Goal: Complete application form

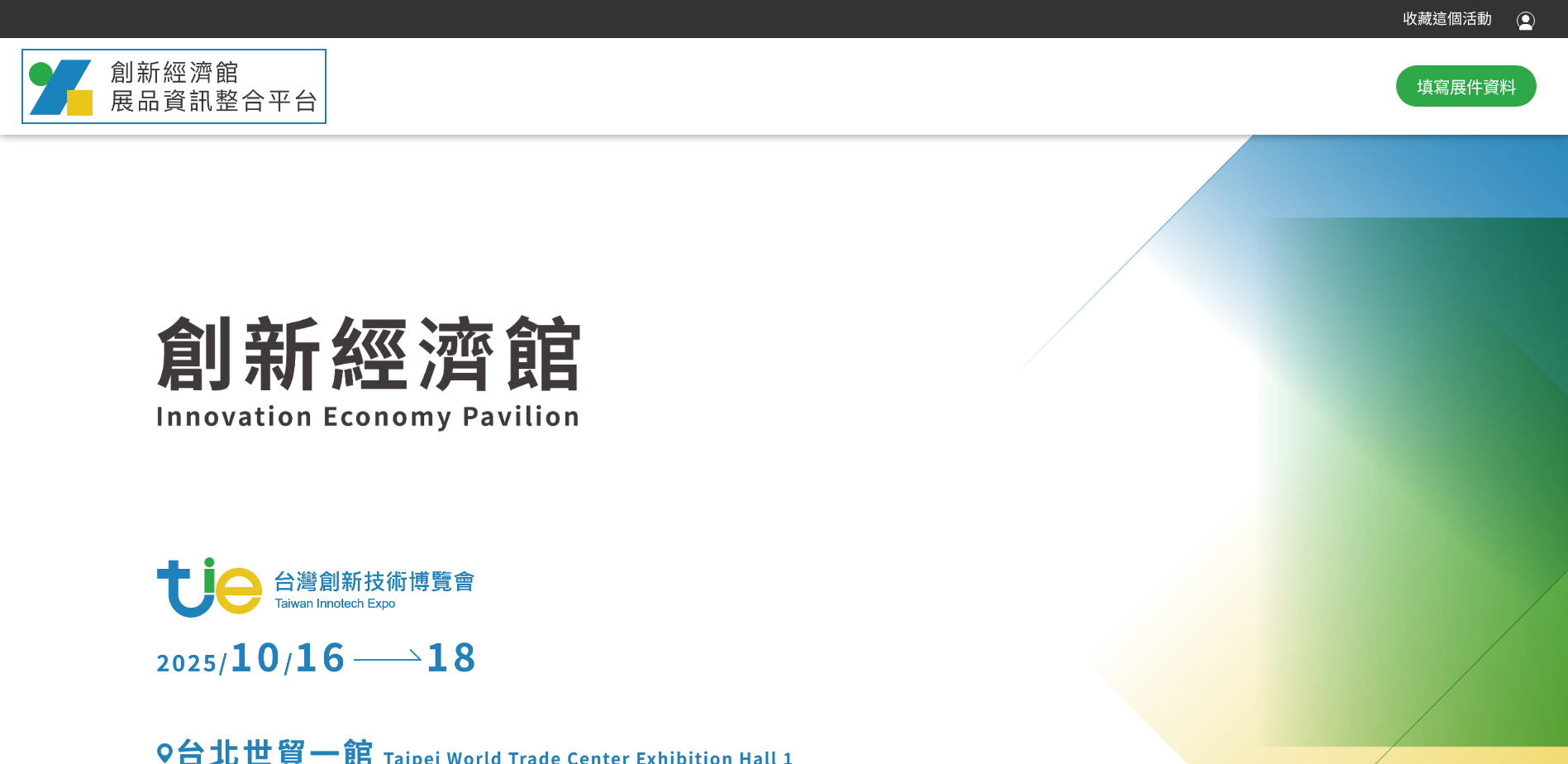
click at [1436, 91] on span "填寫展件資料" at bounding box center [1467, 85] width 99 height 25
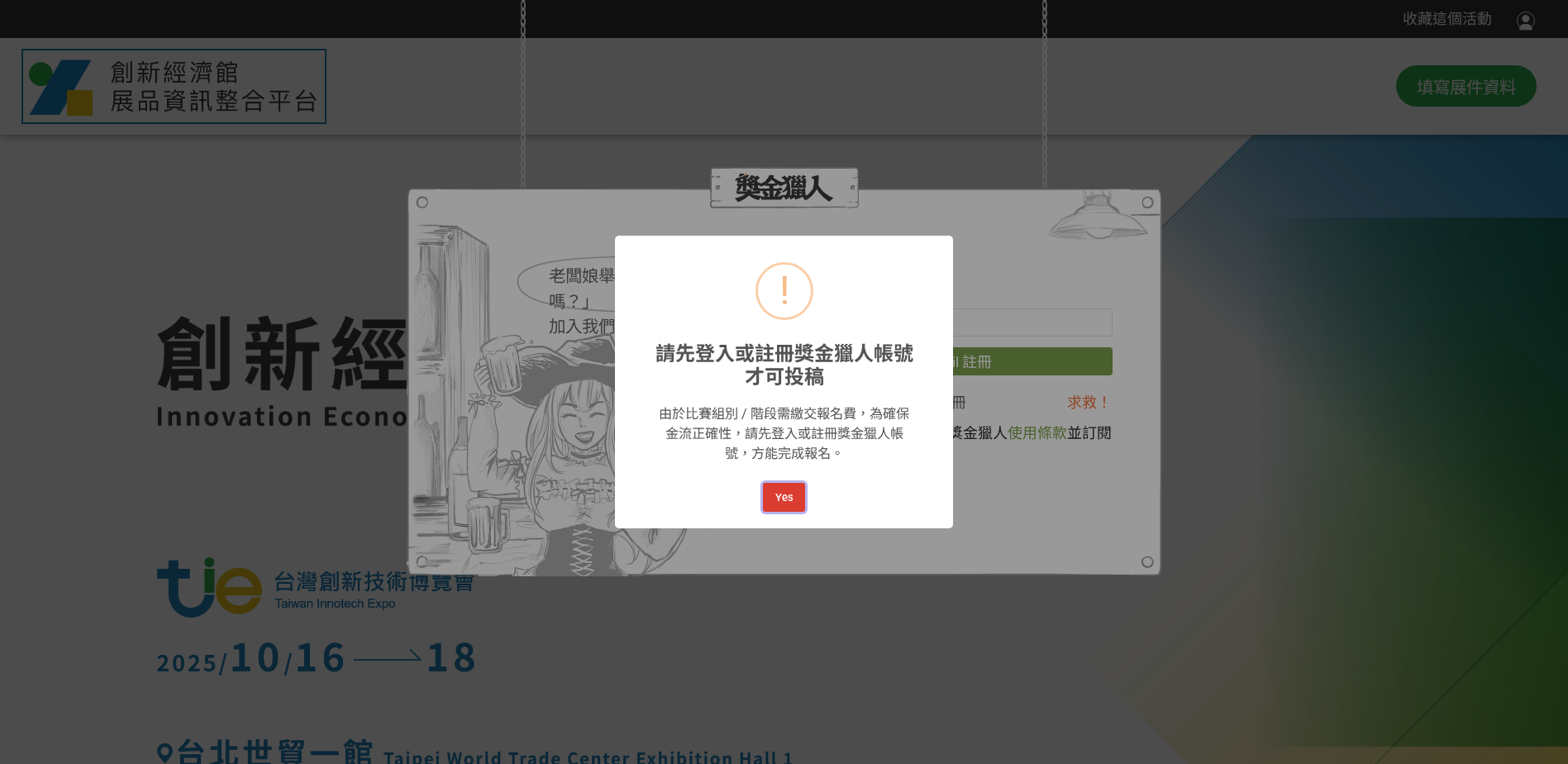
click at [786, 497] on button "Yes" at bounding box center [784, 497] width 42 height 29
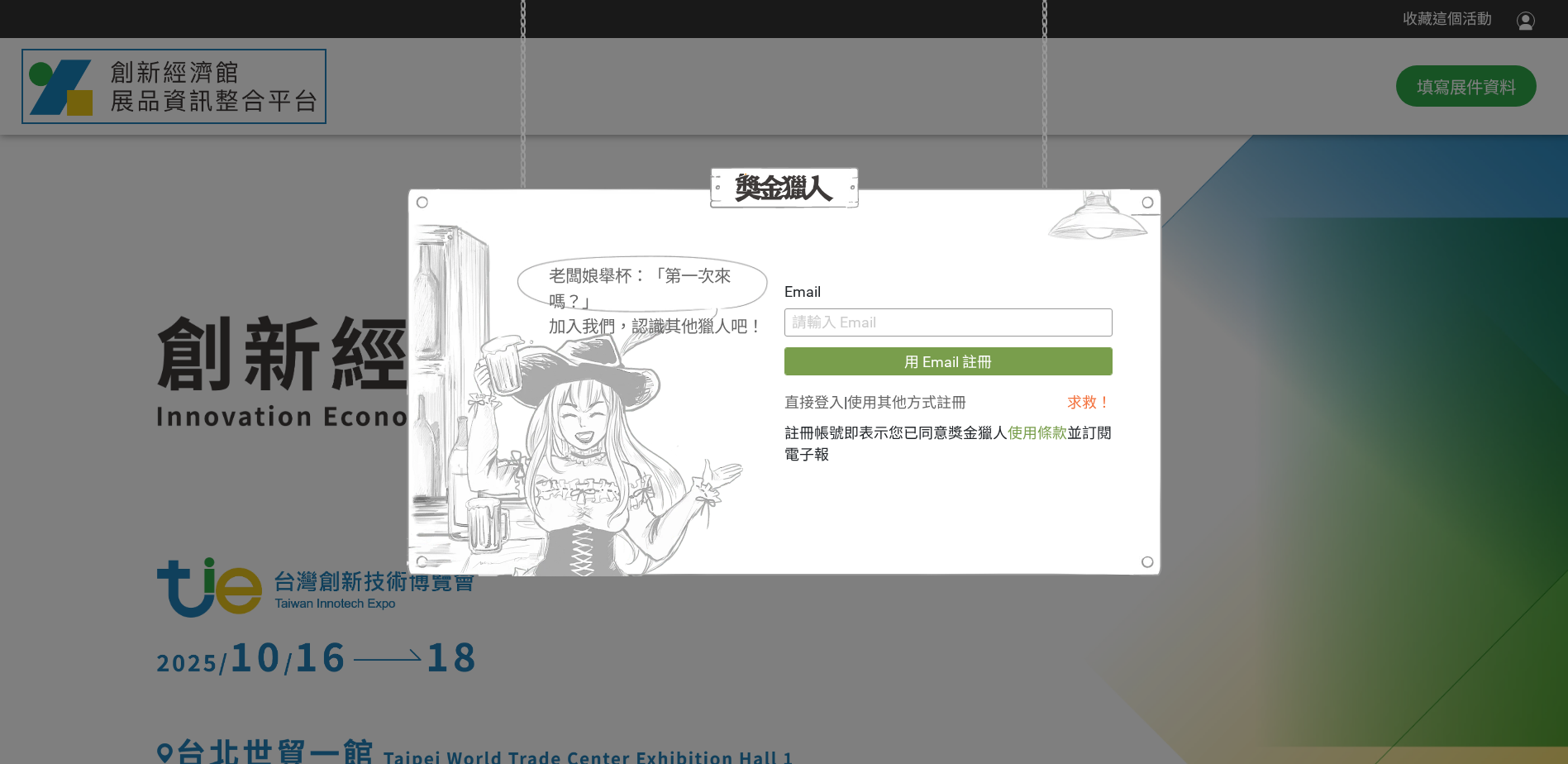
click at [855, 326] on input "text" at bounding box center [948, 322] width 328 height 28
click at [1268, 234] on div "老闆娘舉杯：「第一次來嗎？」 加入我們，認識其他獵人吧！ Email 用 Email 註冊 直接登入 | 使用其他方式註冊 求救！ 註冊帳號即表示您已同意獎金…" at bounding box center [784, 382] width 1568 height 764
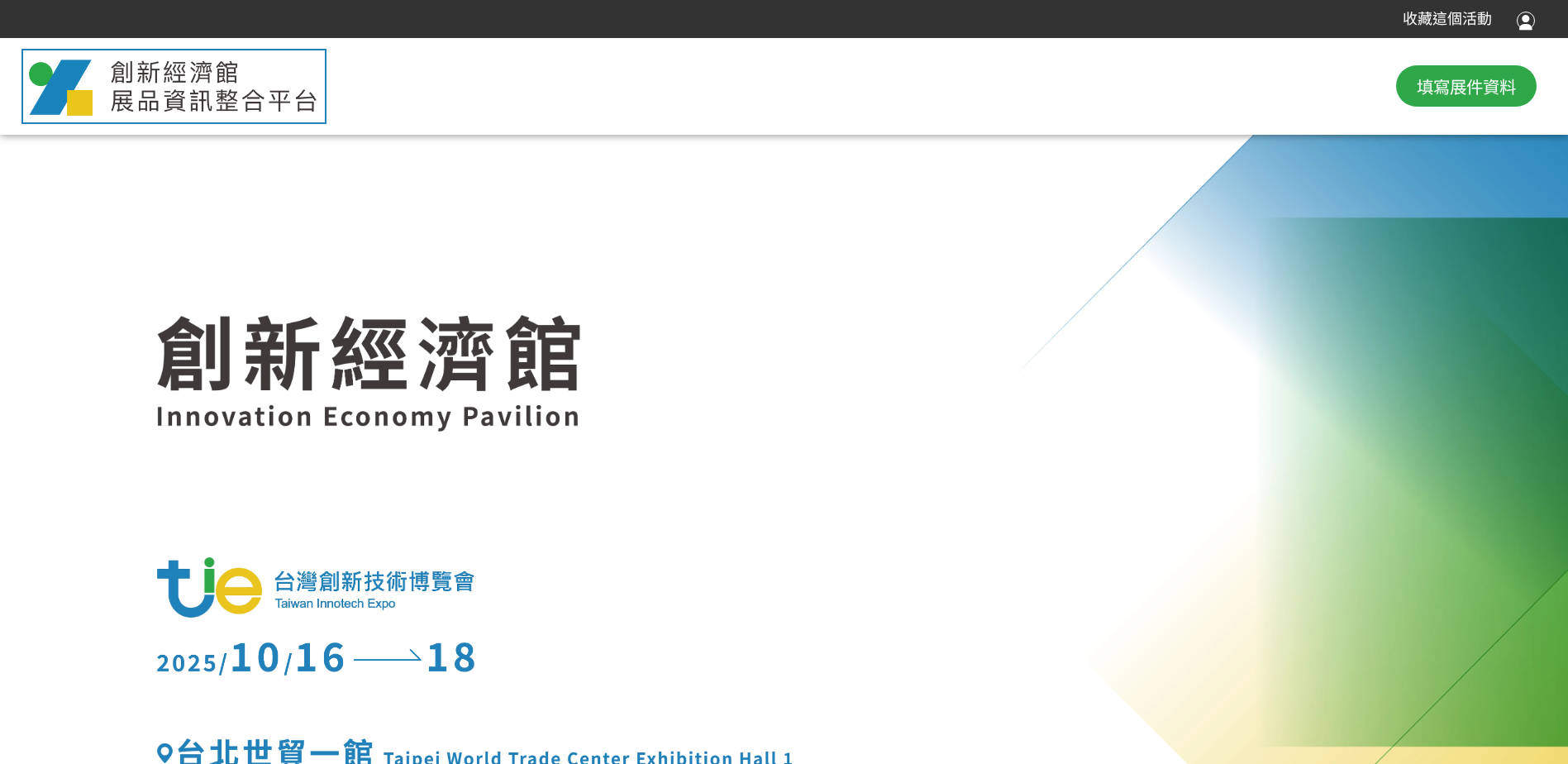
click at [1441, 74] on span "填寫展件資料" at bounding box center [1467, 85] width 99 height 25
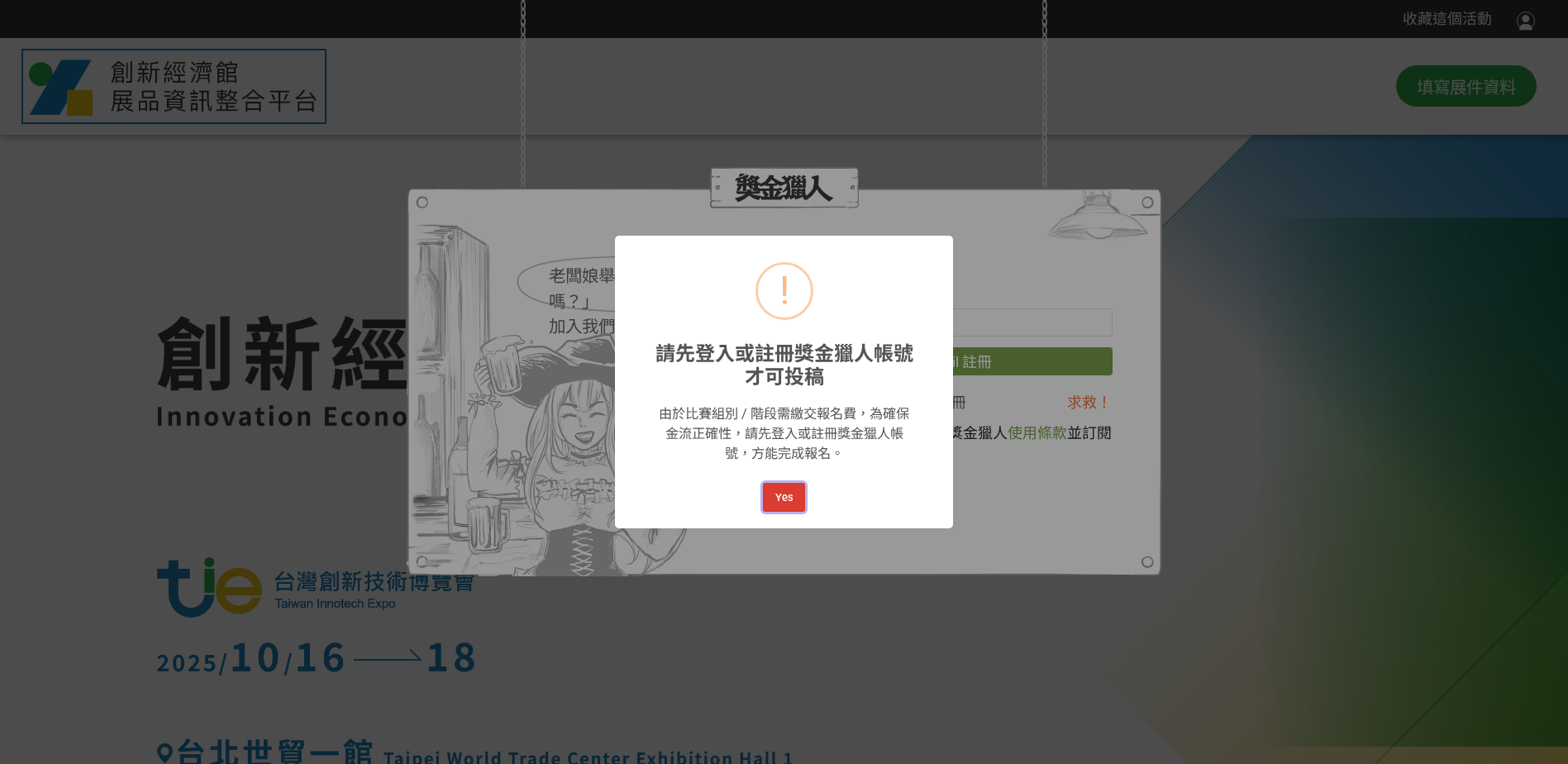
click at [786, 506] on button "Yes" at bounding box center [784, 497] width 42 height 29
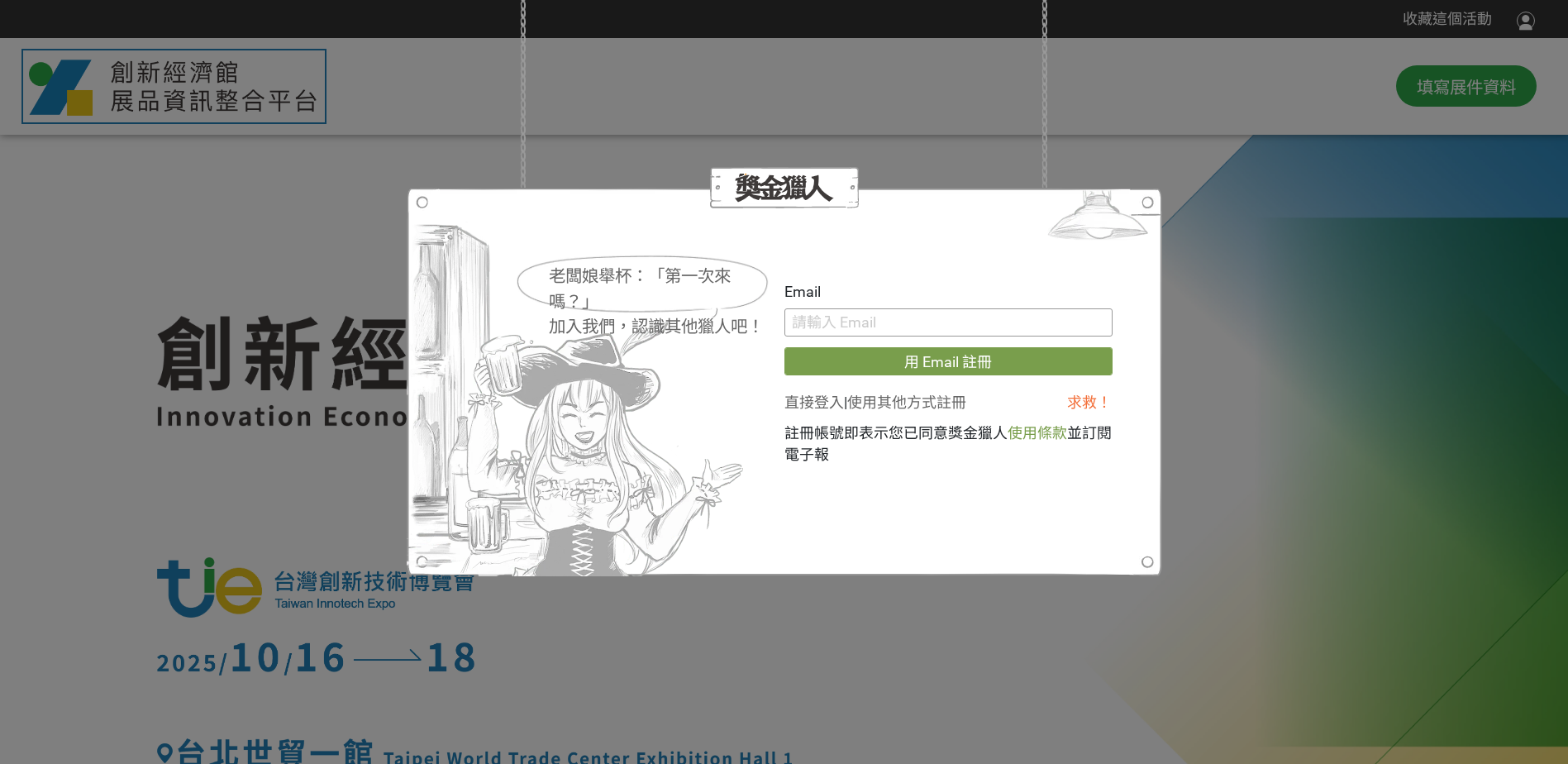
click at [863, 325] on input "text" at bounding box center [948, 322] width 328 height 28
type input "[DOMAIN_NAME][EMAIL_ADDRESS][DOMAIN_NAME]"
click at [936, 365] on button "用 Email 註冊" at bounding box center [948, 361] width 328 height 28
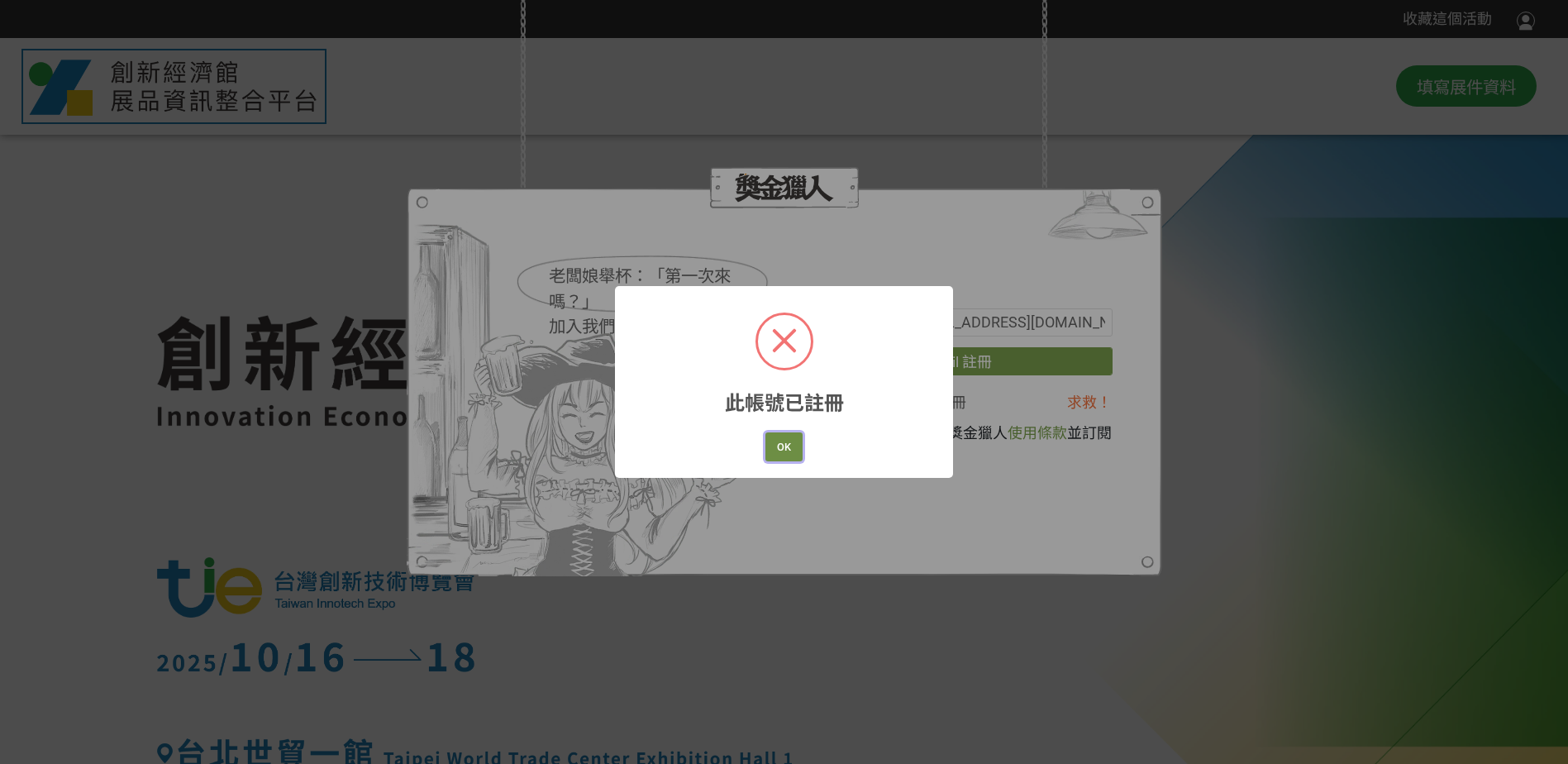
click at [786, 451] on button "OK" at bounding box center [784, 447] width 37 height 29
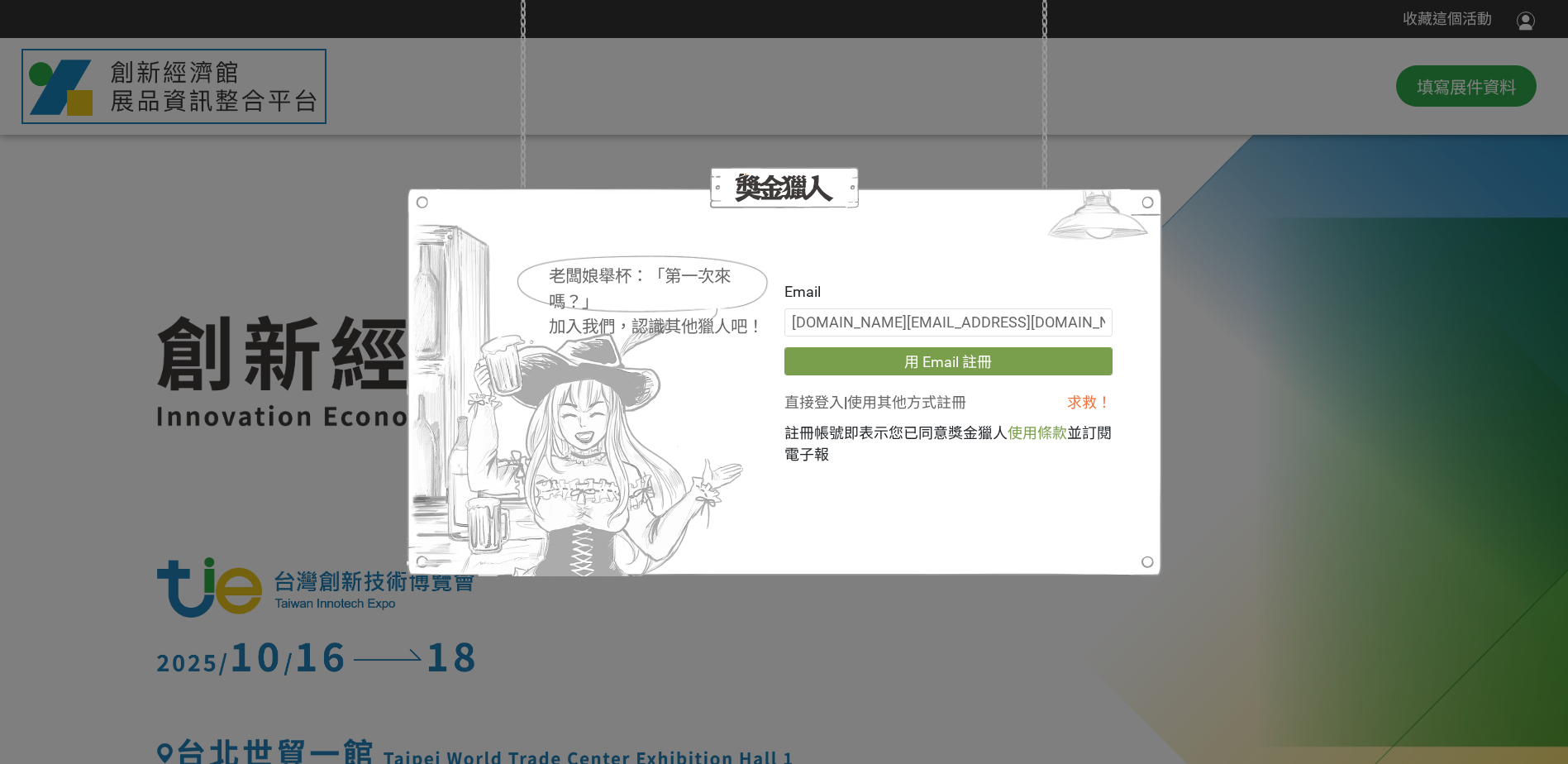
click at [825, 403] on link "直接登入" at bounding box center [814, 402] width 60 height 17
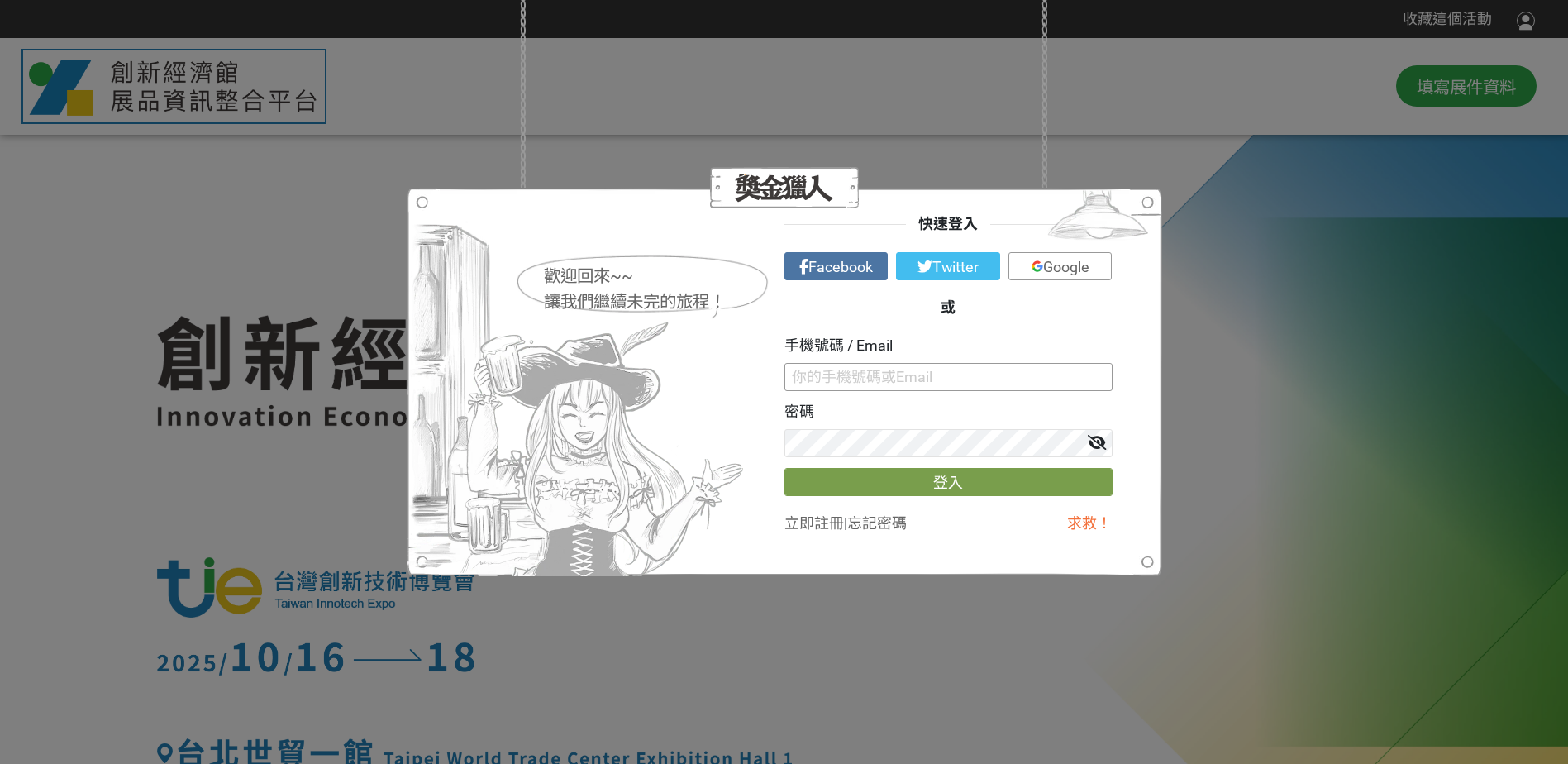
click at [857, 372] on input "text" at bounding box center [948, 376] width 328 height 28
type input "[DOMAIN_NAME][EMAIL_ADDRESS][DOMAIN_NAME]"
click at [884, 487] on button "登入" at bounding box center [948, 481] width 328 height 28
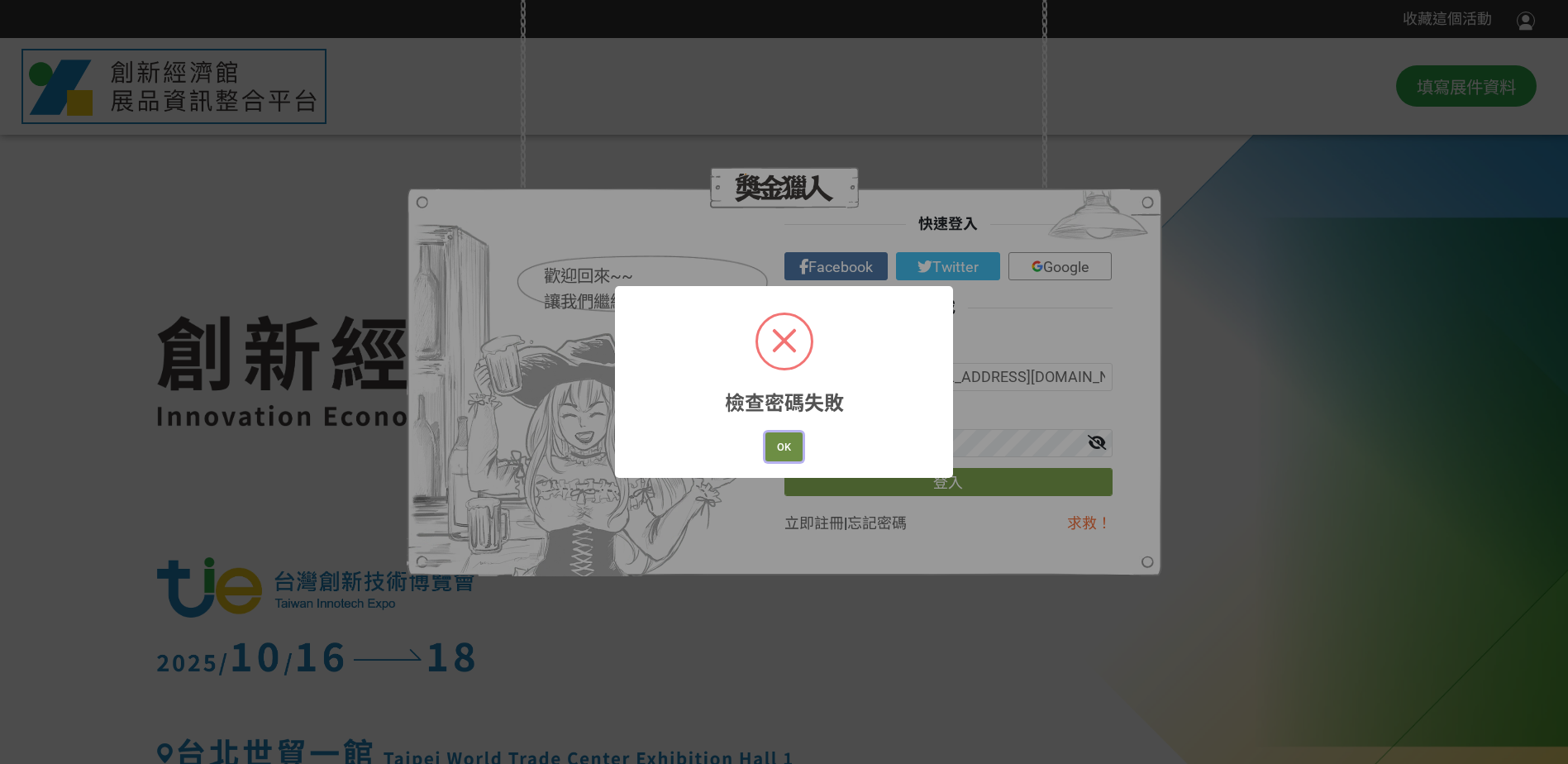
click at [767, 454] on button "OK" at bounding box center [784, 447] width 37 height 29
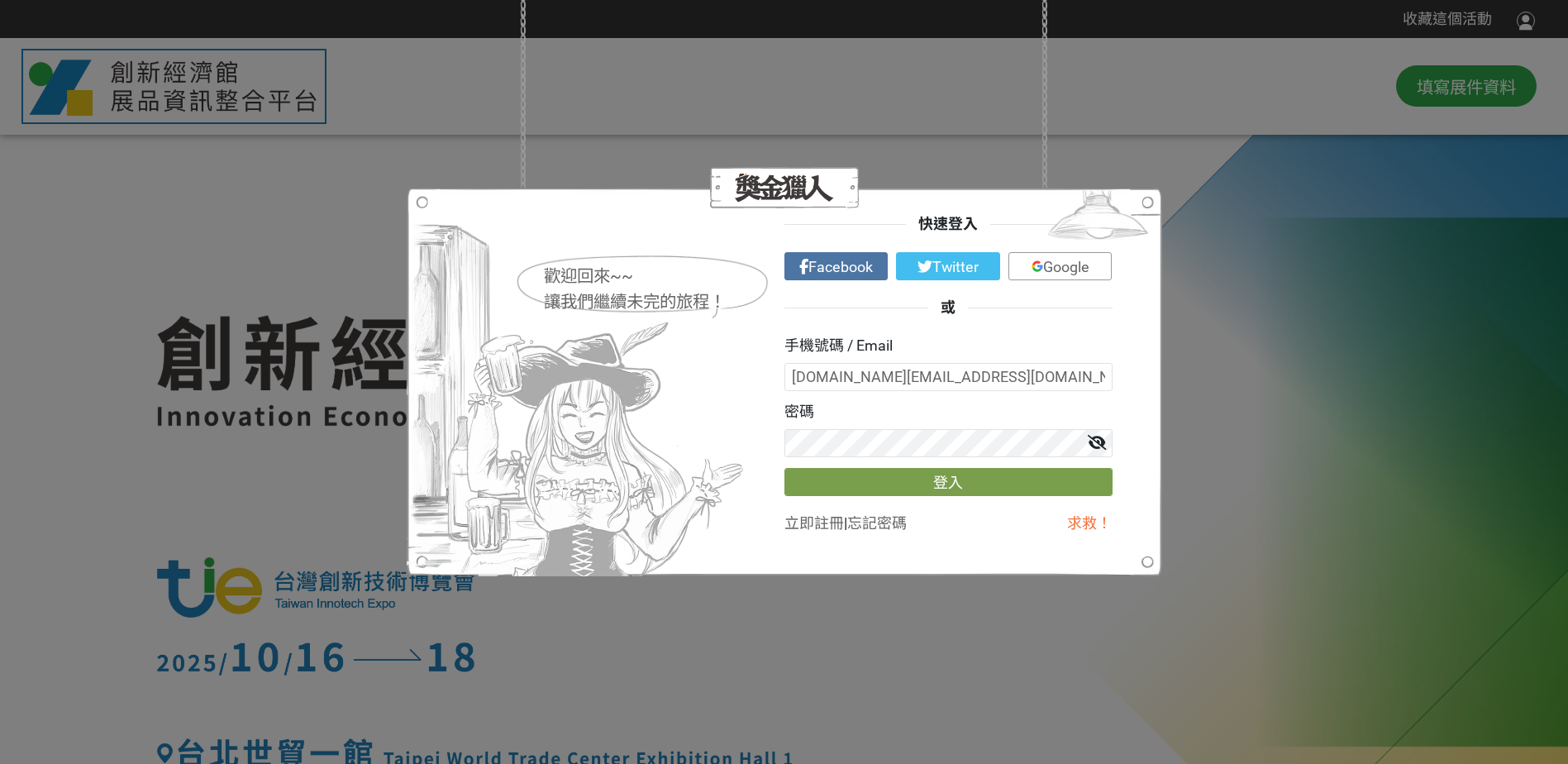
click at [876, 521] on link "忘記密碼" at bounding box center [877, 523] width 60 height 17
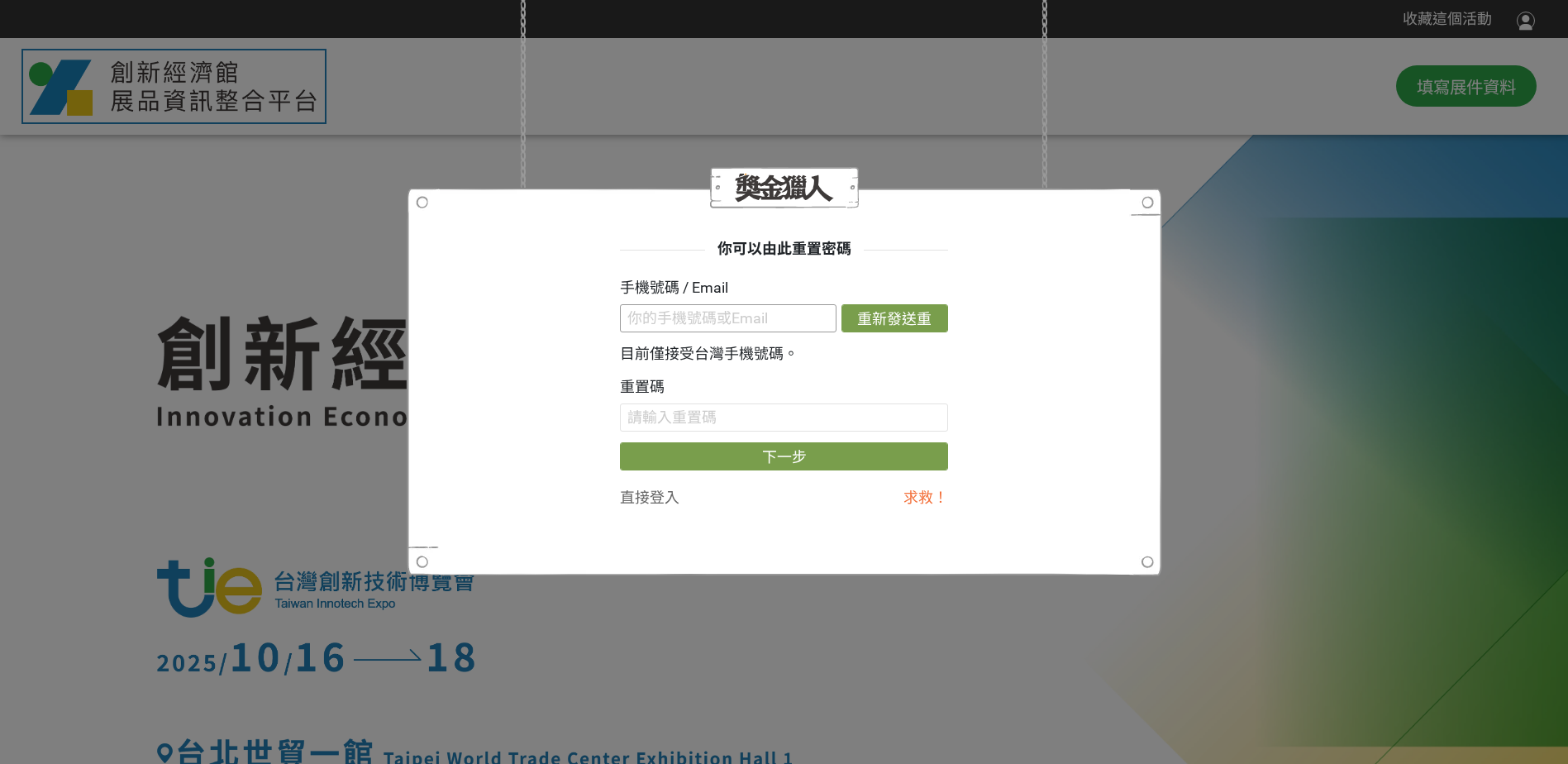
click at [759, 314] on input "text" at bounding box center [728, 318] width 216 height 28
type input "[EMAIL_ADDRESS][DOMAIN_NAME]"
drag, startPoint x: 772, startPoint y: 321, endPoint x: 458, endPoint y: 318, distance: 314.0
click at [458, 318] on div "你可以由此重置密碼 手機號碼 / Email [EMAIL_ADDRESS][DOMAIN_NAME] 重新發送重置信 目前僅接受台灣手機號碼。 重置碼 下一…" at bounding box center [784, 382] width 657 height 288
click at [734, 326] on input "text" at bounding box center [728, 318] width 216 height 28
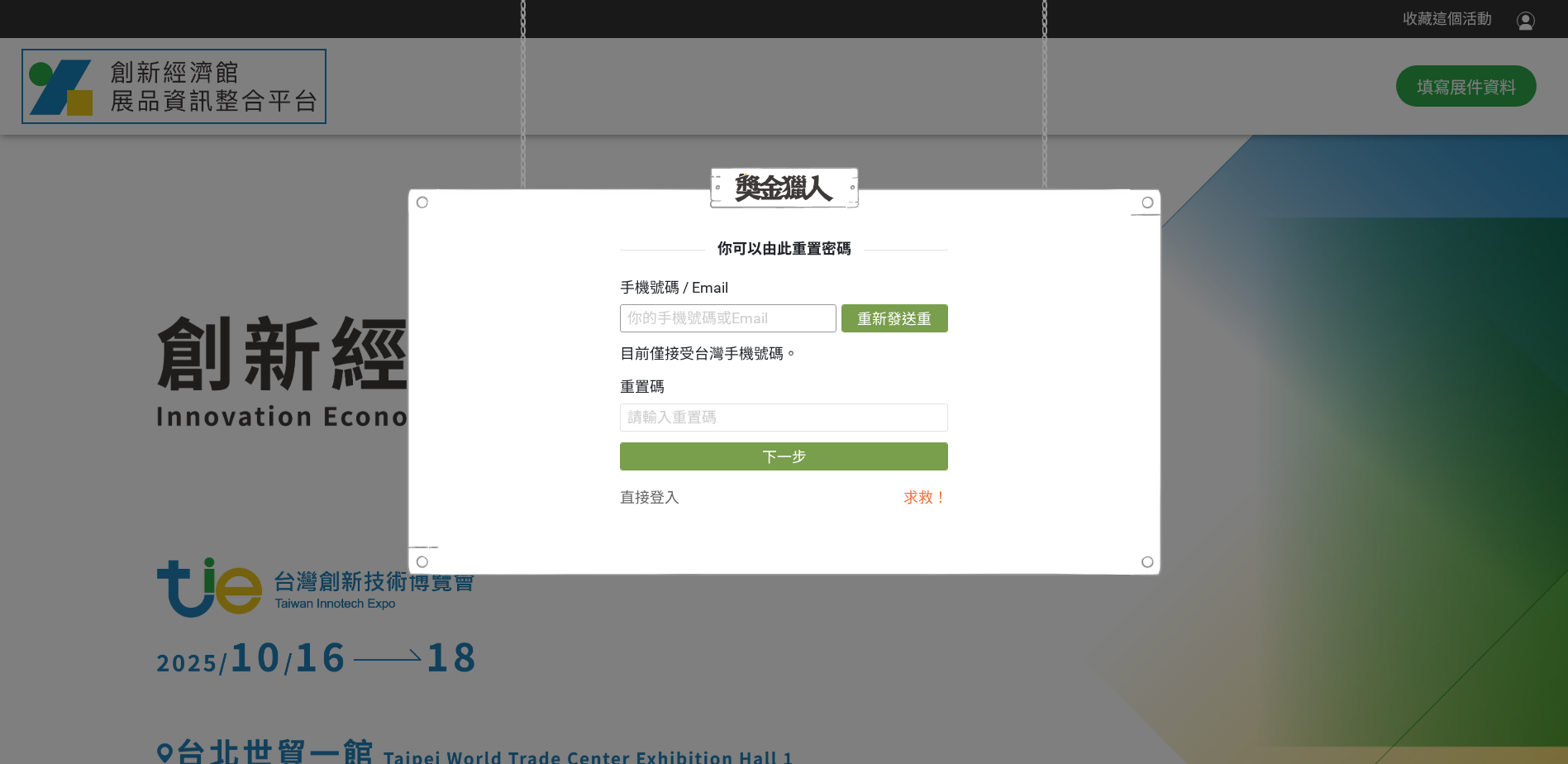
type input "[DOMAIN_NAME][EMAIL_ADDRESS][DOMAIN_NAME]"
click at [866, 309] on button "重新發送重置信" at bounding box center [894, 318] width 106 height 28
click at [533, 231] on div at bounding box center [784, 382] width 755 height 388
click at [762, 419] on input "text" at bounding box center [784, 417] width 328 height 28
paste input "RTluUHIrZ20"
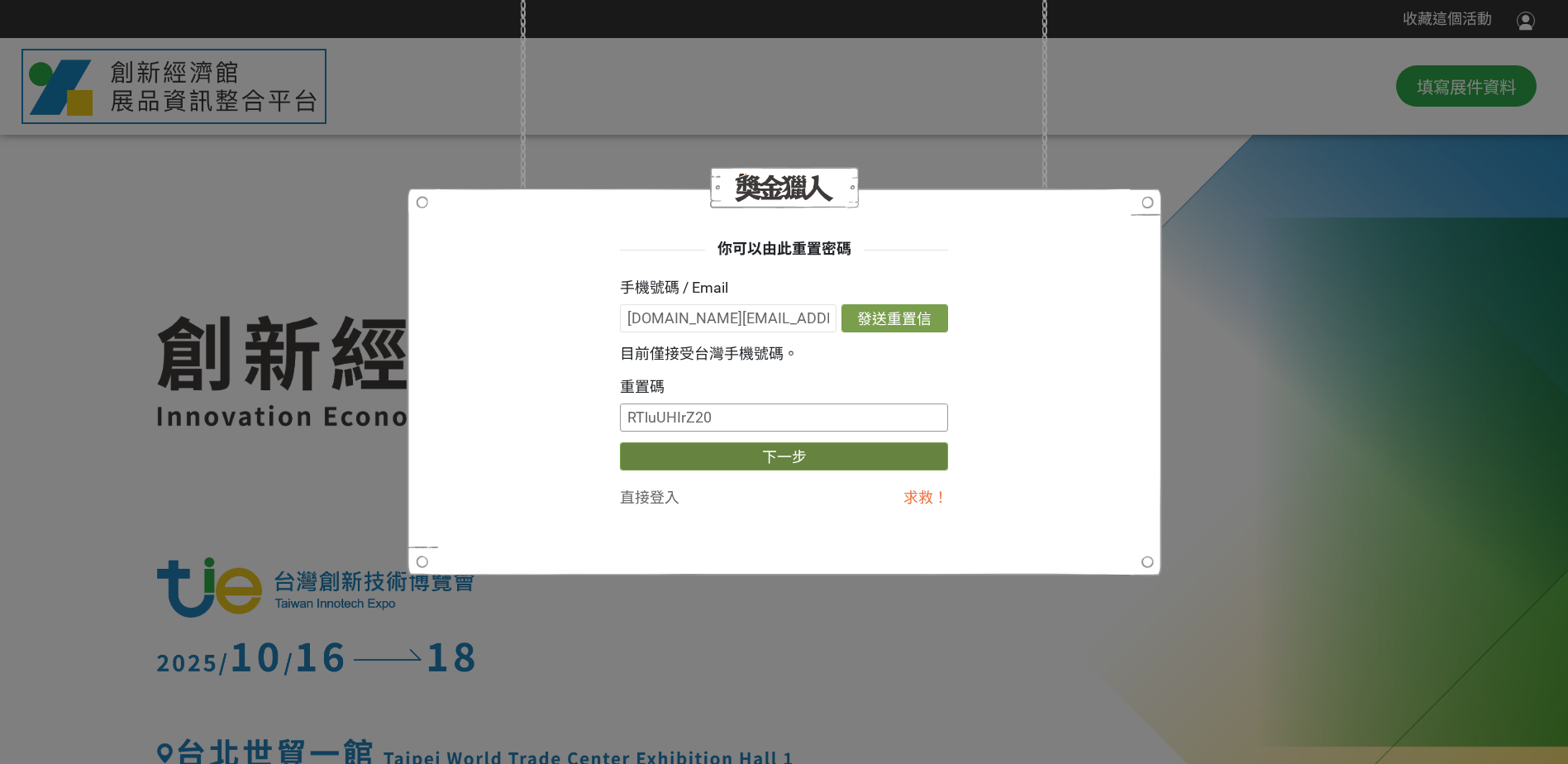
type input "RTluUHIrZ20"
click at [789, 452] on button "下一步" at bounding box center [784, 456] width 328 height 28
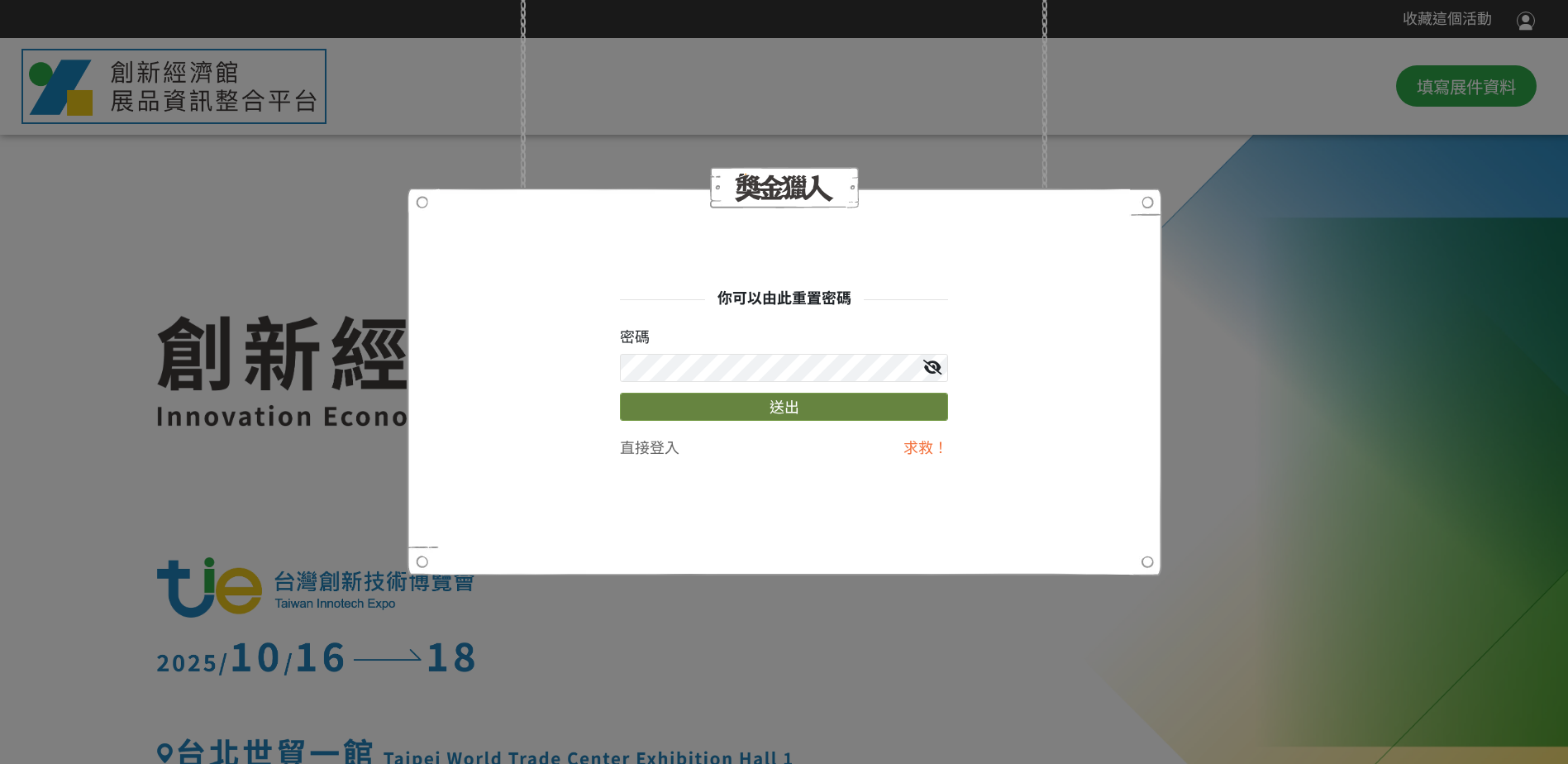
click at [844, 409] on button "送出" at bounding box center [784, 406] width 328 height 28
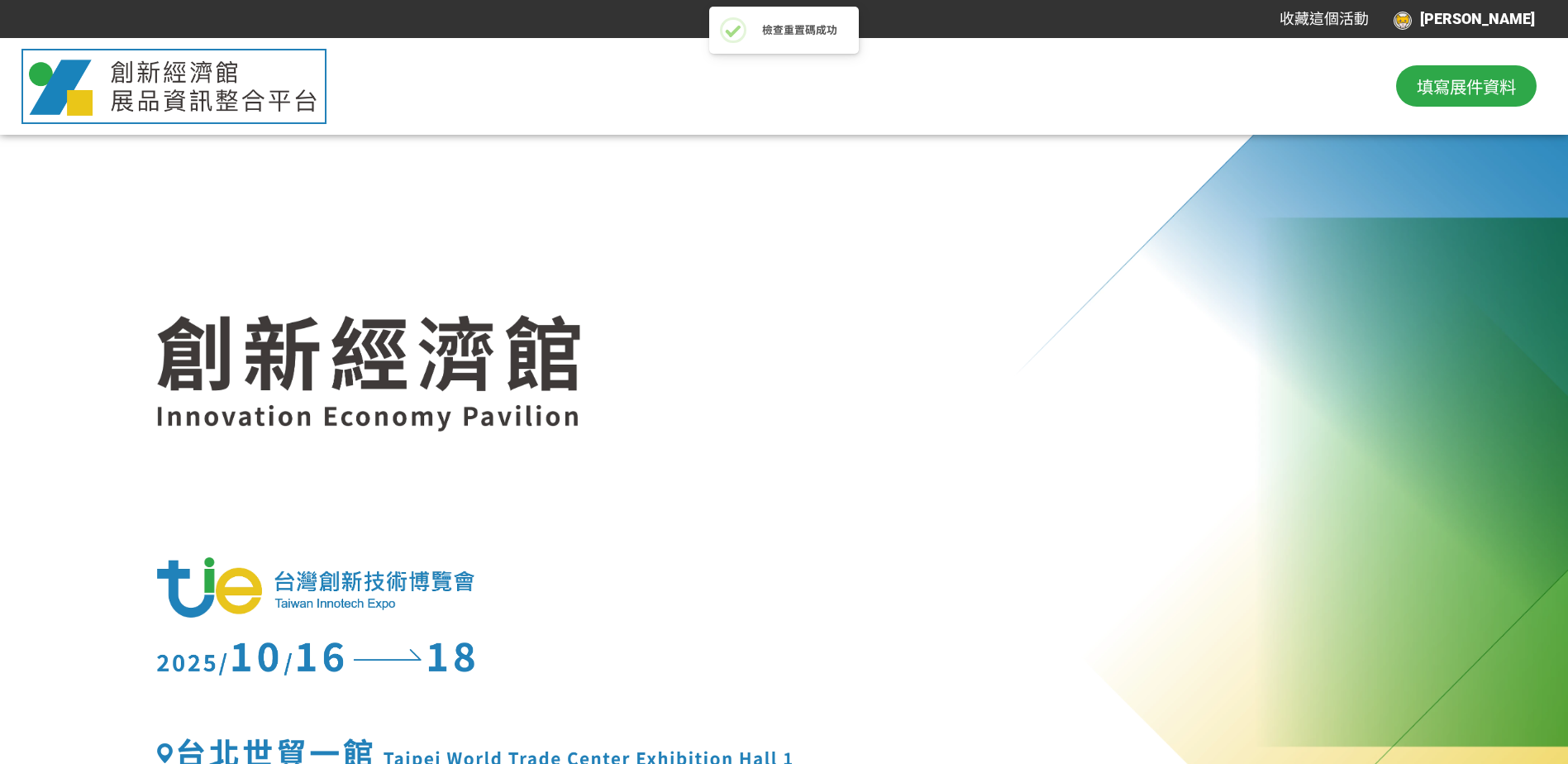
click at [1436, 93] on span "填寫展件資料" at bounding box center [1467, 85] width 99 height 25
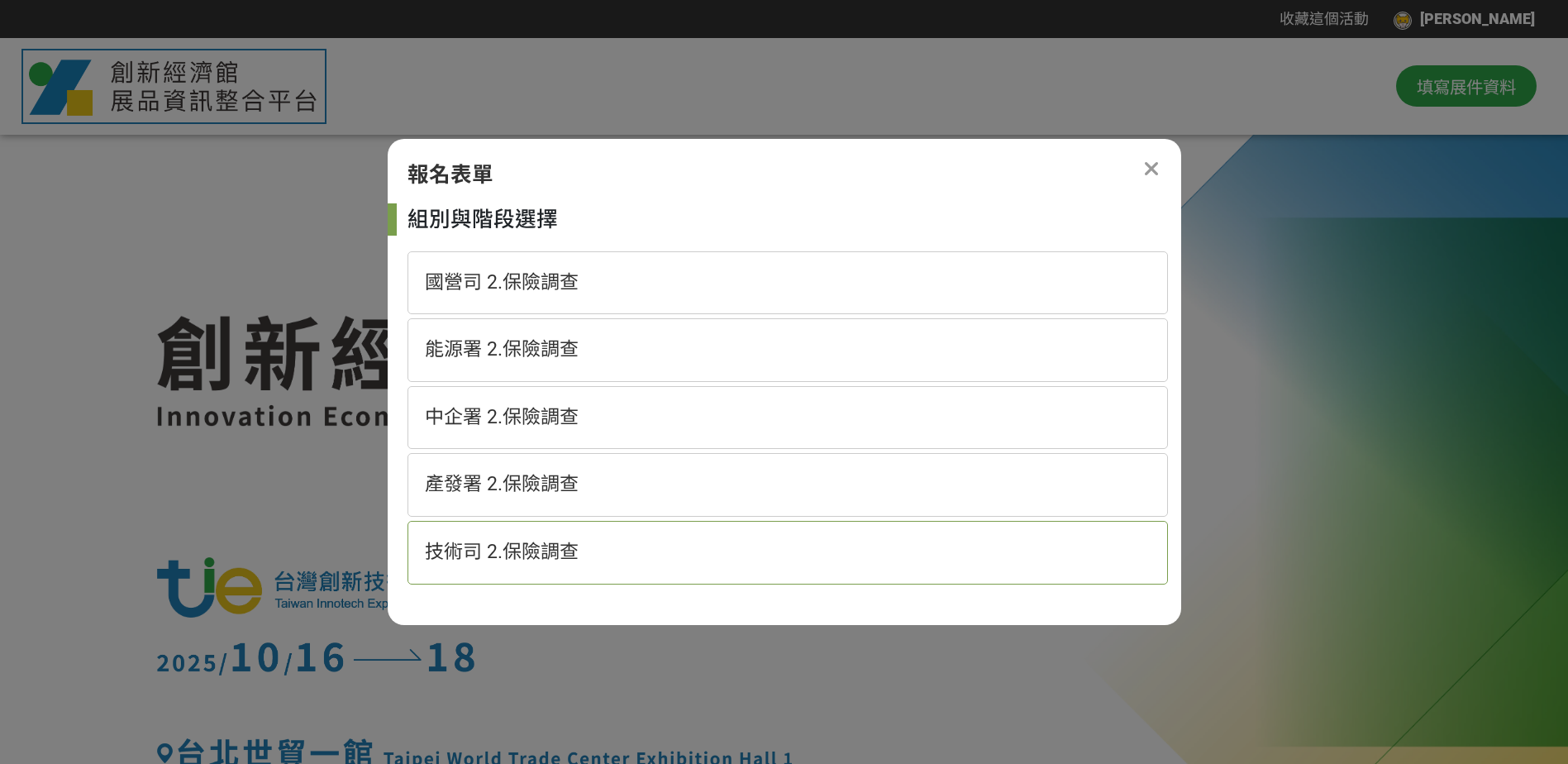
click at [573, 549] on span "技術司 2.保險調查" at bounding box center [502, 552] width 154 height 22
select select "185152:185383"
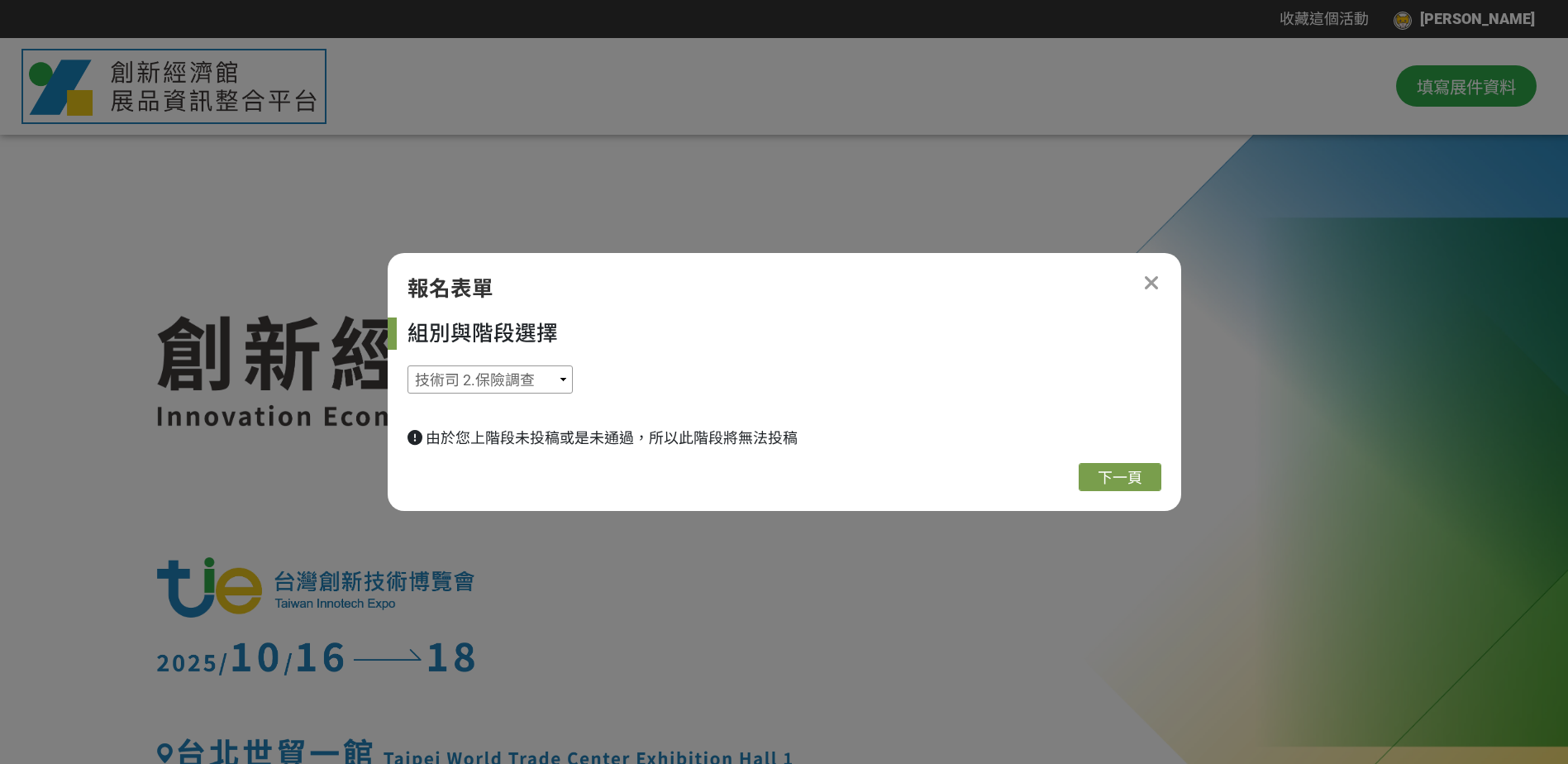
click at [535, 379] on select "國營司 2.保險調查 能源署 2.保險調查 中企署 2.保險調查 產發署 2.保險調查 技術司 2.保險調查" at bounding box center [491, 379] width 165 height 28
click at [408, 365] on select "國營司 2.保險調查 能源署 2.保險調查 中企署 2.保險調查 產發署 2.保險調查 技術司 2.保險調查" at bounding box center [491, 379] width 165 height 28
click at [1113, 480] on span "下一頁" at bounding box center [1120, 477] width 44 height 17
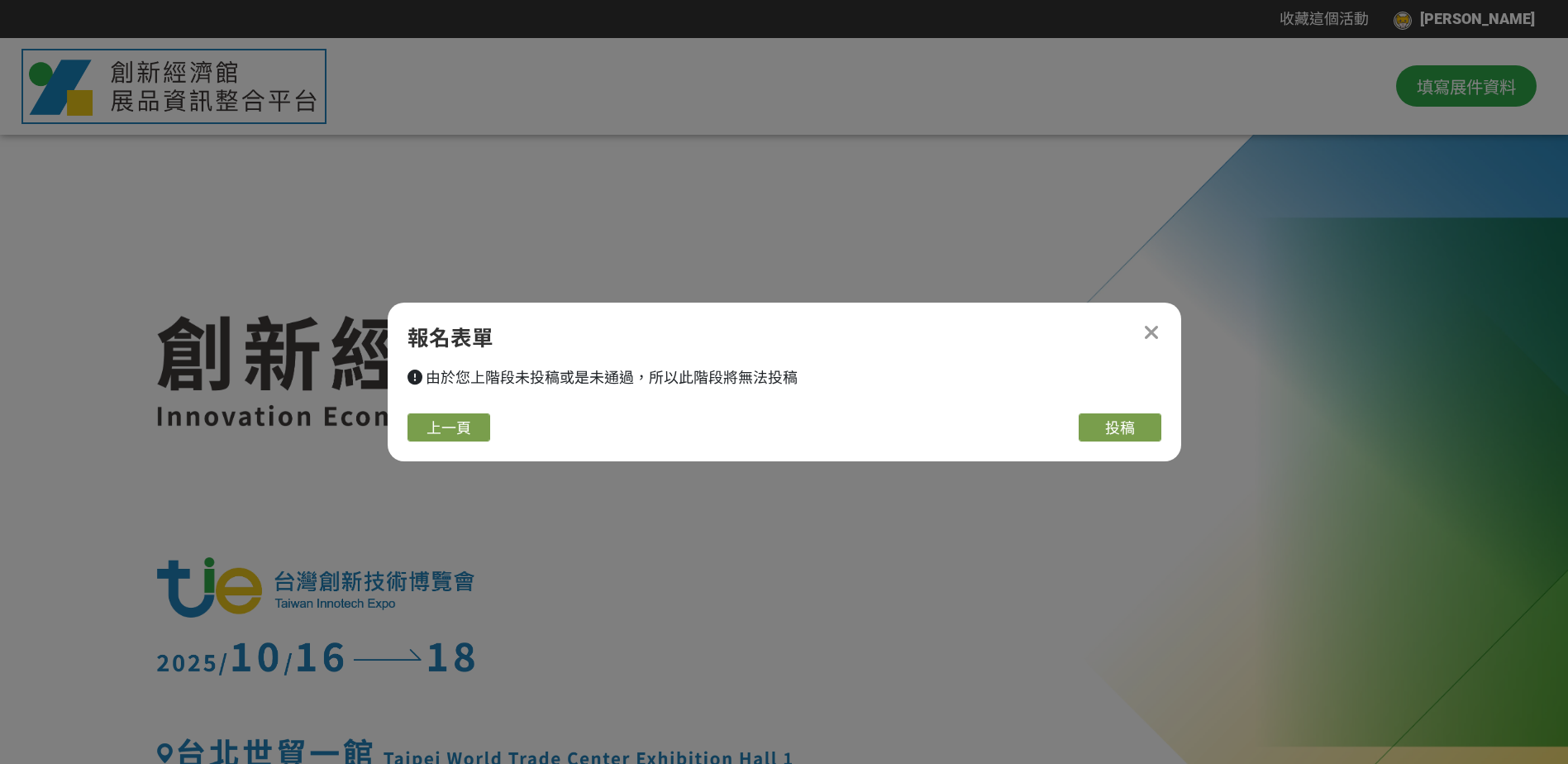
click at [1169, 422] on div "上一頁 投稿" at bounding box center [784, 427] width 794 height 28
click at [1138, 424] on button "投稿" at bounding box center [1120, 427] width 83 height 28
click at [455, 429] on span "上一頁" at bounding box center [449, 428] width 44 height 17
select select "185152:185383"
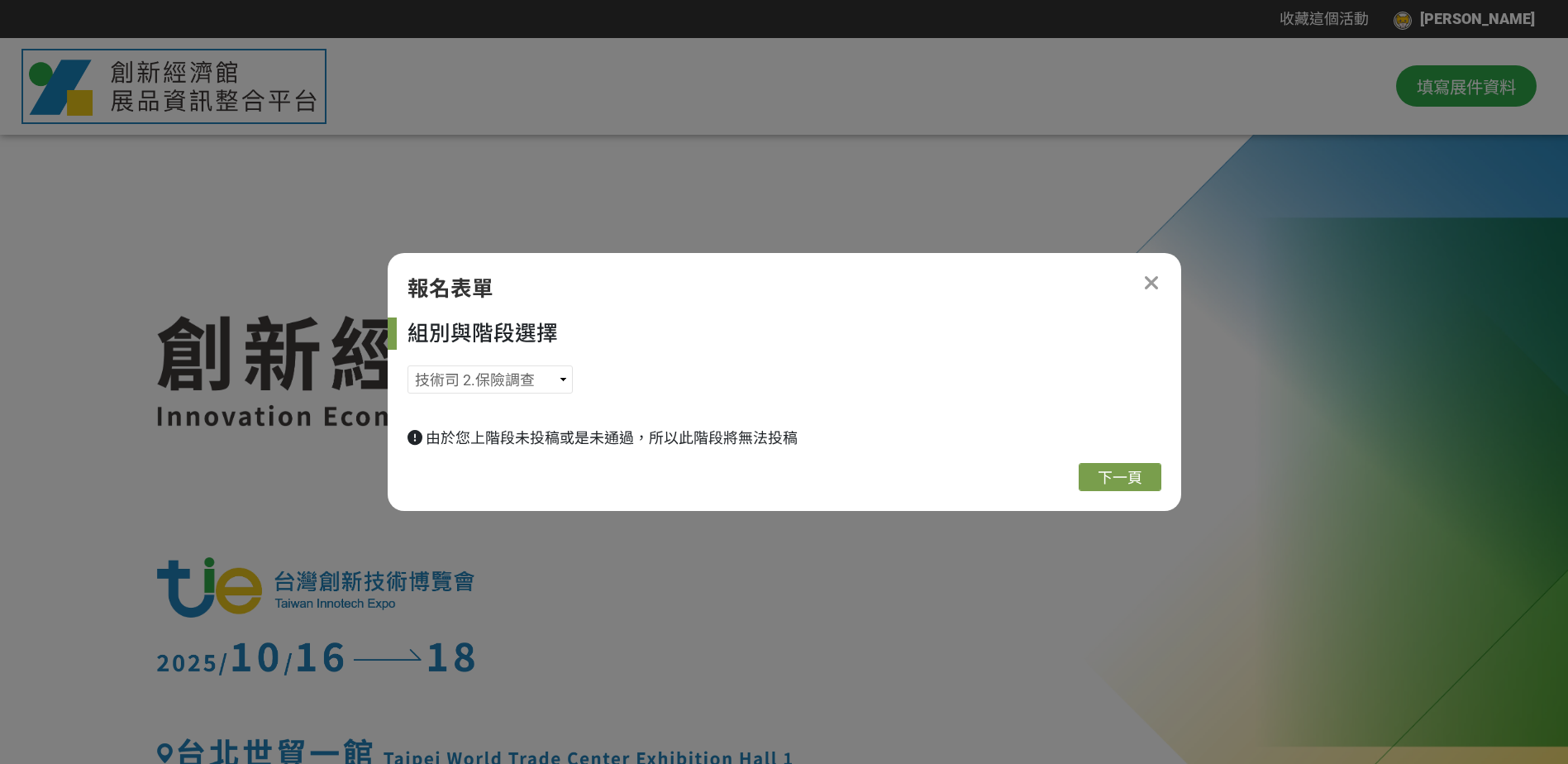
click at [1147, 273] on icon at bounding box center [1152, 283] width 16 height 21
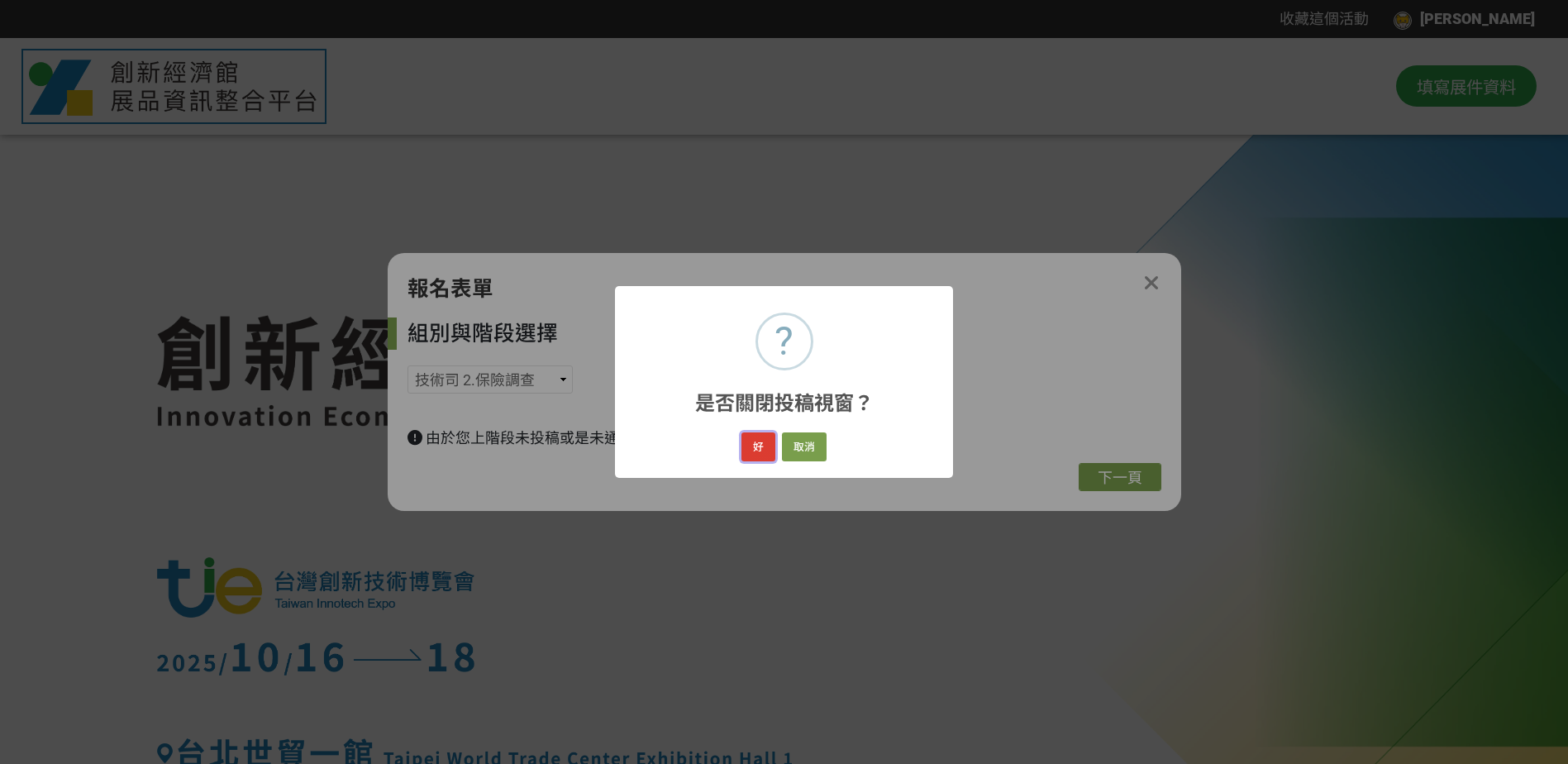
click at [761, 447] on button "好" at bounding box center [759, 447] width 34 height 29
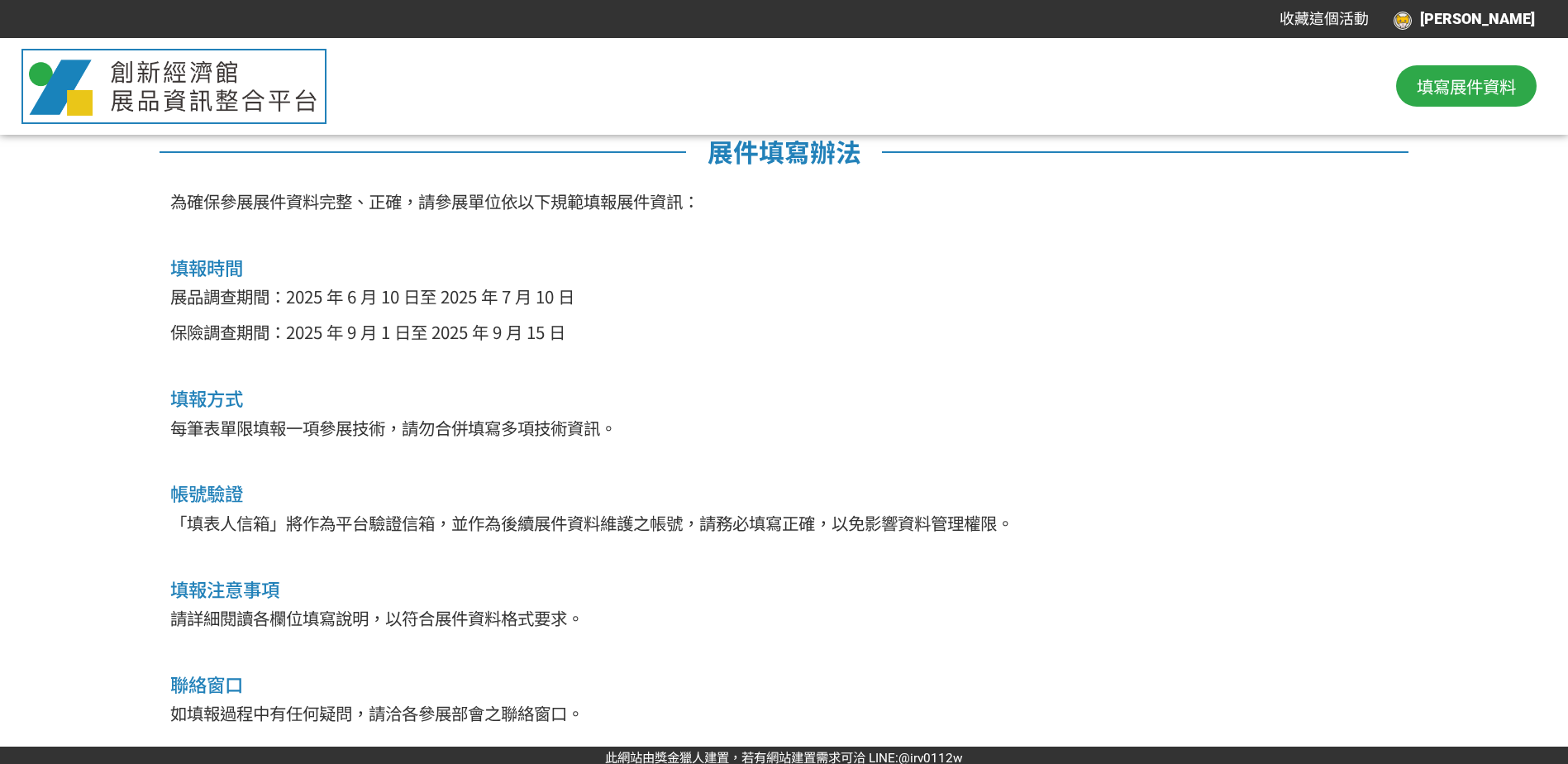
scroll to position [830, 0]
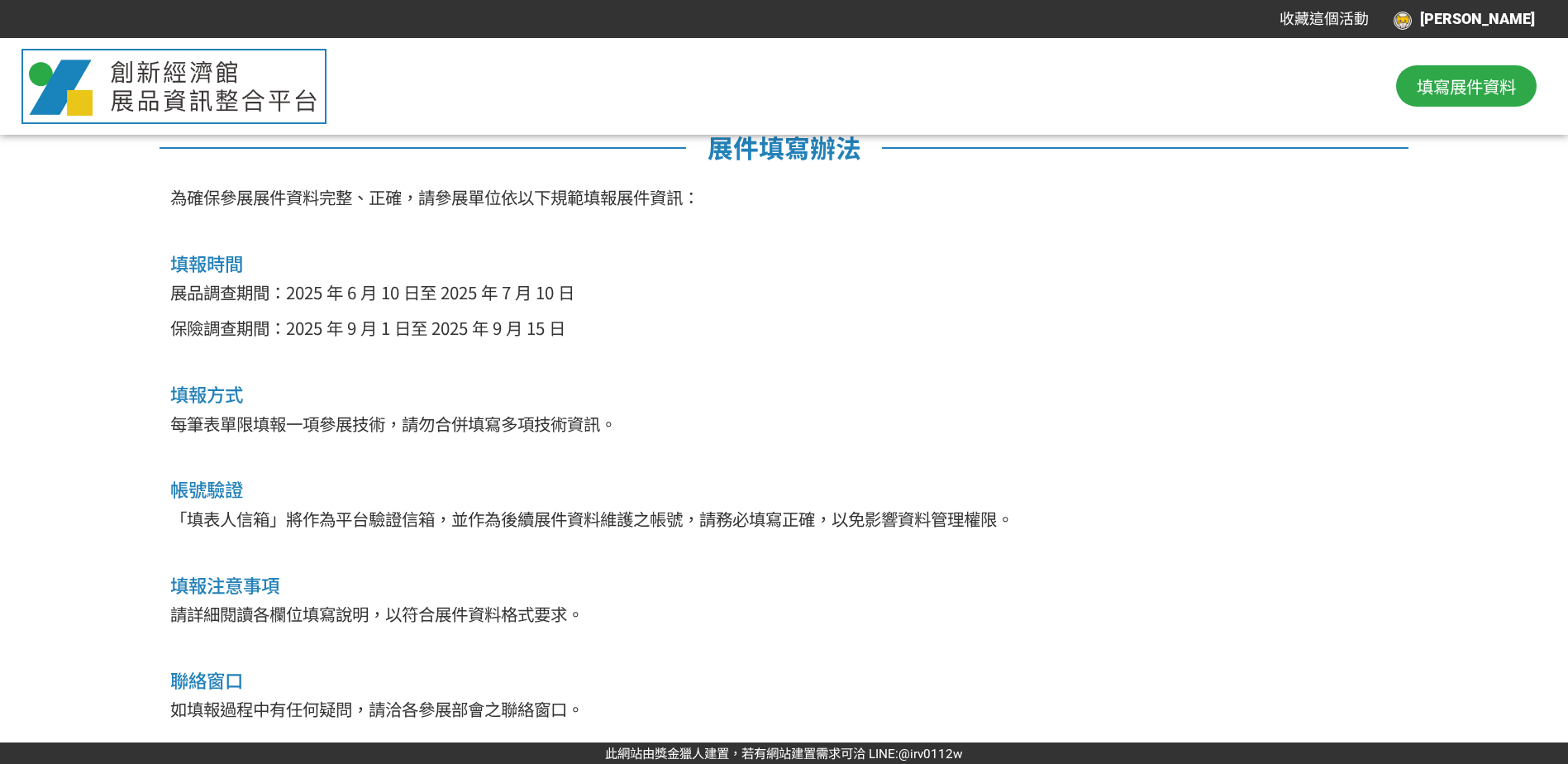
click at [1509, 14] on div "[PERSON_NAME]" at bounding box center [1465, 20] width 141 height 22
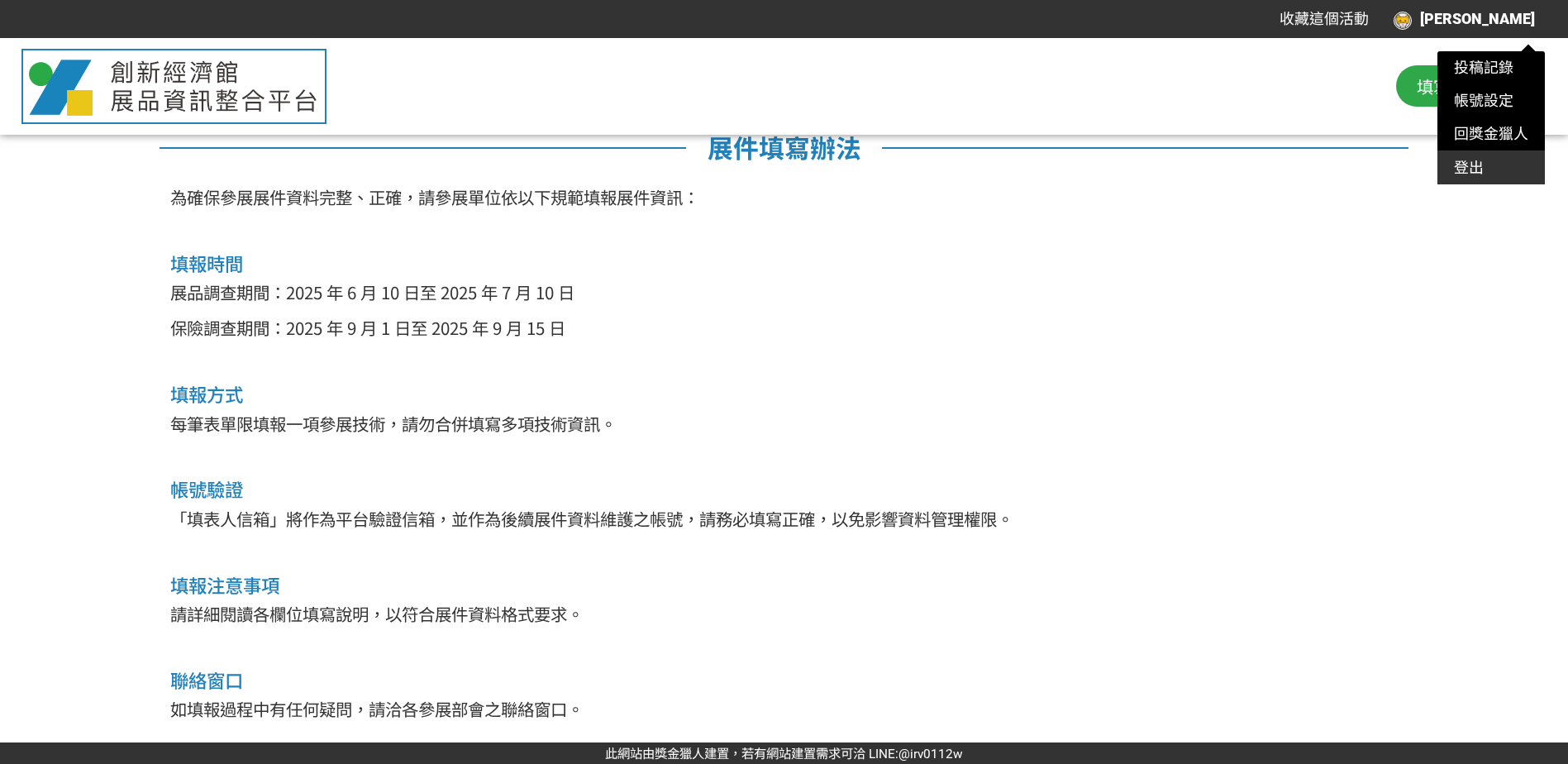
click at [1481, 168] on div "登出" at bounding box center [1491, 168] width 107 height 33
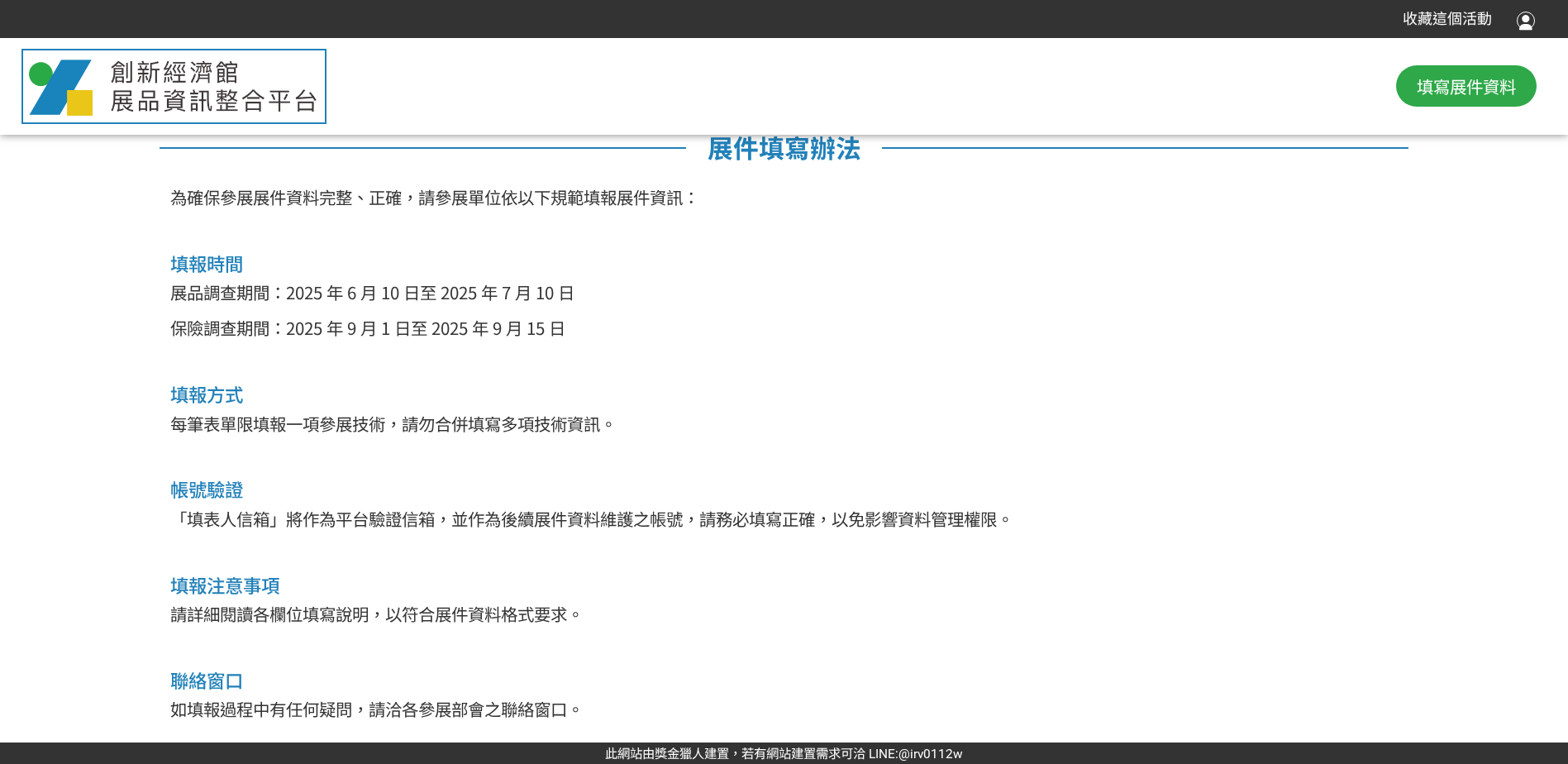
click at [1467, 87] on span "填寫展件資料" at bounding box center [1467, 85] width 99 height 25
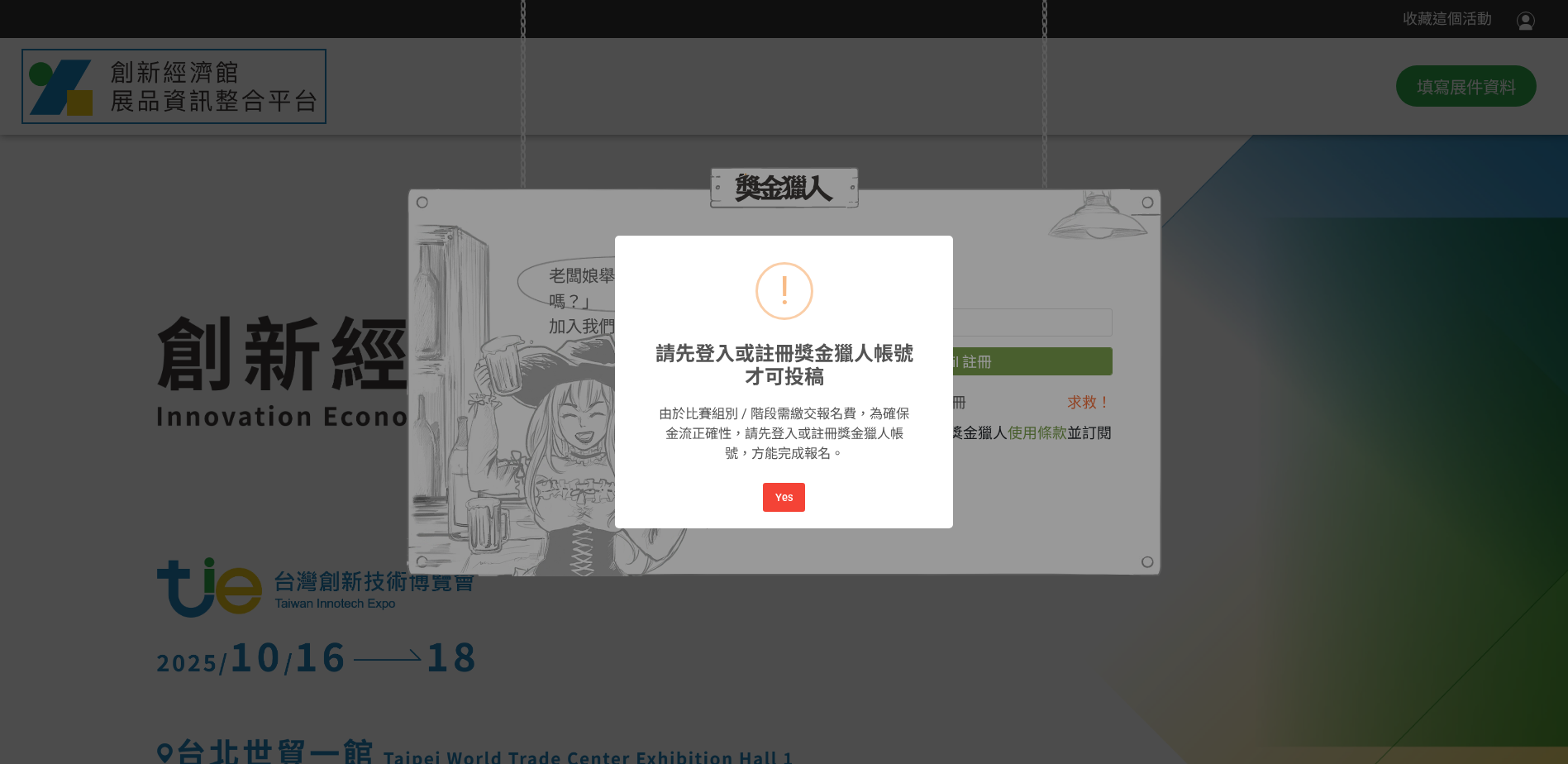
scroll to position [0, 0]
click at [785, 496] on button "Yes" at bounding box center [784, 497] width 42 height 29
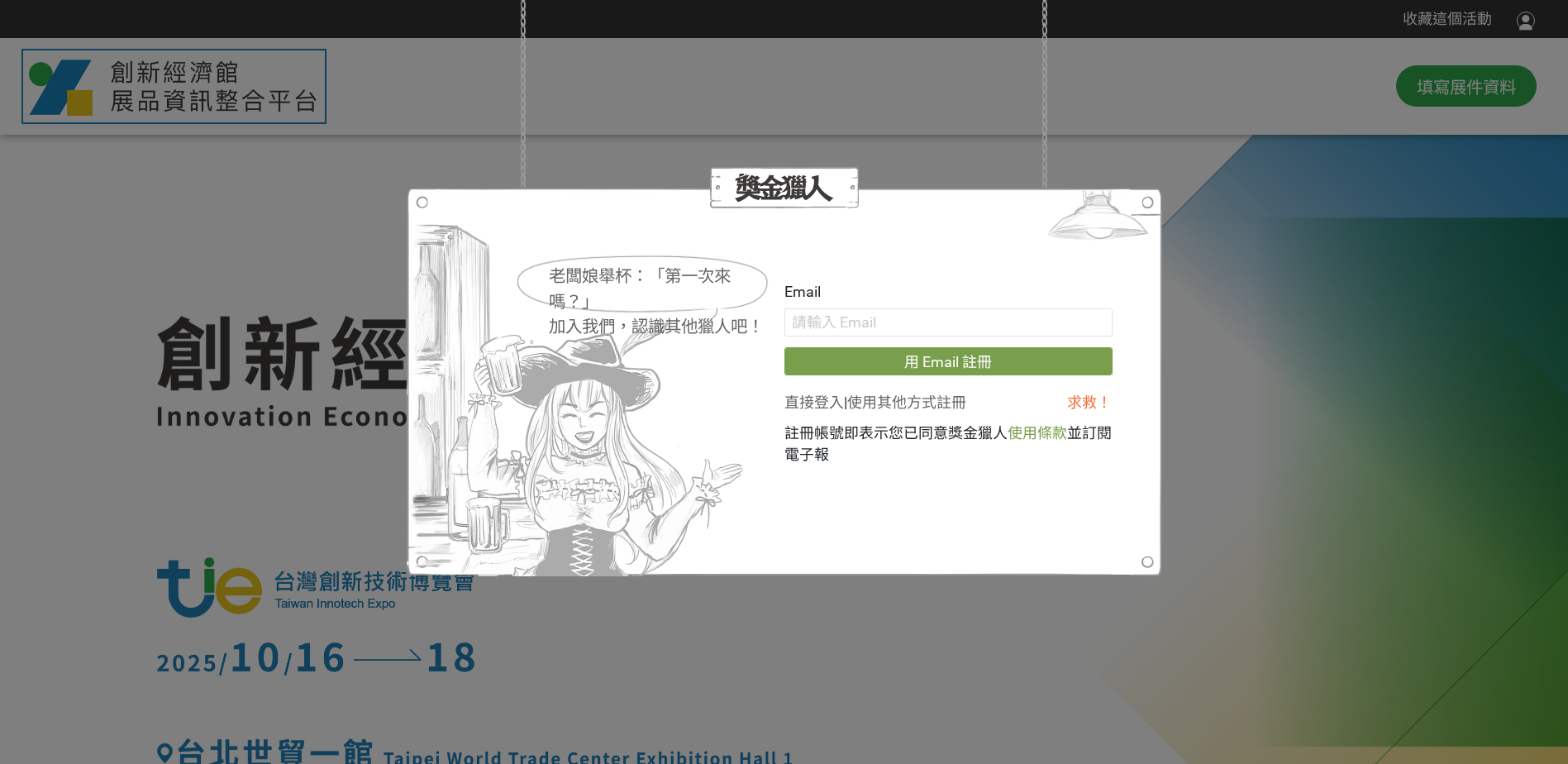
click at [818, 405] on link "直接登入" at bounding box center [814, 402] width 60 height 17
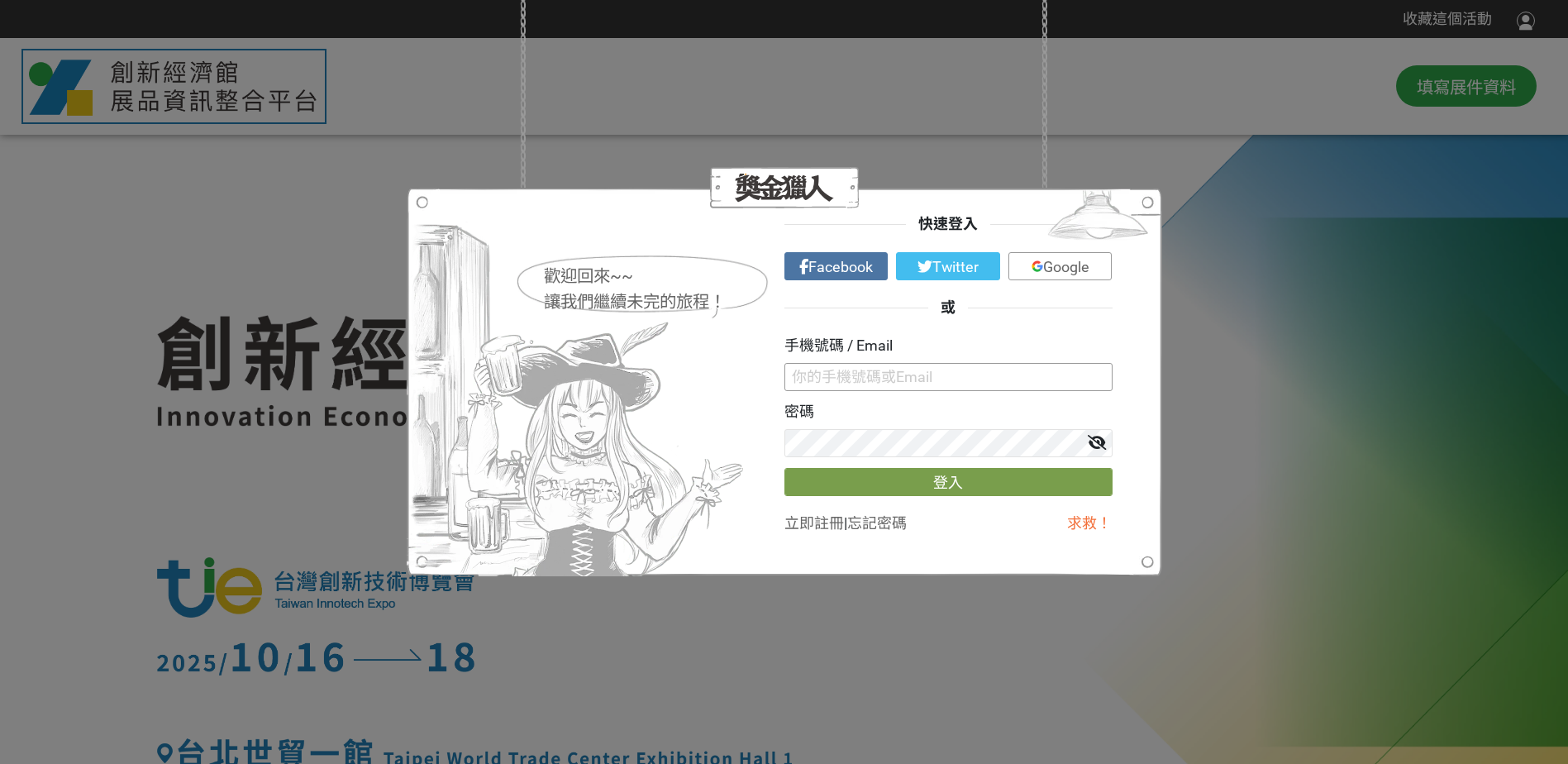
click at [834, 370] on input "text" at bounding box center [948, 376] width 328 height 28
paste input "[PERSON_NAME][EMAIL_ADDRESS][DOMAIN_NAME]"
type input "[PERSON_NAME][EMAIL_ADDRESS][DOMAIN_NAME]"
click at [912, 478] on button "登入" at bounding box center [948, 481] width 328 height 28
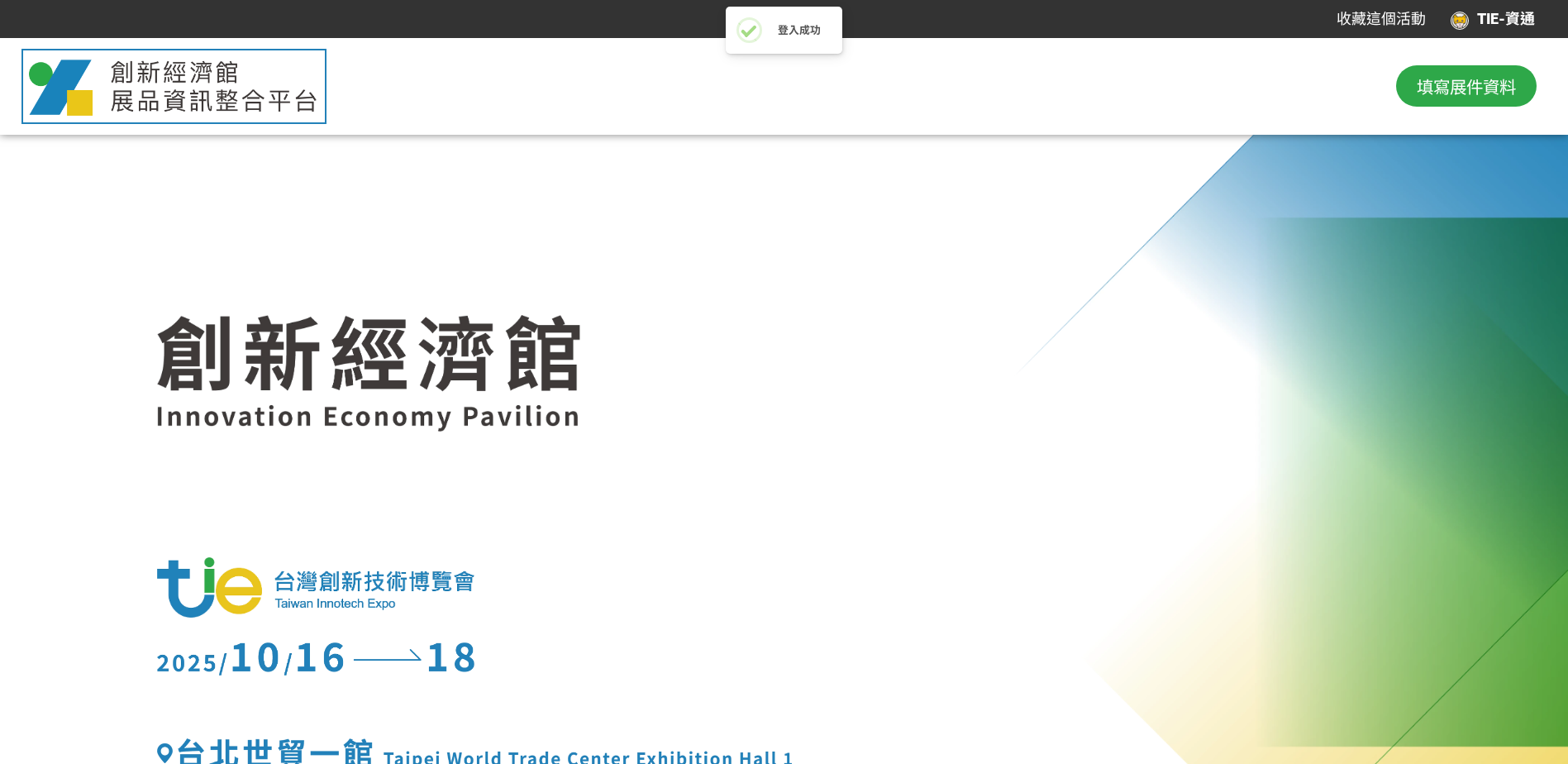
click at [1446, 78] on span "填寫展件資料" at bounding box center [1467, 85] width 99 height 25
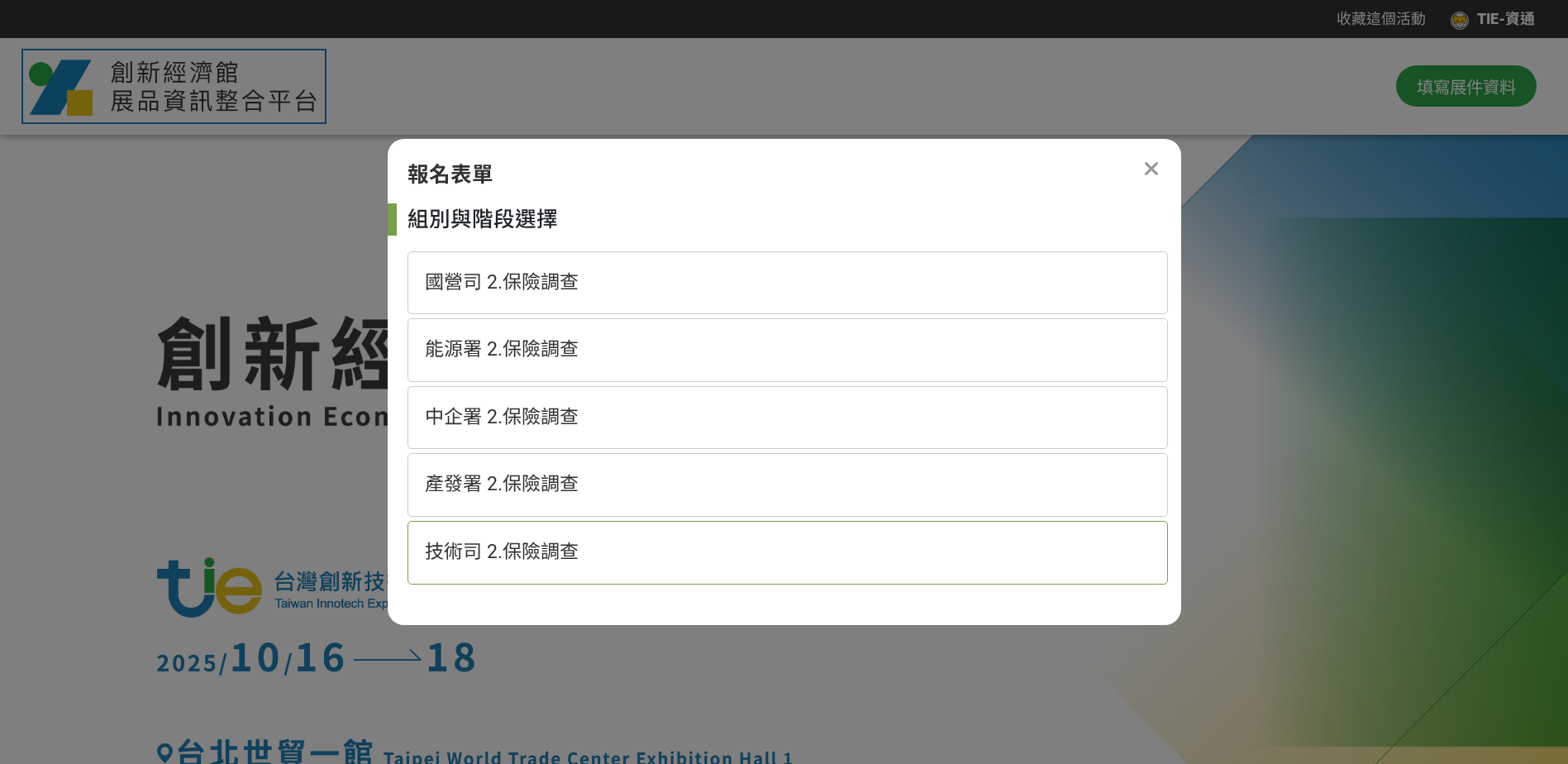
click at [679, 561] on div "技術司 2.保險調查" at bounding box center [788, 553] width 761 height 64
select select "185152:185383"
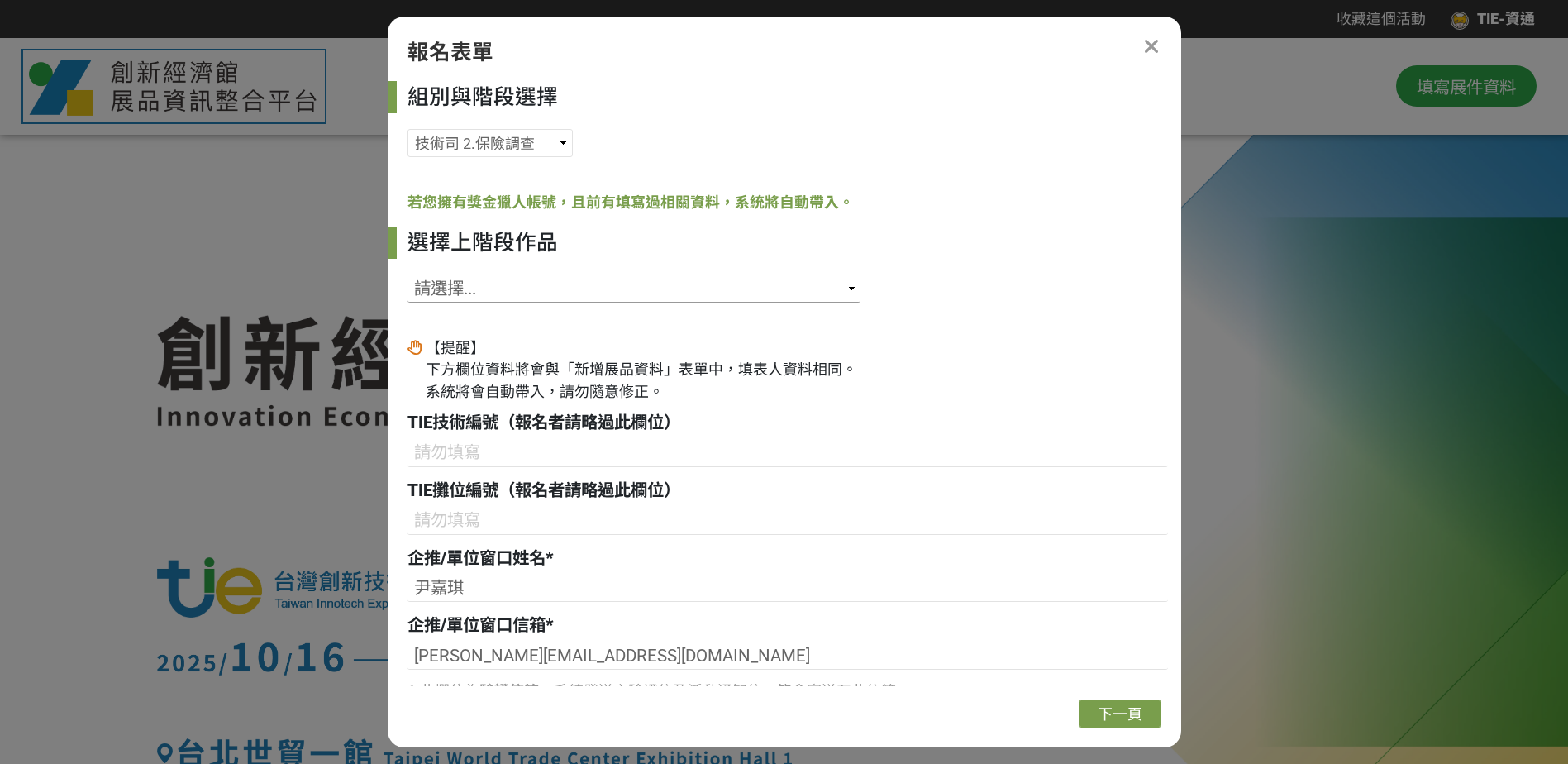
click at [496, 286] on select "請選擇... SID: 341973, 標題: 毫米波CMOS晶片RIS陣列技術 SID: 341457, 標題: 意圖式組網解決方案 SID: 341358…" at bounding box center [635, 288] width 453 height 28
select select "341457"
click at [408, 274] on select "請選擇... SID: 341973, 標題: 毫米波CMOS晶片RIS陣列技術 SID: 341457, 標題: 意圖式組網解決方案 SID: 341358…" at bounding box center [635, 288] width 453 height 28
type input "[PERSON_NAME]"
type input "[EMAIL_ADDRESS][DOMAIN_NAME]"
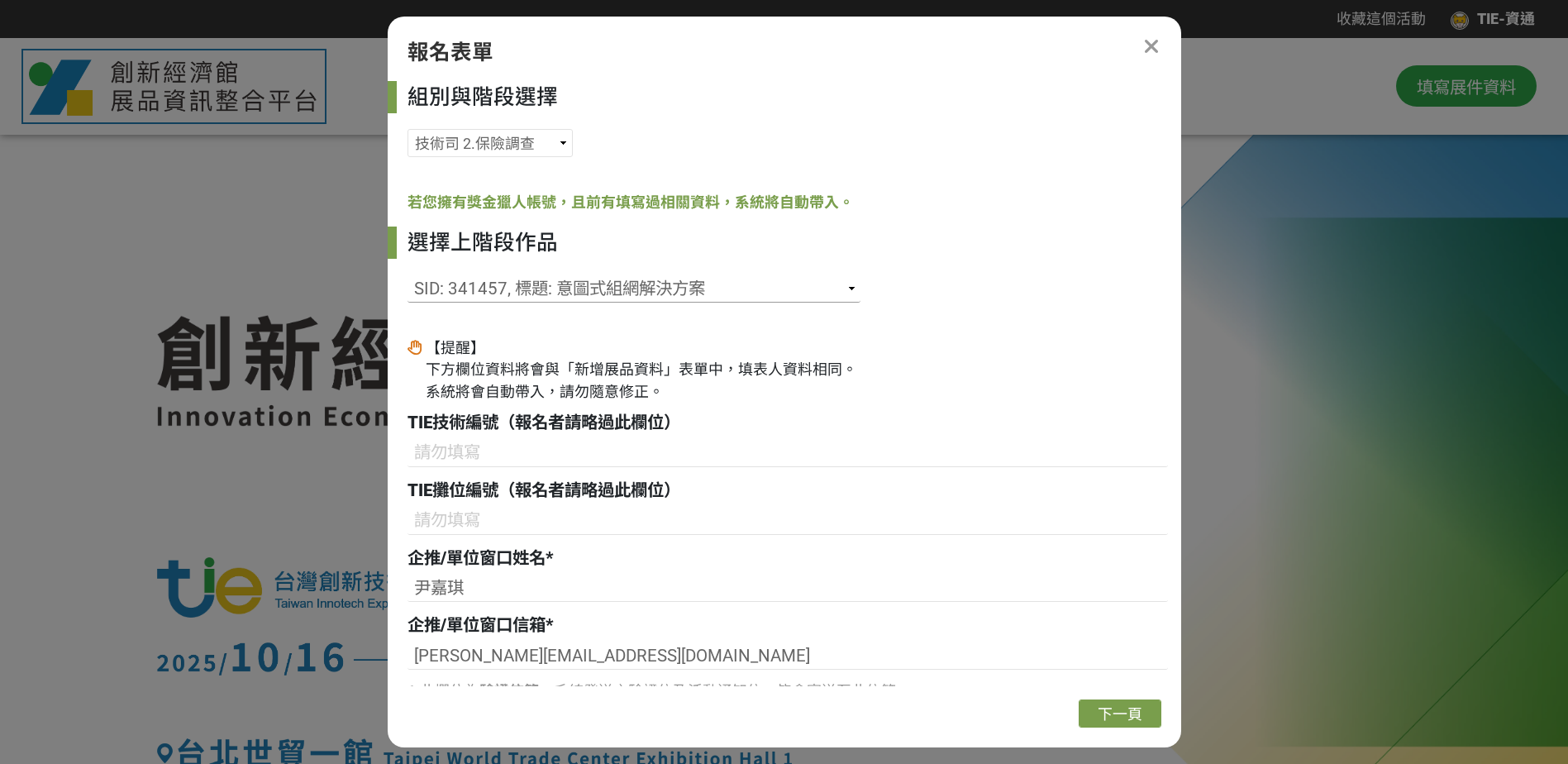
type input "035915125"
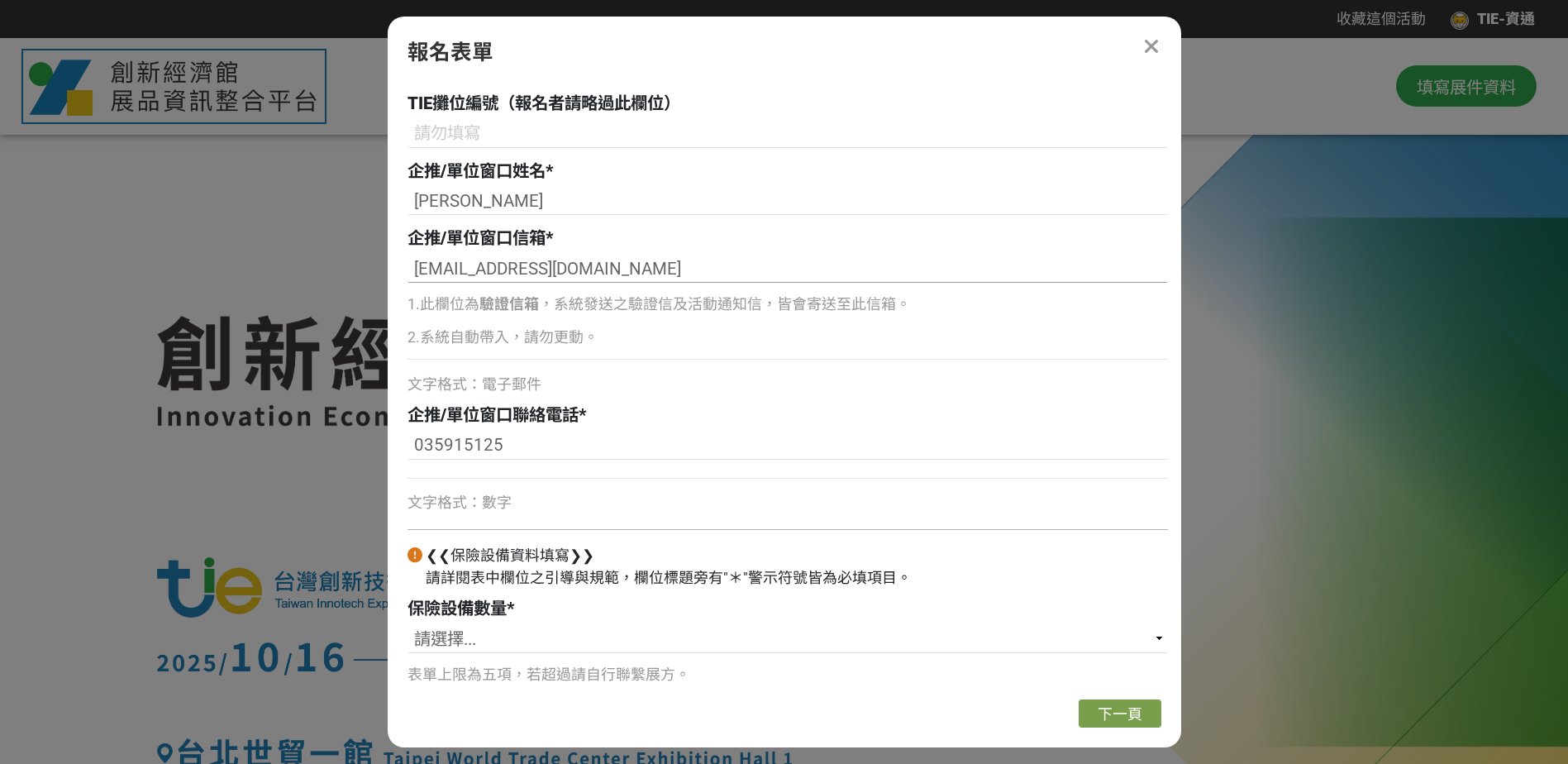
scroll to position [409, 0]
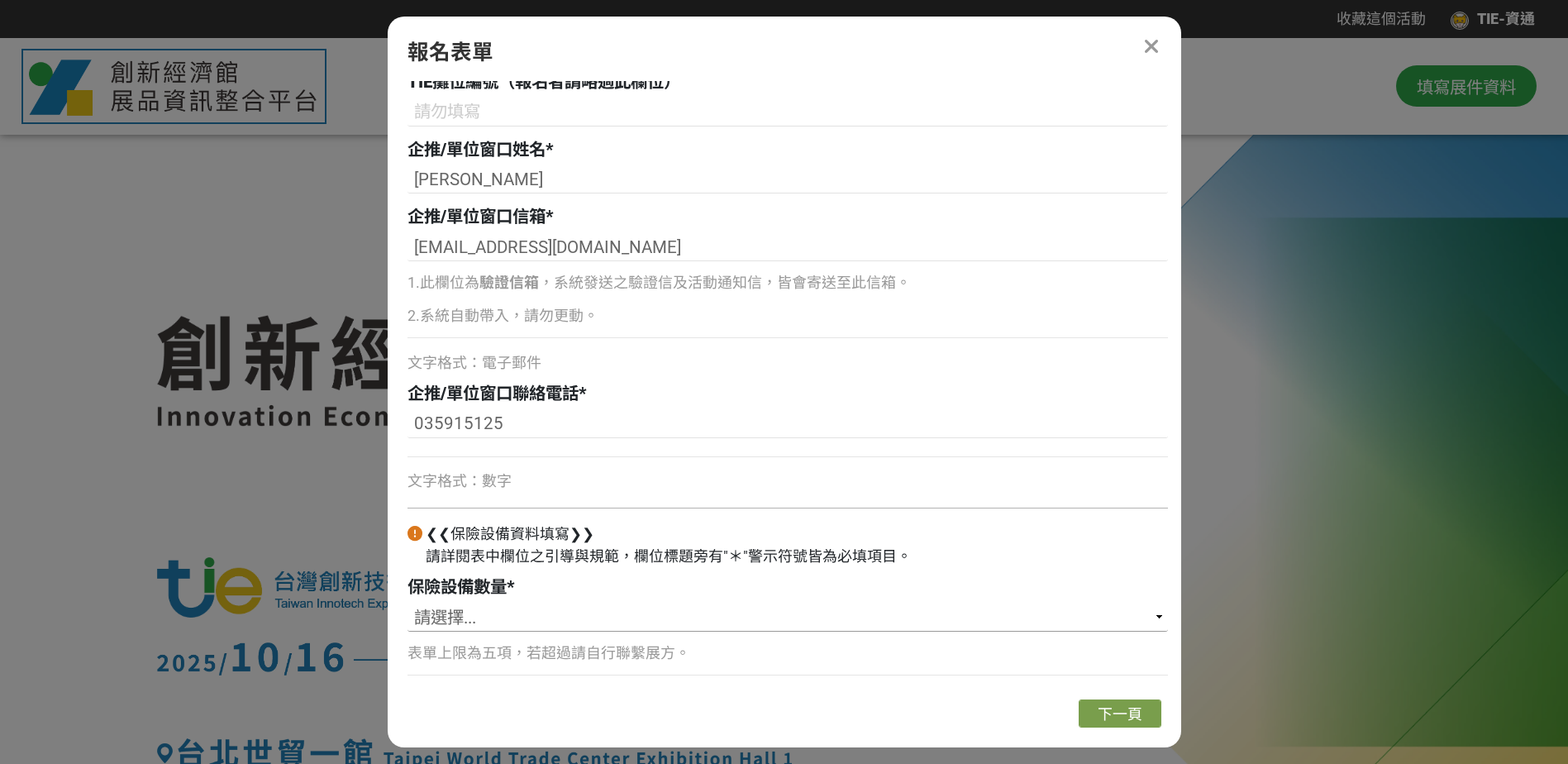
click at [533, 624] on select "請選擇... 1 2 3 4 5" at bounding box center [788, 618] width 761 height 28
click at [408, 604] on select "請選擇... 1 2 3 4 5" at bounding box center [788, 618] width 761 height 28
click at [568, 618] on select "請選擇... 1 2 3 4 5" at bounding box center [788, 618] width 761 height 28
select select "3"
click at [408, 604] on select "請選擇... 1 2 3 4 5" at bounding box center [788, 618] width 761 height 28
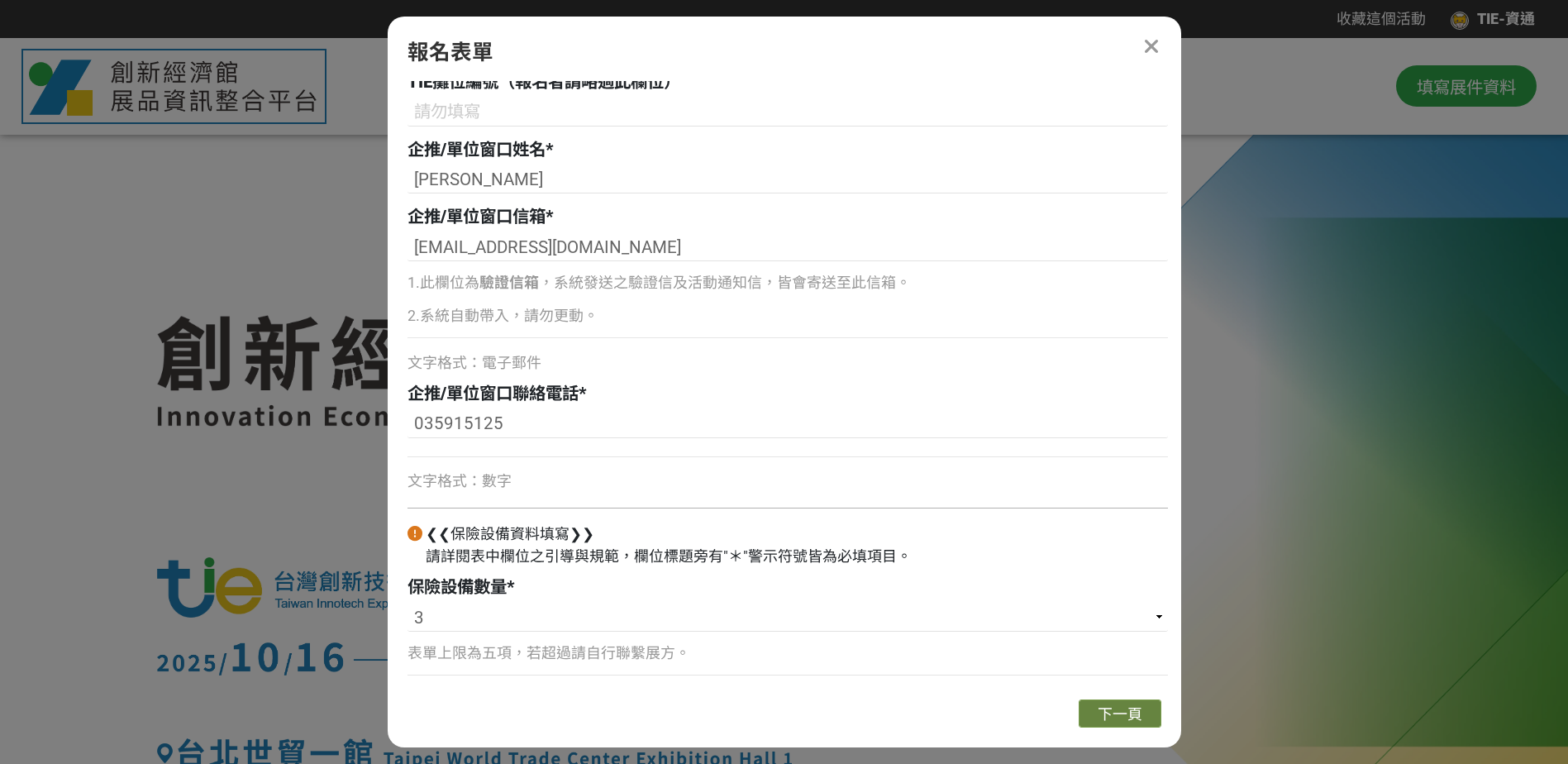
click at [1123, 707] on span "下一頁" at bounding box center [1120, 714] width 44 height 17
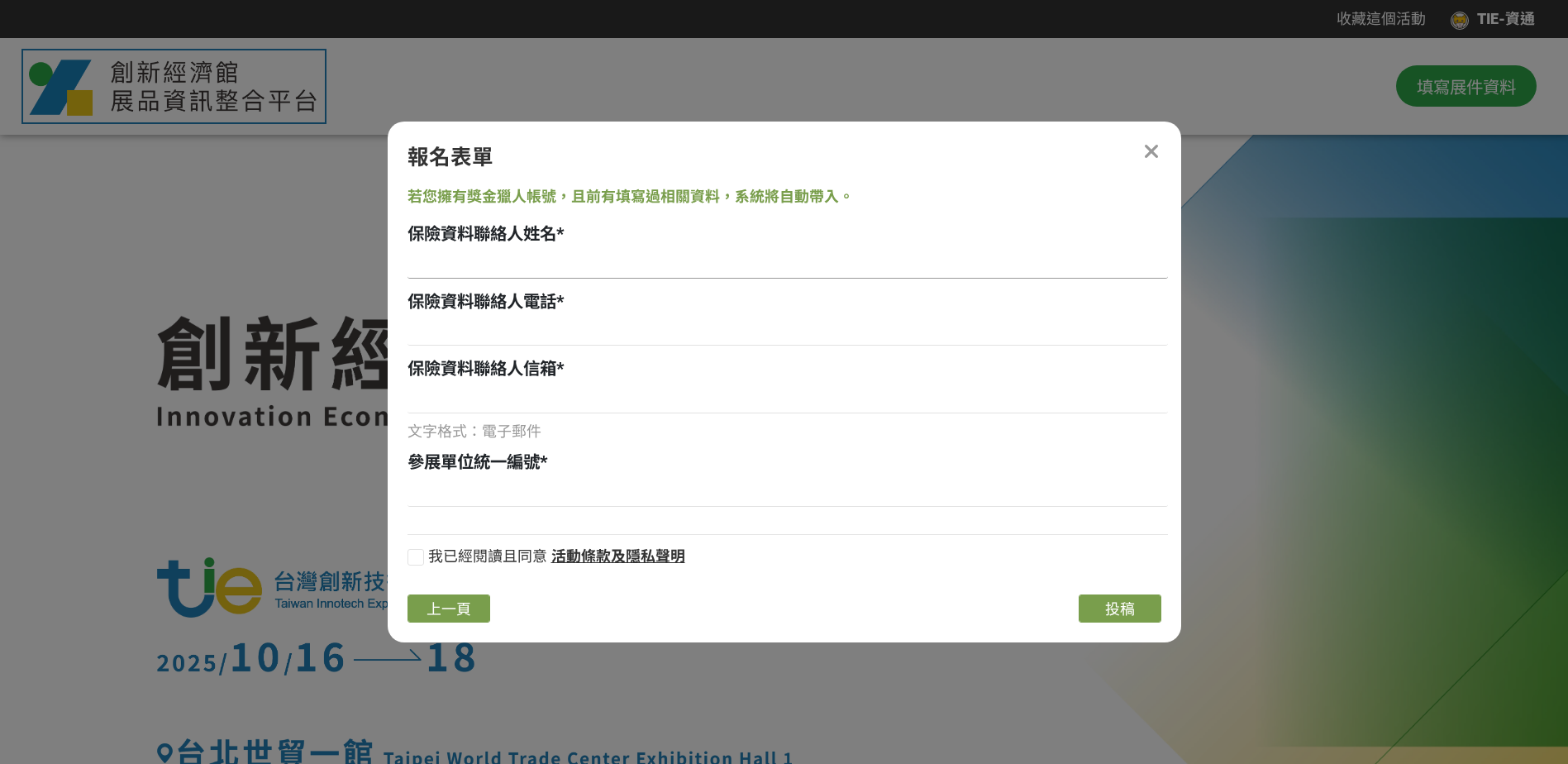
click at [561, 266] on input at bounding box center [788, 264] width 761 height 28
type input "[PERSON_NAME]"
click at [508, 334] on input at bounding box center [788, 331] width 761 height 28
type input "[US_EMPLOYER_IDENTIFICATION_NUMBER]"
click at [465, 399] on input at bounding box center [788, 399] width 761 height 28
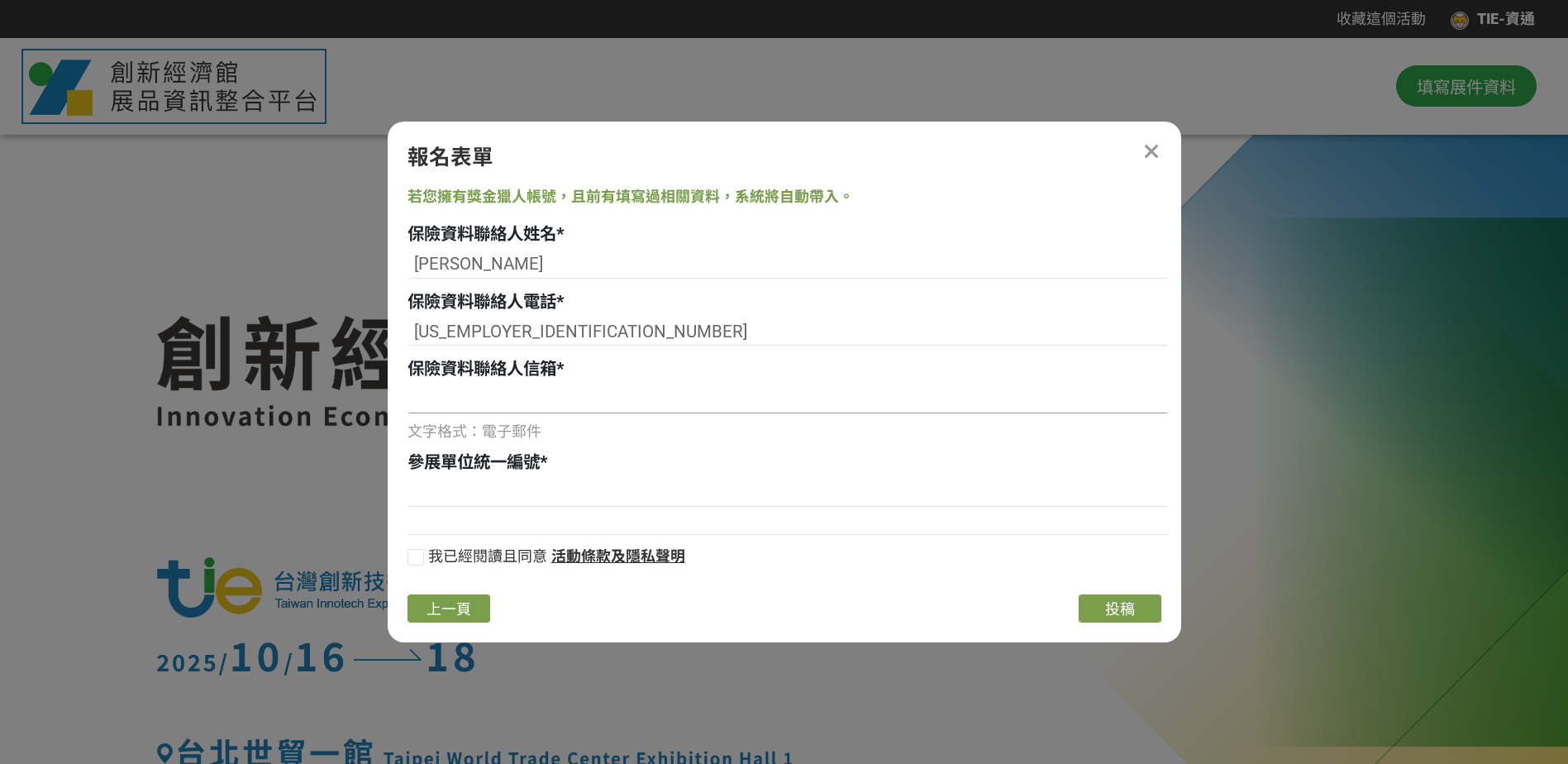
type input "ㄨ"
type input "[DOMAIN_NAME][EMAIL_ADDRESS][DOMAIN_NAME]"
click at [499, 494] on input at bounding box center [788, 492] width 761 height 28
type input "02750963"
click at [421, 560] on div at bounding box center [416, 557] width 16 height 16
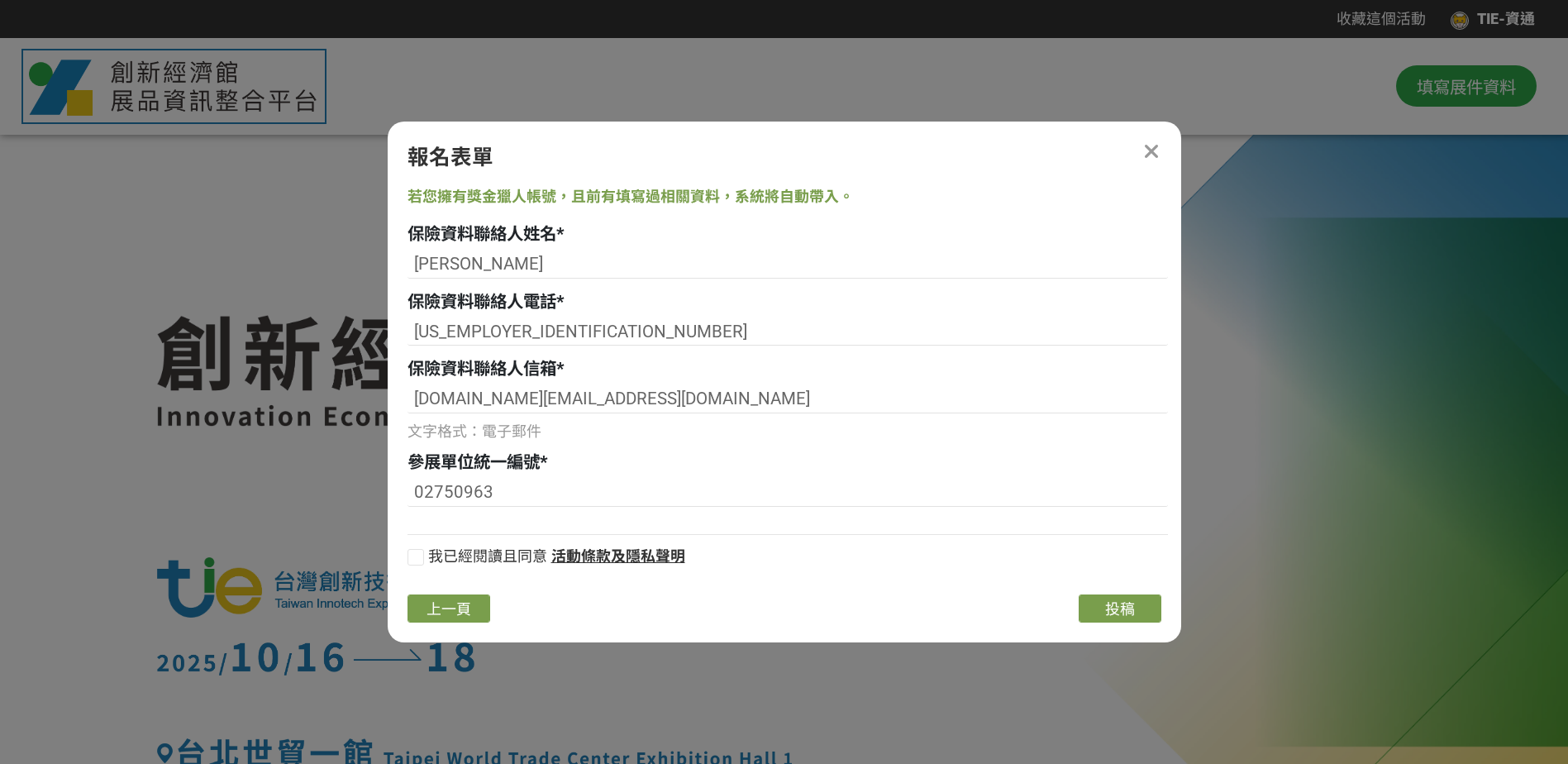
checkbox input "true"
click at [1126, 607] on span "投稿" at bounding box center [1120, 609] width 30 height 17
click at [445, 610] on span "上一頁" at bounding box center [449, 609] width 44 height 17
select select "185152:185383"
select select "341457"
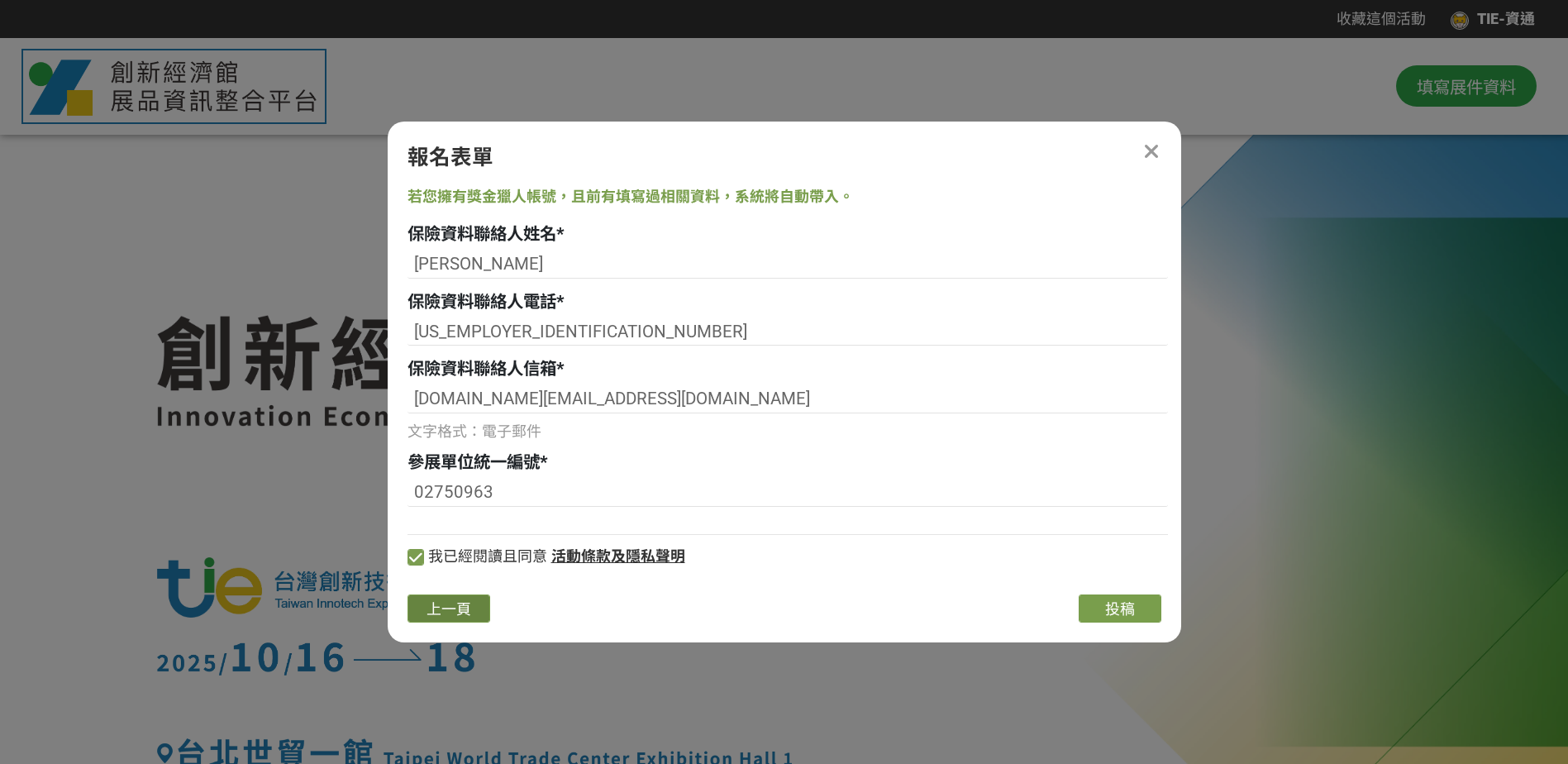
select select "3"
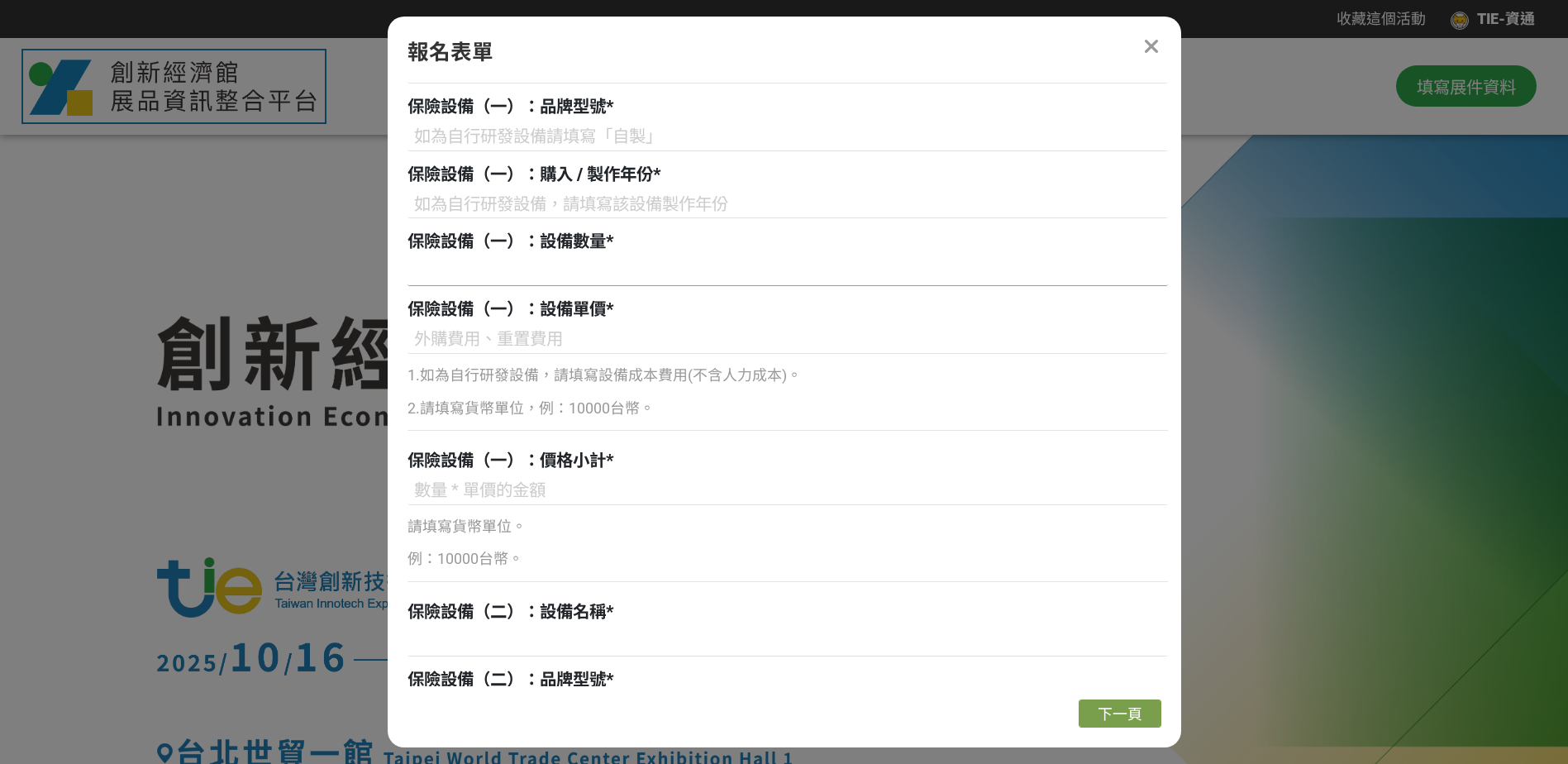
scroll to position [827, 0]
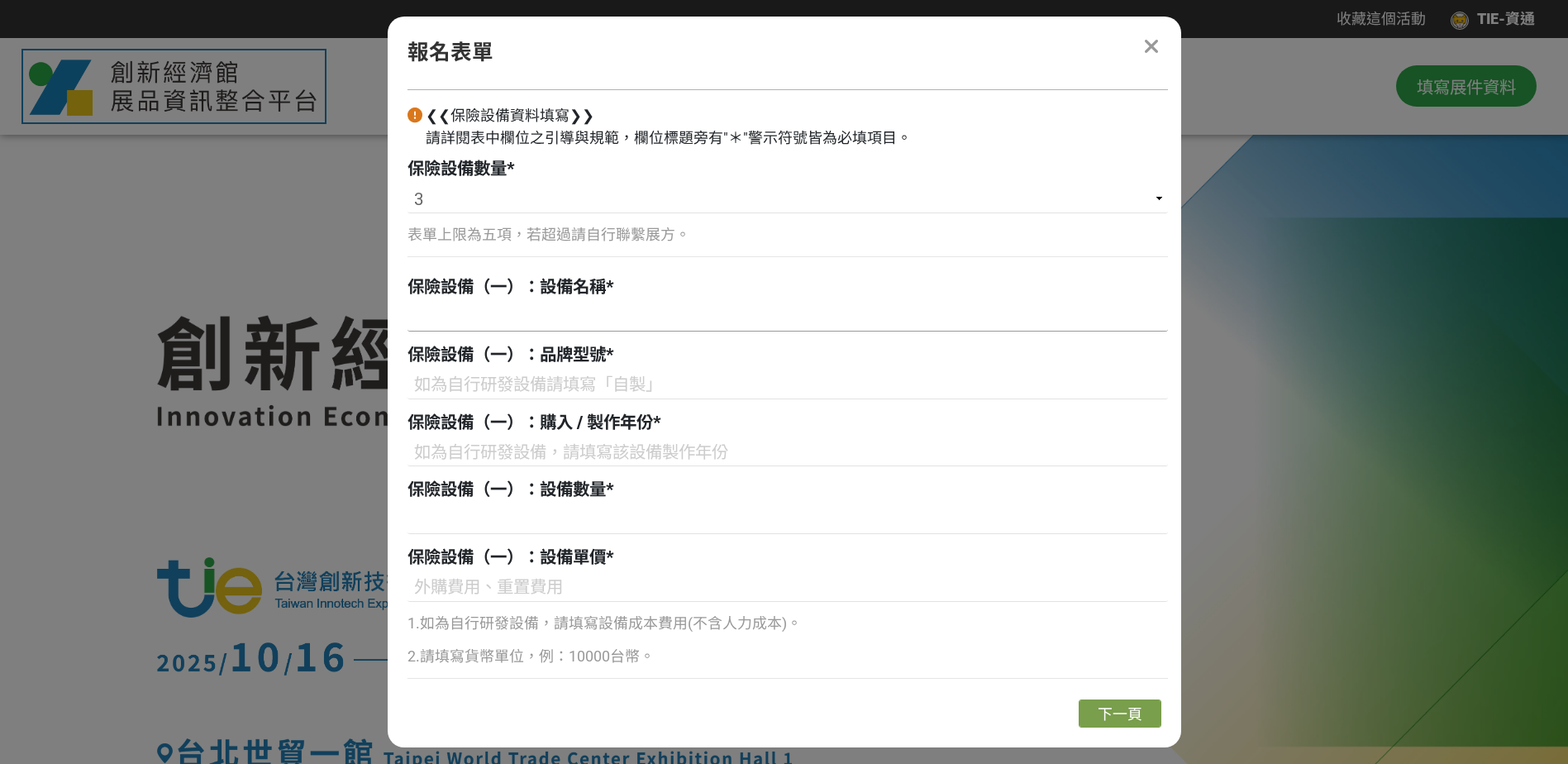
click at [583, 310] on input at bounding box center [788, 317] width 761 height 28
click at [469, 325] on input at bounding box center [788, 317] width 761 height 28
paste input "AORUS 5 MB"
drag, startPoint x: 466, startPoint y: 314, endPoint x: 400, endPoint y: 314, distance: 66.0
click at [400, 314] on div "組別與階段選擇 國營司 2.保險調查 能源署 2.保險調查 中企署 2.保險調查 產發署 2.保險調查 技術司 2.保險調查 若您擁有獎金獵人帳號，且前有填寫…" at bounding box center [784, 383] width 794 height 606
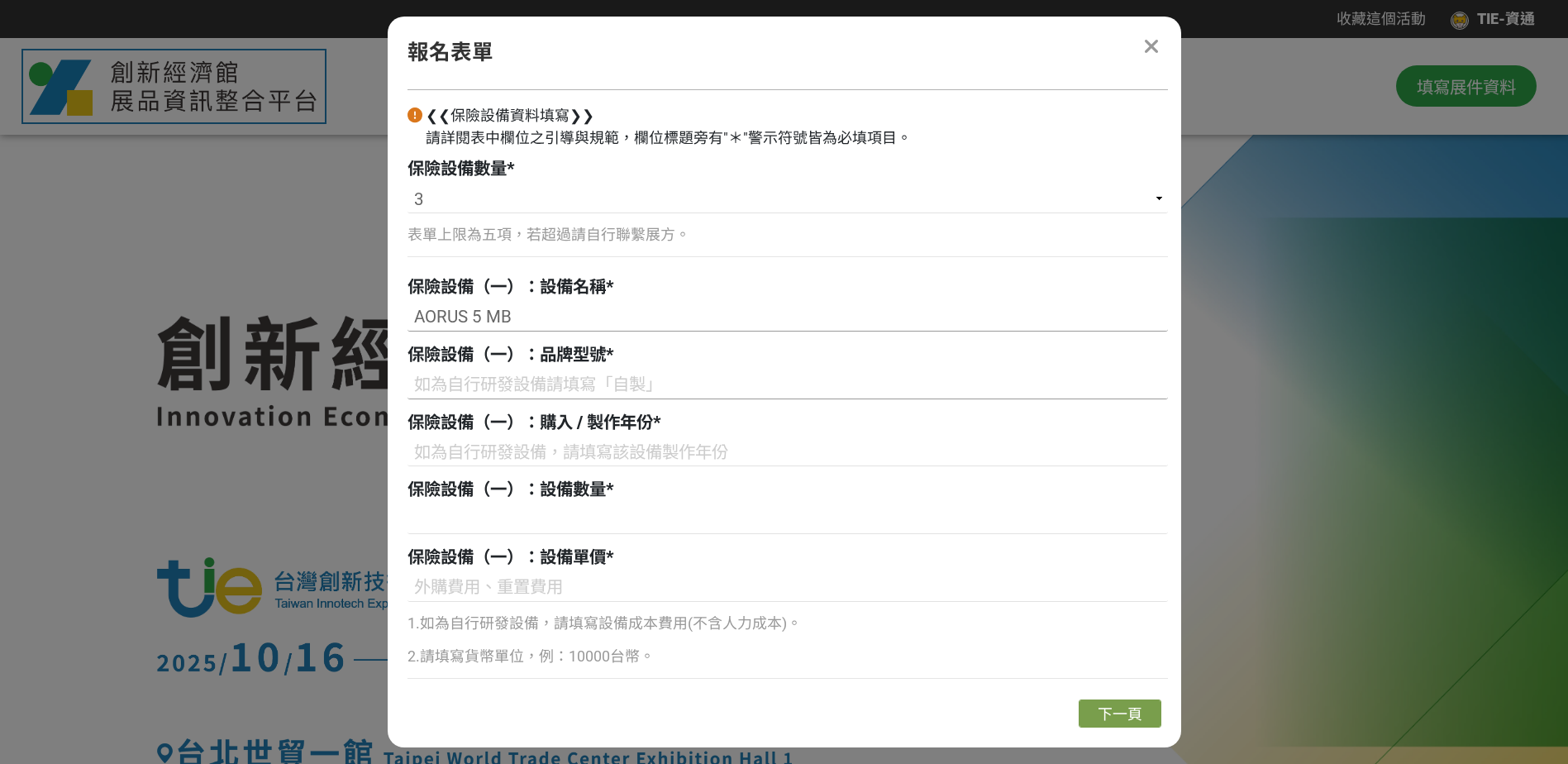
type input "AORUS 5 MB"
click at [552, 380] on input at bounding box center [788, 385] width 761 height 28
paste input "AORUS"
type input "AORUS"
drag, startPoint x: 535, startPoint y: 317, endPoint x: 340, endPoint y: 313, distance: 195.0
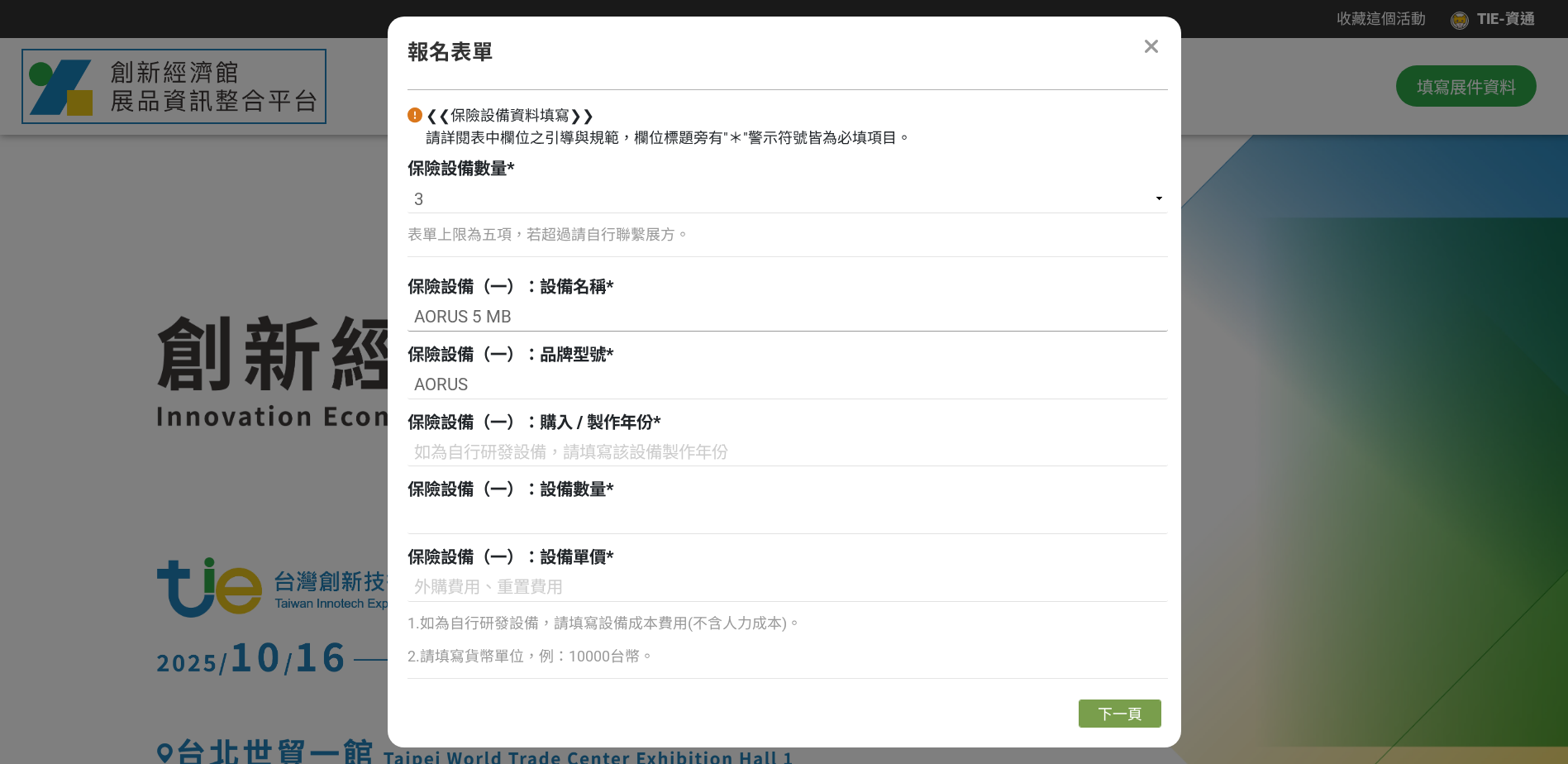
click at [527, 317] on input "AORUS 5 MB" at bounding box center [788, 317] width 761 height 28
click at [516, 316] on input "AORUS 5 MB" at bounding box center [788, 317] width 761 height 28
click at [483, 279] on span "保險設備（一）：設備名稱" at bounding box center [507, 286] width 198 height 20
drag, startPoint x: 519, startPoint y: 314, endPoint x: 368, endPoint y: 312, distance: 151.0
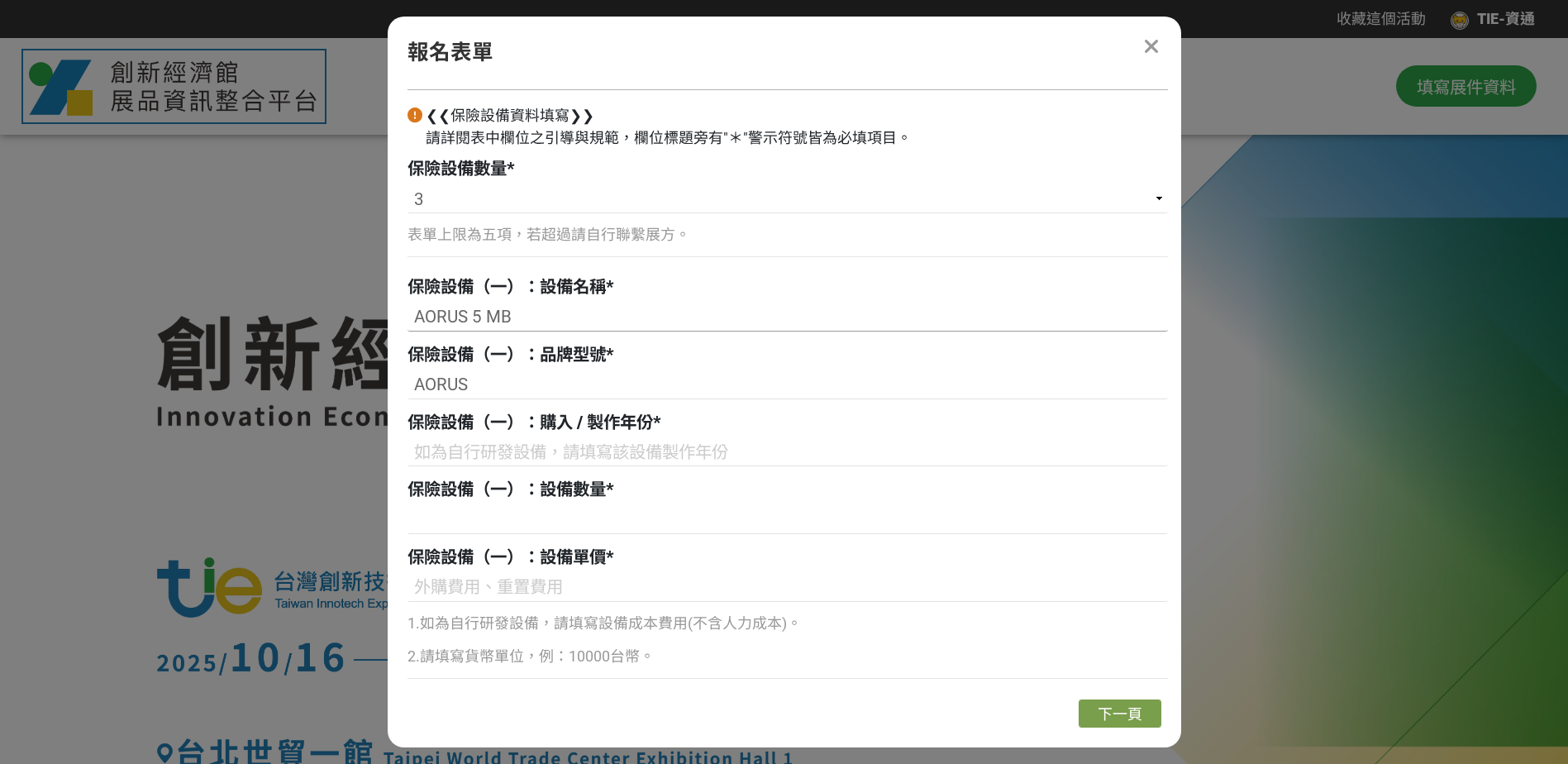
type input "1"
type input "筆記型電腦"
click at [514, 389] on input "AORUS" at bounding box center [788, 385] width 761 height 28
type input "AORUS 5"
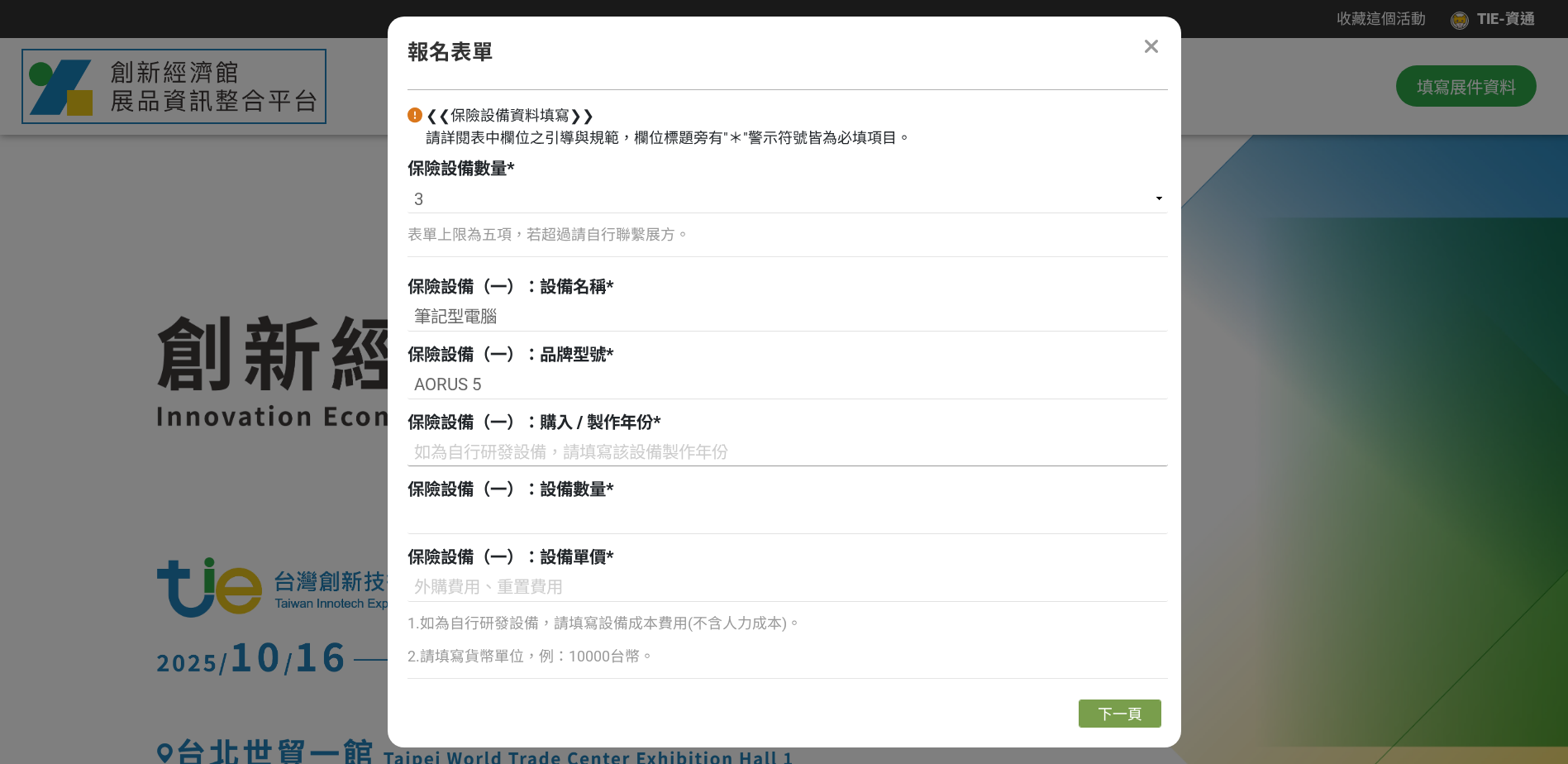
click at [557, 445] on input at bounding box center [788, 451] width 761 height 28
click at [591, 526] on input at bounding box center [788, 520] width 761 height 28
type input "1"
click at [554, 595] on input at bounding box center [788, 588] width 761 height 28
drag, startPoint x: 657, startPoint y: 412, endPoint x: 529, endPoint y: 417, distance: 128.1
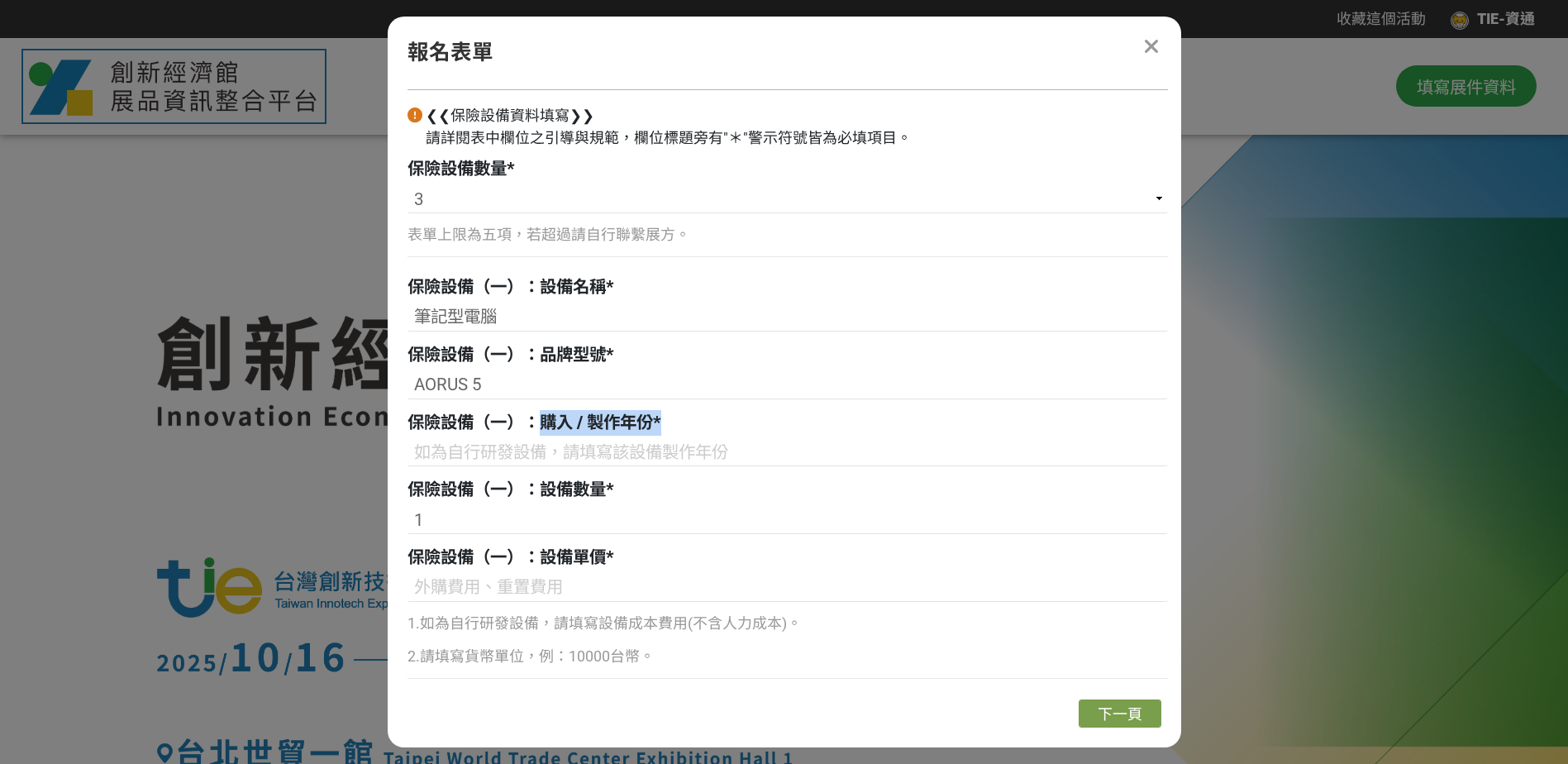
click at [529, 417] on div "保險設備（一）：購入 / 製作年份 *" at bounding box center [788, 422] width 761 height 26
copy div "購入 / 製作年份 *"
click at [560, 580] on input at bounding box center [788, 588] width 761 height 28
click at [480, 582] on input at bounding box center [788, 588] width 761 height 28
type input "43000"
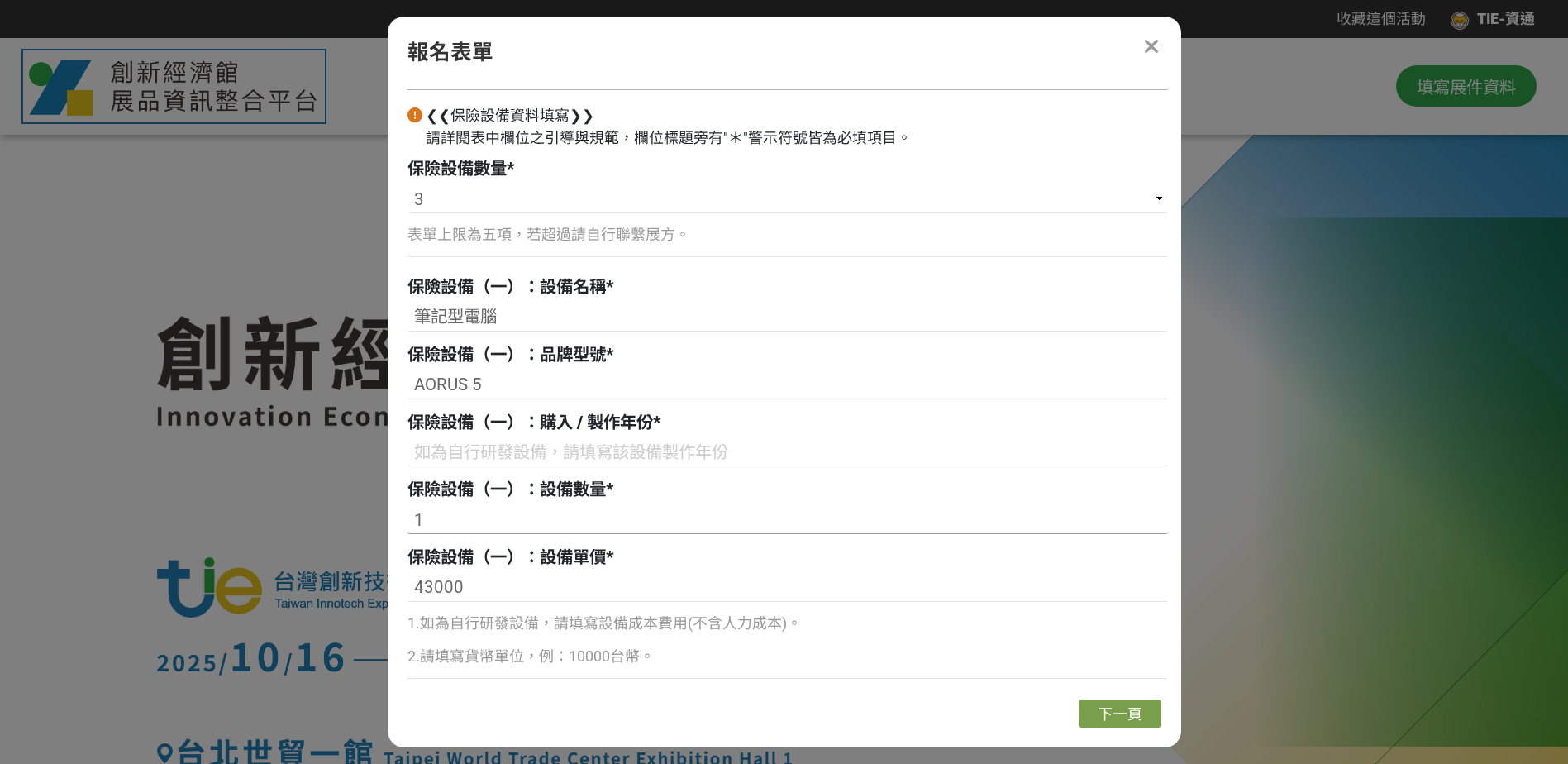
click at [594, 526] on input "1" at bounding box center [788, 520] width 761 height 28
click at [616, 457] on input at bounding box center [788, 451] width 761 height 28
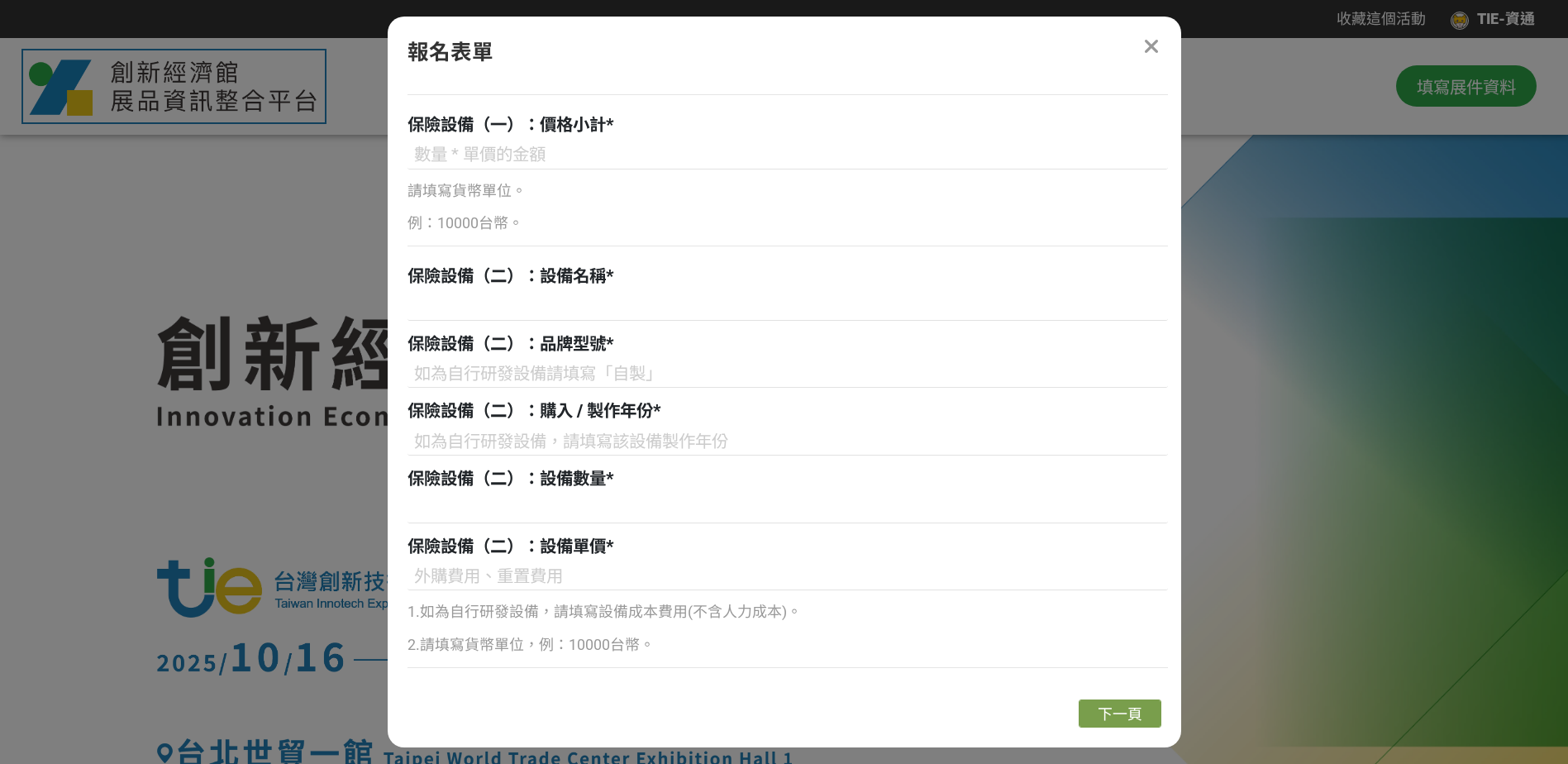
scroll to position [1405, 0]
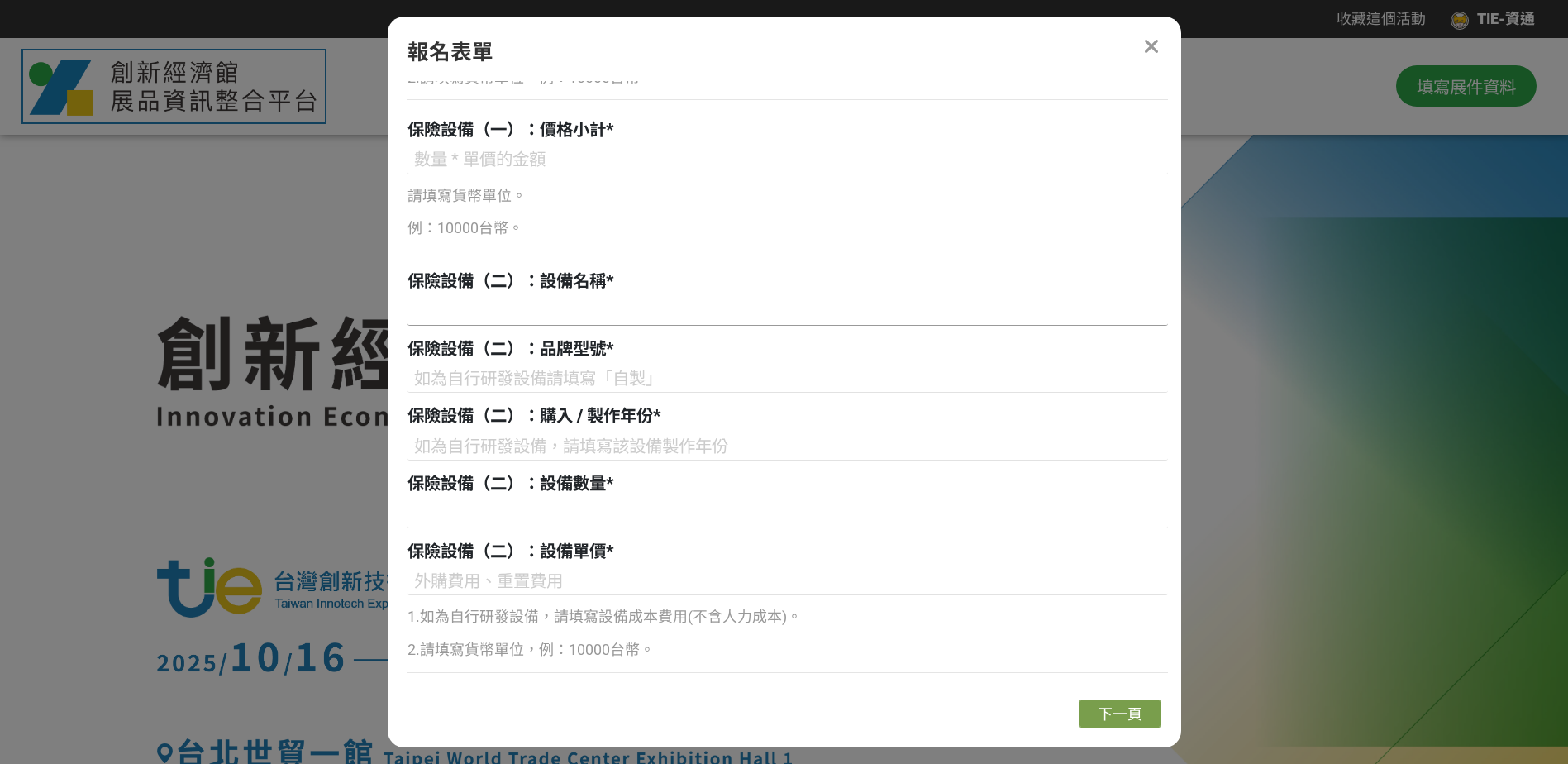
click at [604, 311] on input at bounding box center [788, 311] width 761 height 28
type input "3"
type input "螢幕"
click at [549, 362] on div "保險設備（二）：品牌型號 *" at bounding box center [788, 367] width 761 height 61
click at [549, 376] on input at bounding box center [788, 378] width 761 height 28
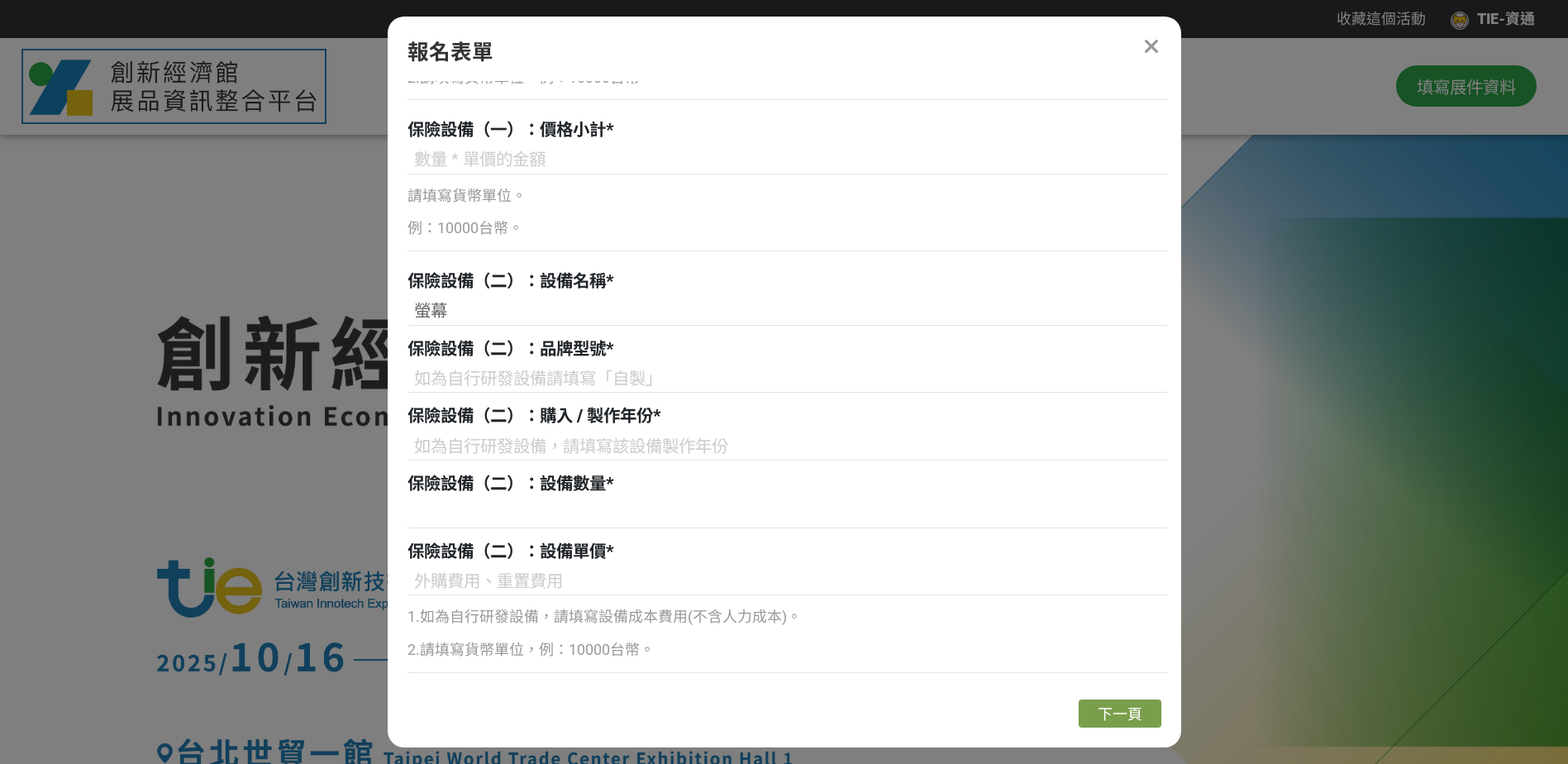
click at [810, 31] on div "報名表單 組別與階段選擇 國營司 2.保險調查 能源署 2.保險調查 中企署 2.保險調查 產發署 2.保險調查 技術司 2.保險調查 若您擁有獎金獵人帳號，…" at bounding box center [784, 382] width 794 height 731
click at [514, 368] on input at bounding box center [788, 378] width 761 height 28
type input "a"
type input "ASUS VP32A"
click at [442, 439] on input at bounding box center [788, 446] width 761 height 28
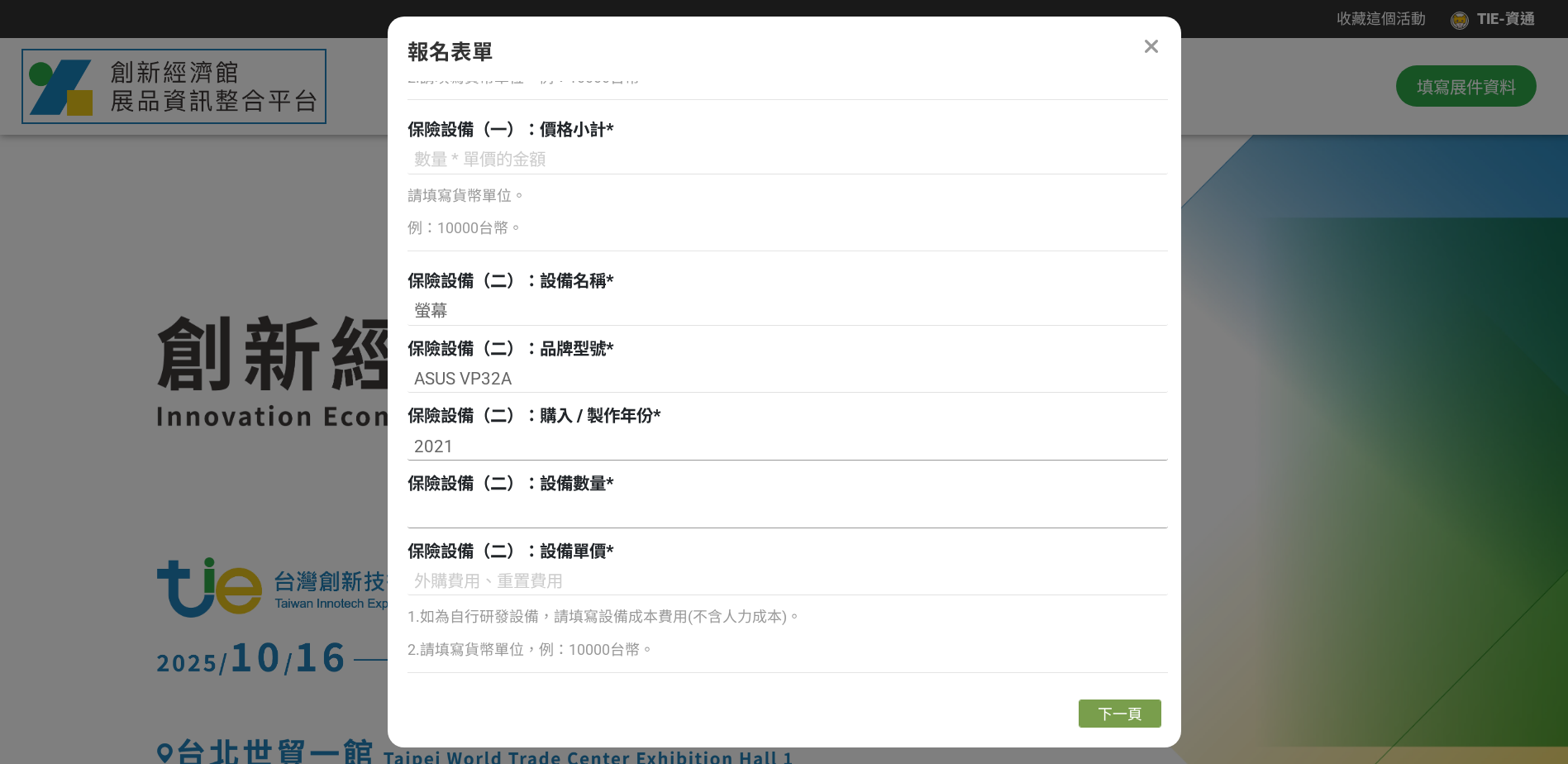
type input "2021"
click at [511, 506] on input at bounding box center [788, 514] width 761 height 28
type input "2"
click at [483, 583] on input at bounding box center [788, 581] width 761 height 28
drag, startPoint x: 525, startPoint y: 380, endPoint x: 399, endPoint y: 376, distance: 126.1
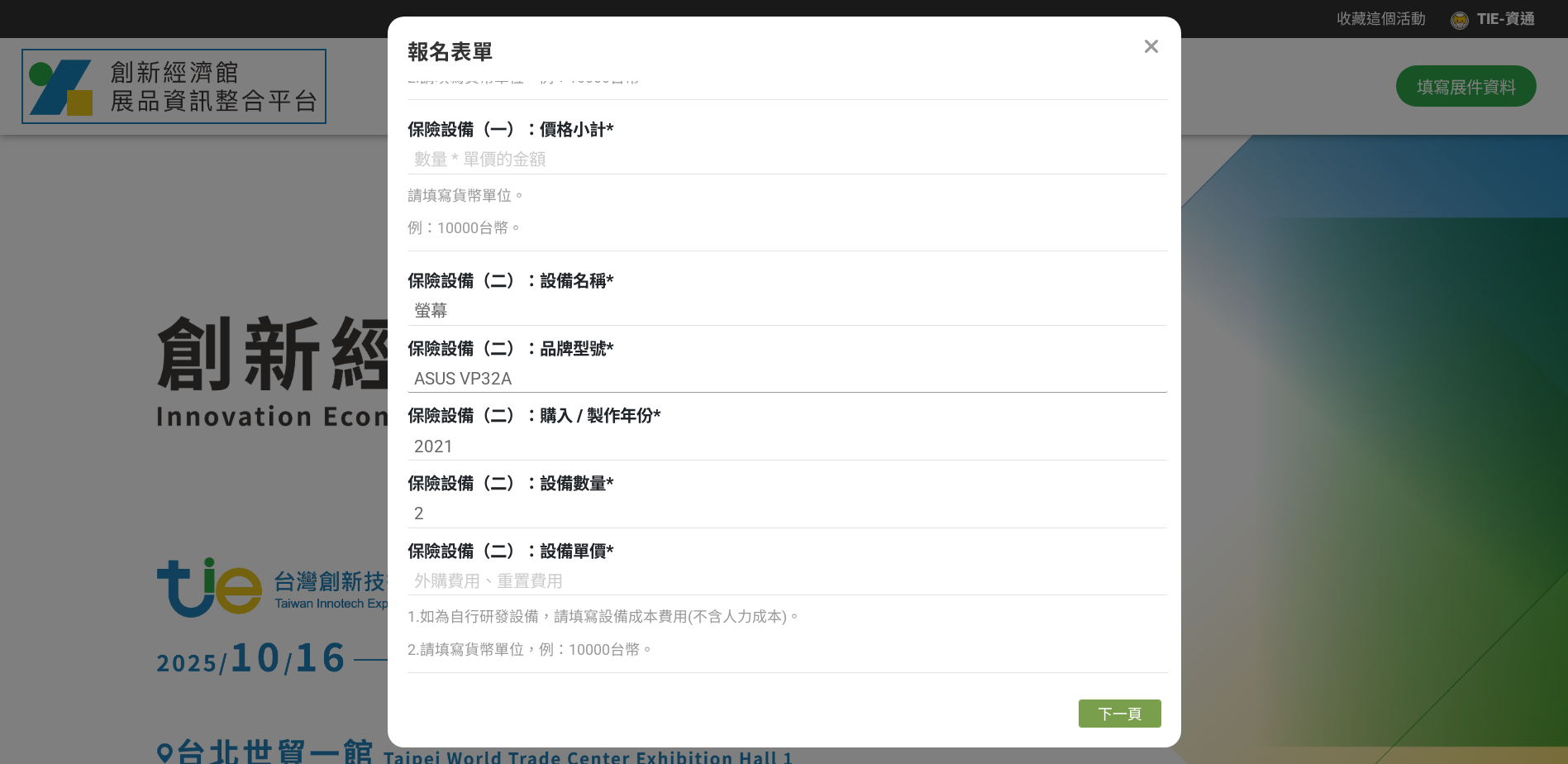
click at [399, 376] on div "組別與階段選擇 國營司 2.保險調查 能源署 2.保險調查 中企署 2.保險調查 產發署 2.保險調查 技術司 2.保險調查 若您擁有獎金獵人帳號，且前有填寫…" at bounding box center [784, 383] width 794 height 606
click at [464, 576] on input at bounding box center [788, 581] width 761 height 28
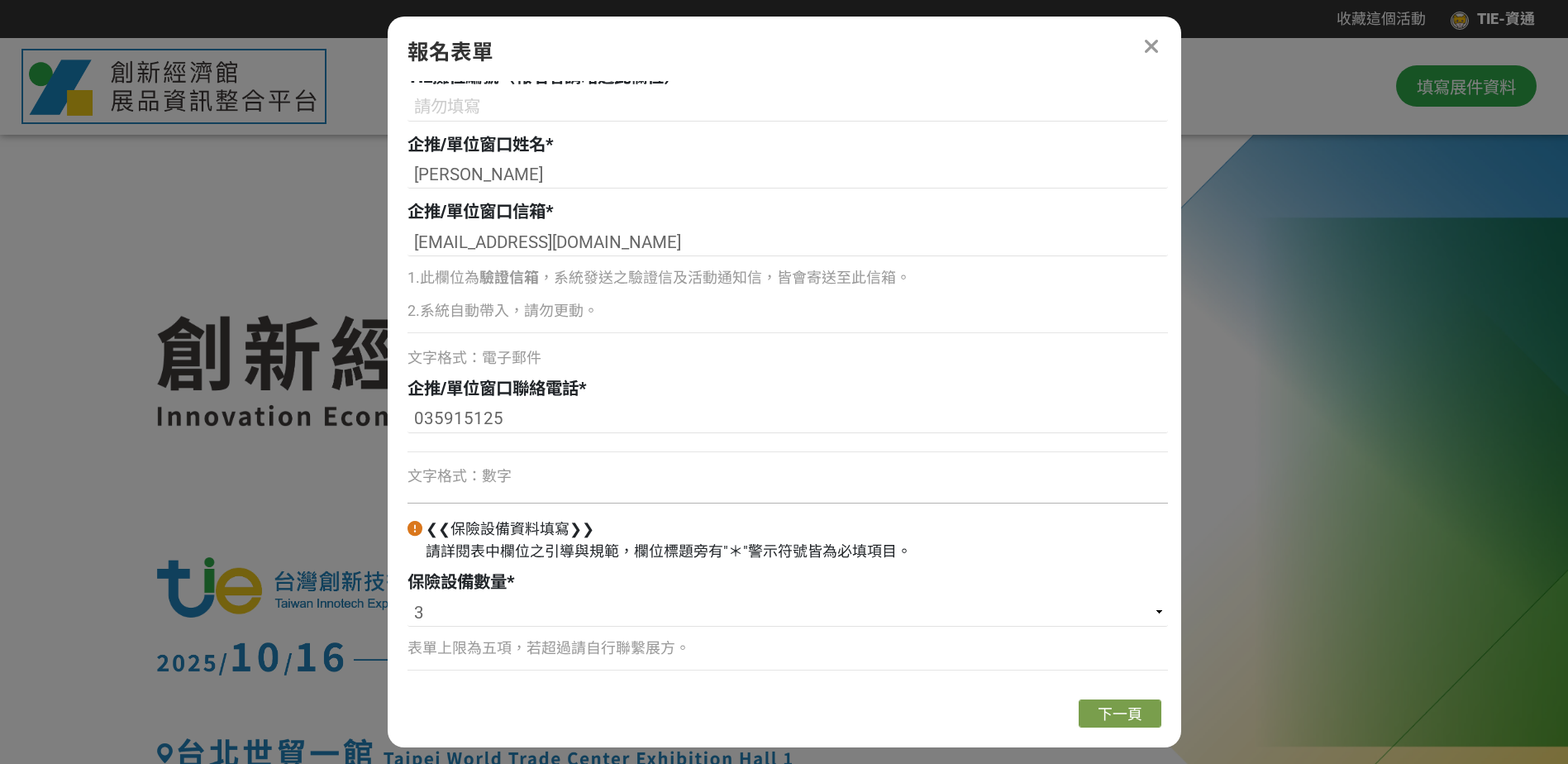
scroll to position [496, 0]
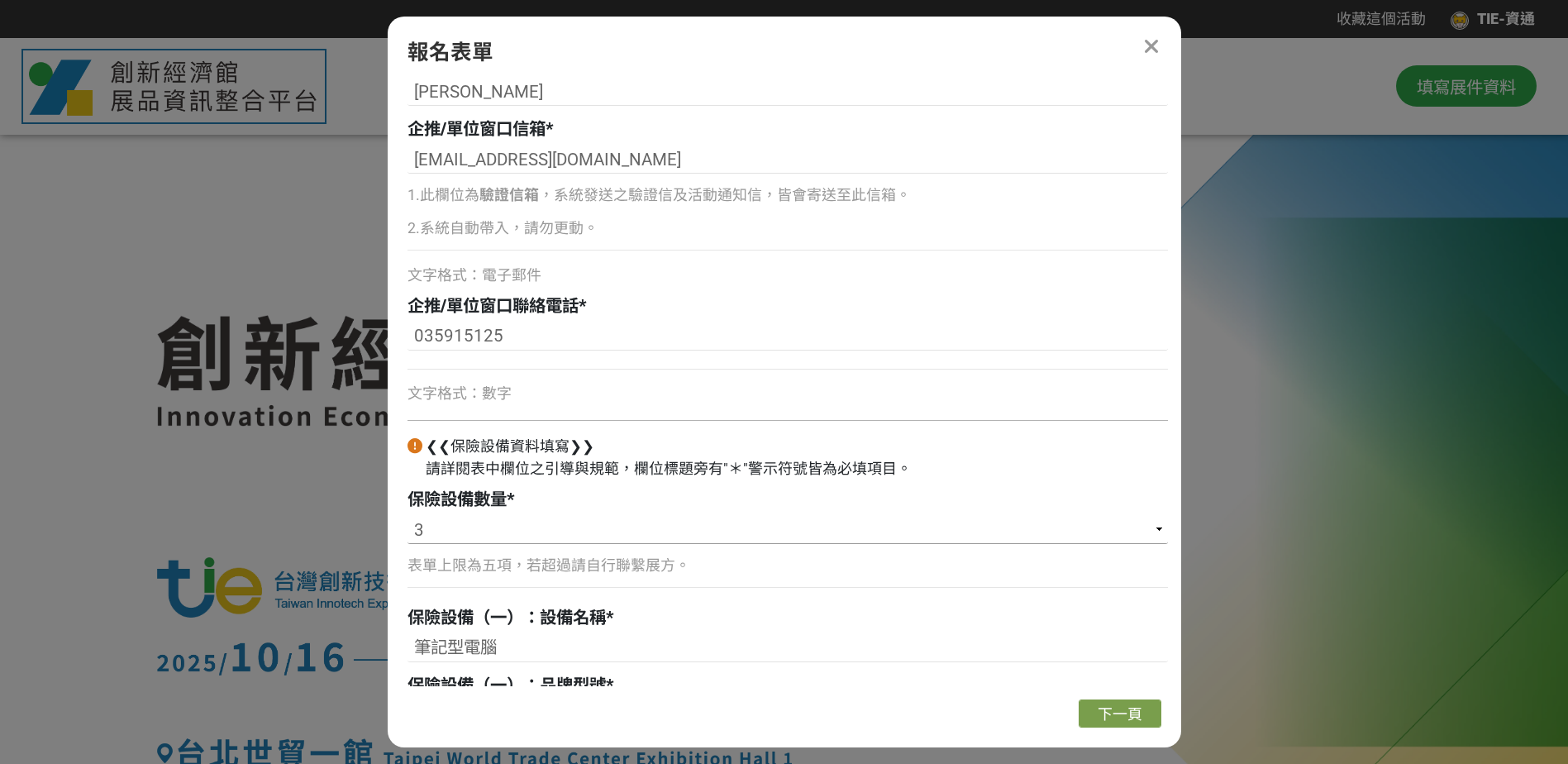
type input "9000"
drag, startPoint x: 430, startPoint y: 523, endPoint x: 384, endPoint y: 528, distance: 46.3
select select "2"
click at [408, 516] on select "請選擇... 1 2 3 4 5" at bounding box center [788, 530] width 761 height 28
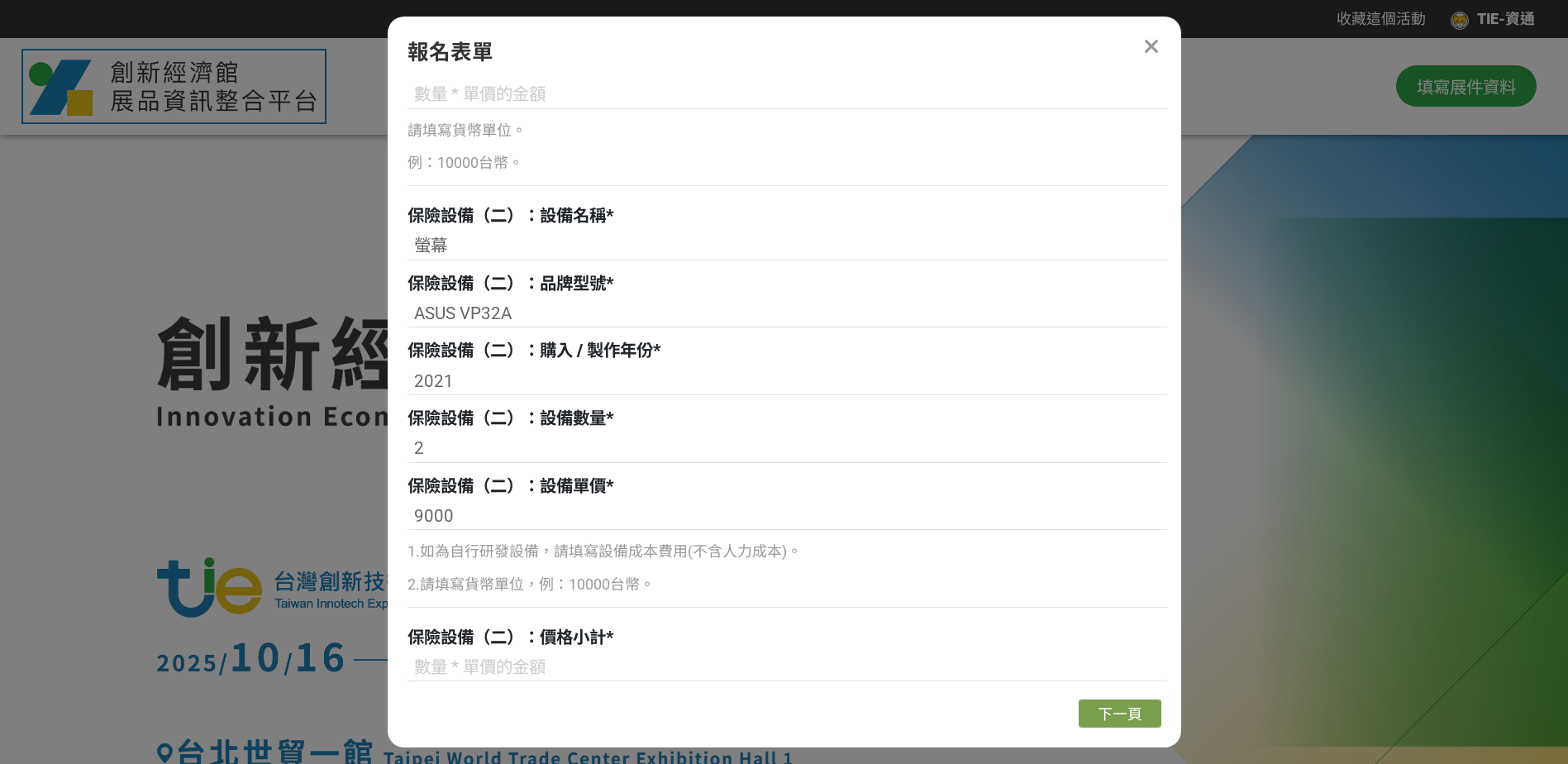
scroll to position [1554, 0]
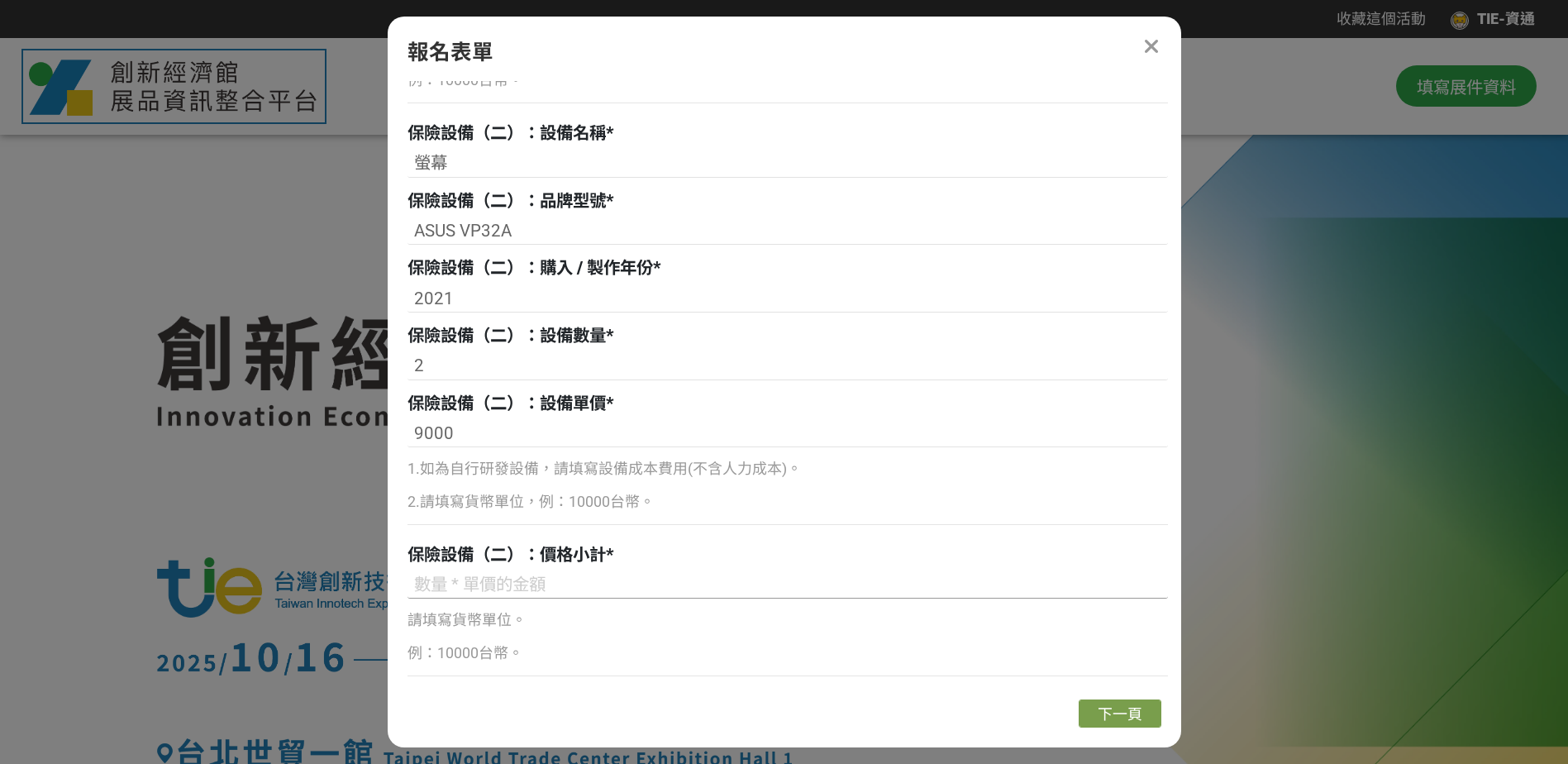
click at [496, 576] on input at bounding box center [788, 584] width 761 height 28
type input "18000"
click at [798, 500] on p "2.請填寫貨幣單位，例：10000台幣。" at bounding box center [788, 503] width 761 height 22
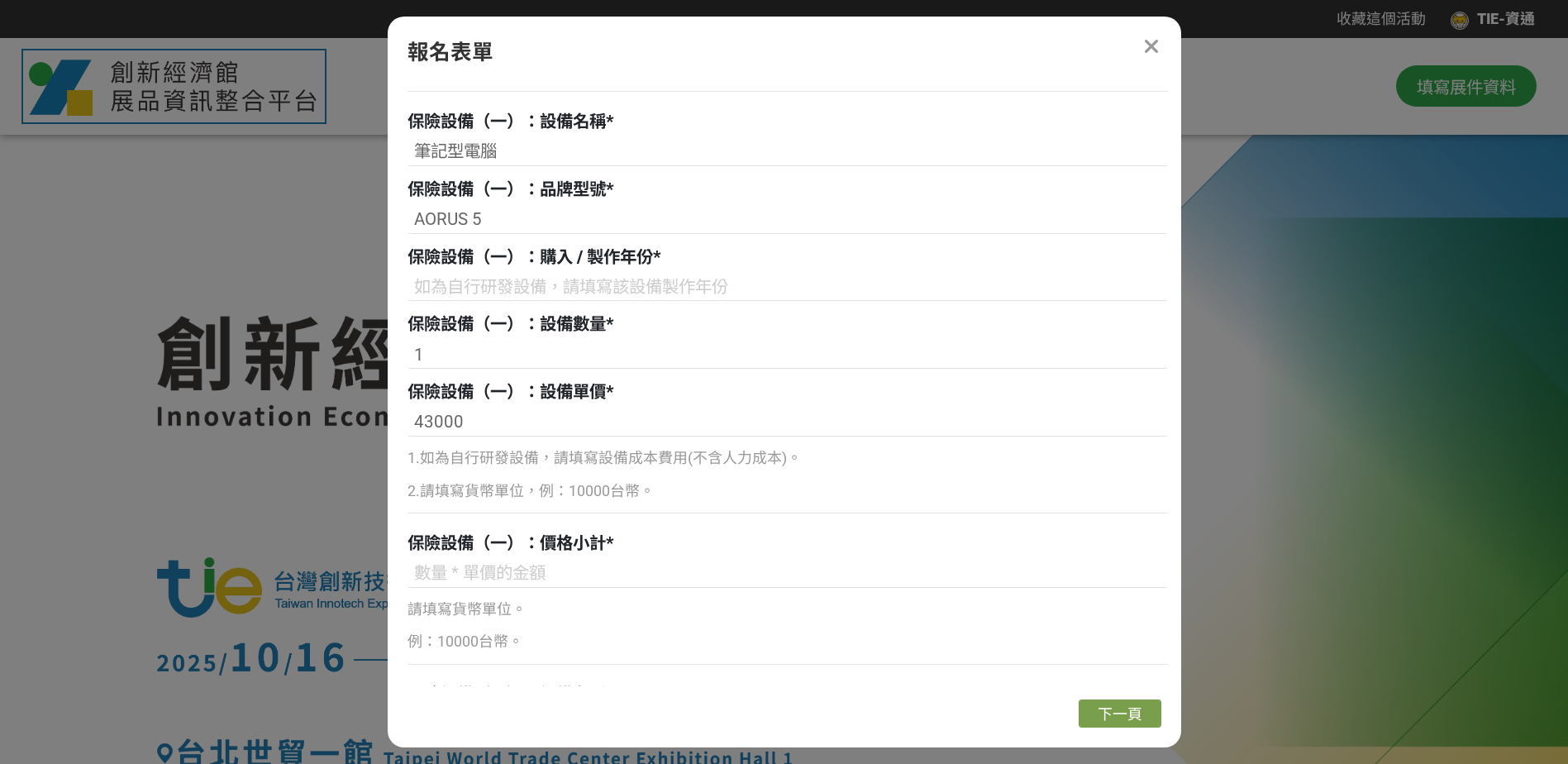
scroll to position [974, 0]
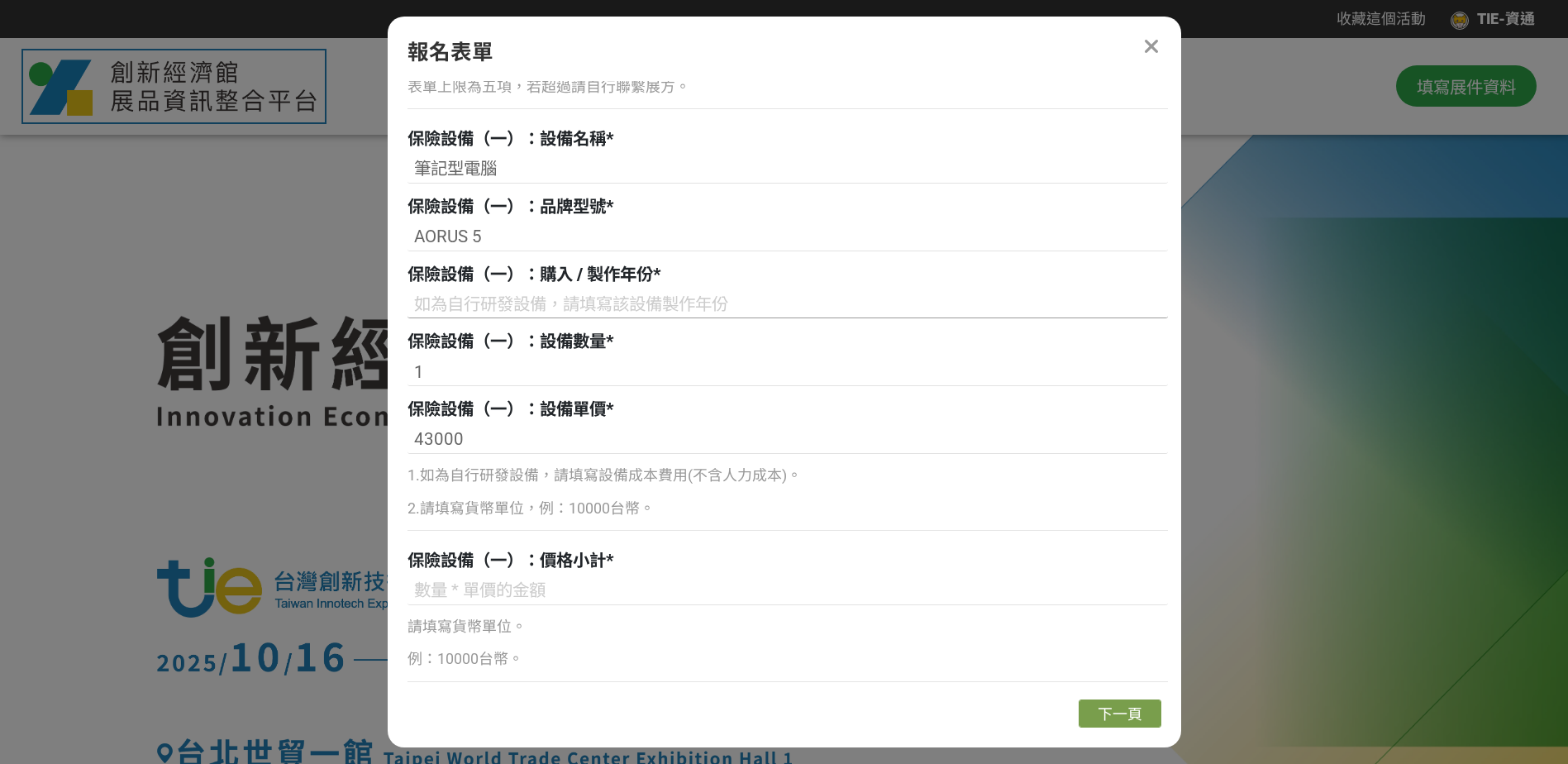
click at [617, 300] on input at bounding box center [788, 304] width 761 height 28
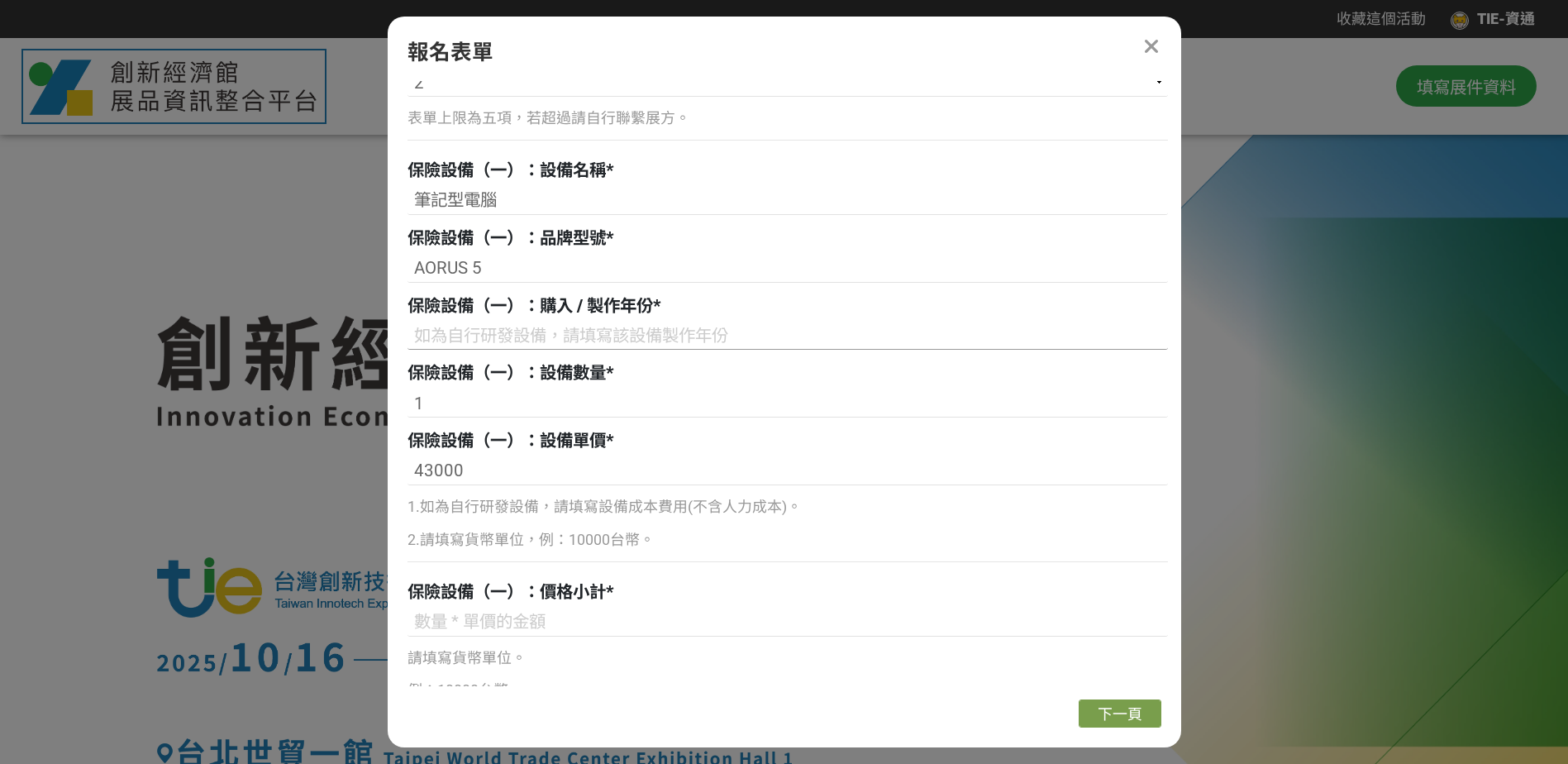
scroll to position [892, 0]
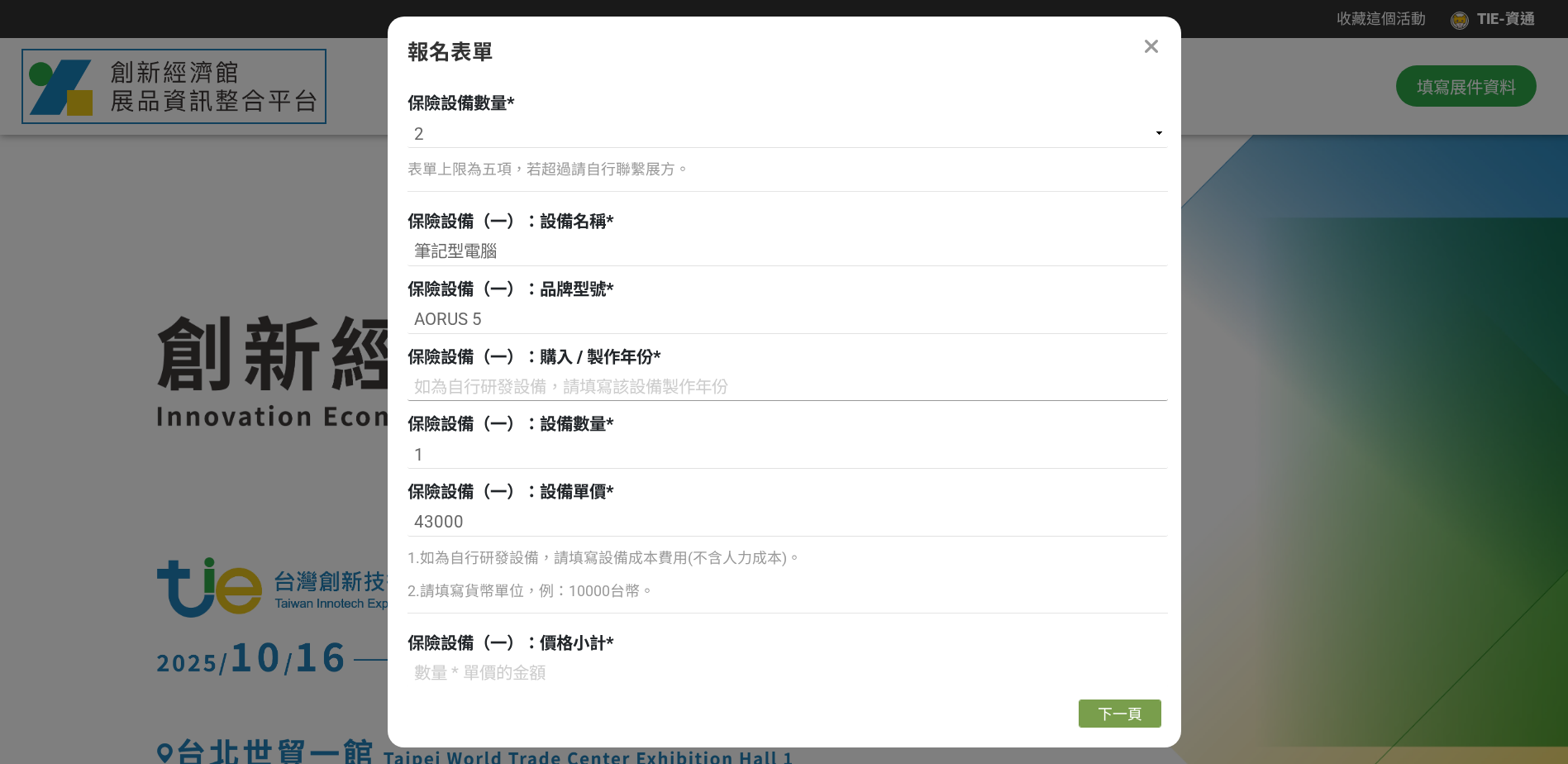
click at [590, 376] on input at bounding box center [788, 387] width 761 height 28
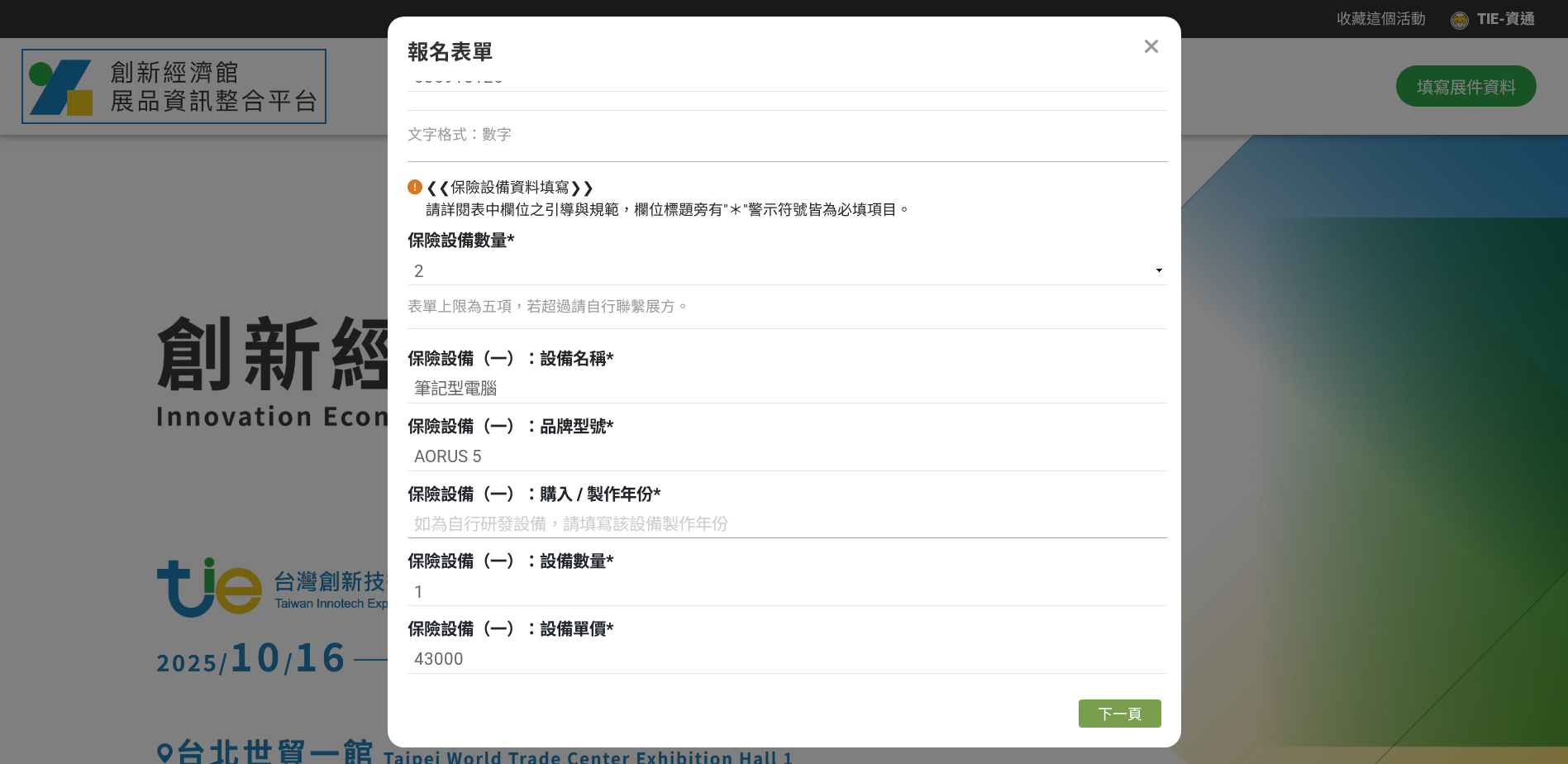
scroll to position [827, 0]
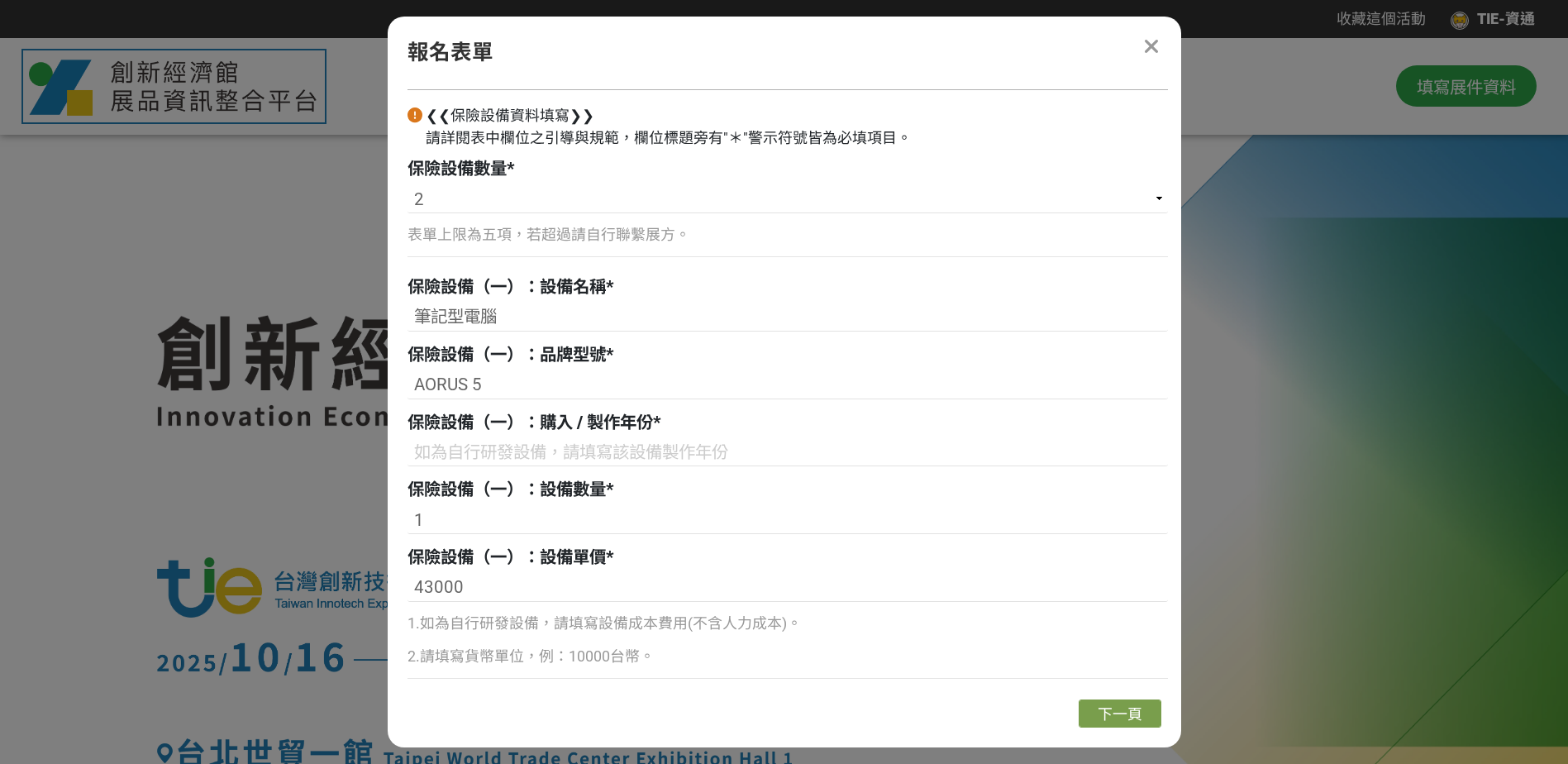
click at [714, 434] on div "保險設備（一）：購入 / 製作年份 *" at bounding box center [788, 422] width 761 height 26
